Goal: Task Accomplishment & Management: Use online tool/utility

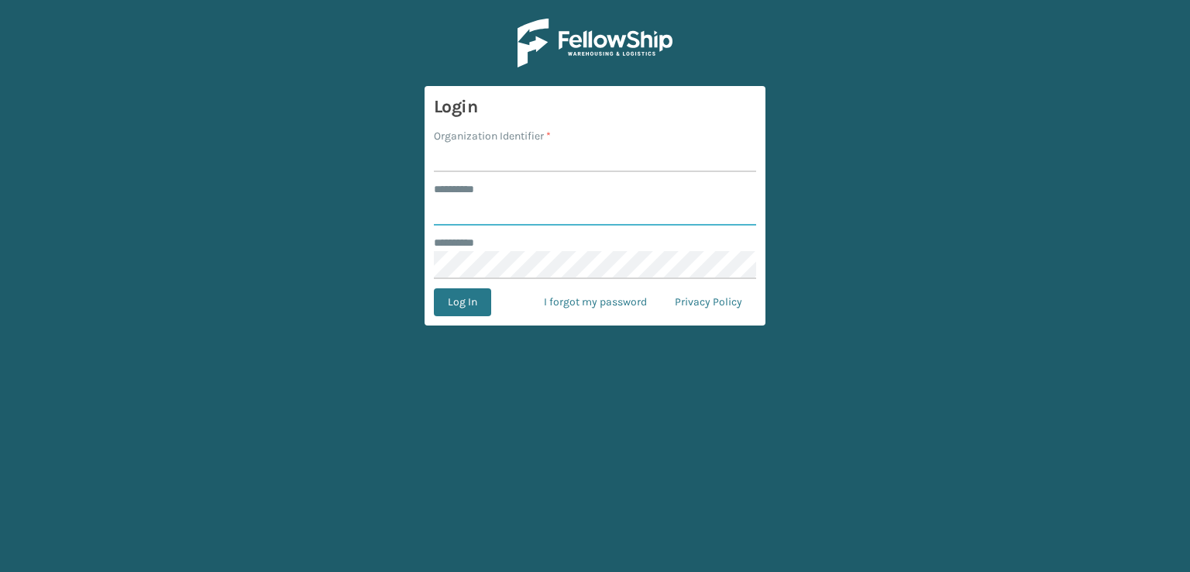
type input "***"
click at [507, 155] on input "Organization Identifier *" at bounding box center [595, 158] width 322 height 28
type input "sleepgeekz warehouse"
click at [449, 293] on button "Log In" at bounding box center [462, 302] width 57 height 28
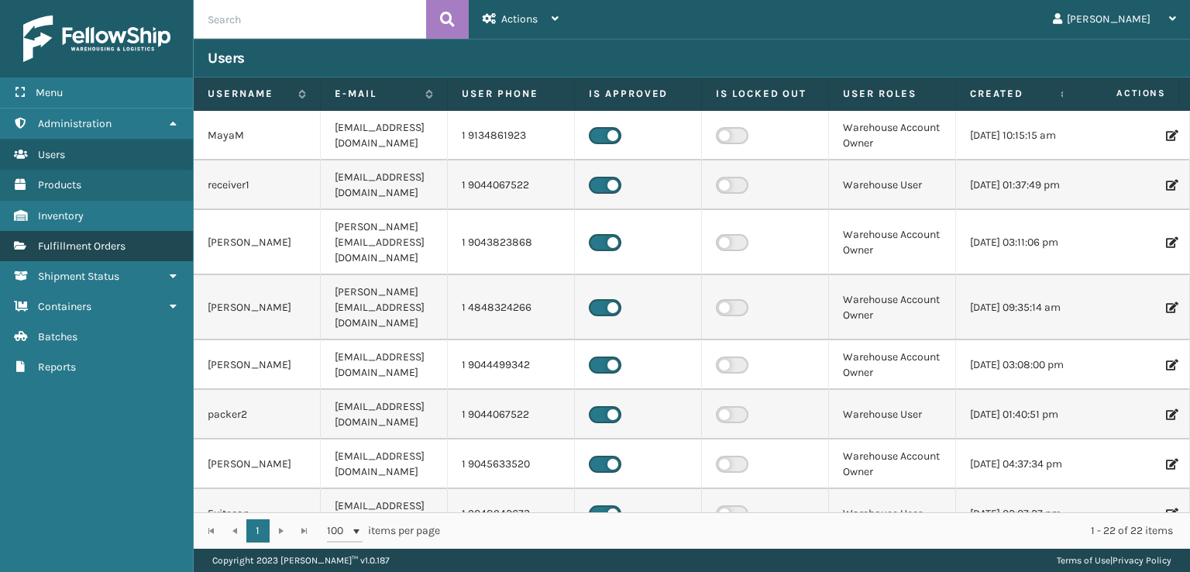
click at [88, 243] on span "Fulfillment Orders" at bounding box center [82, 245] width 88 height 13
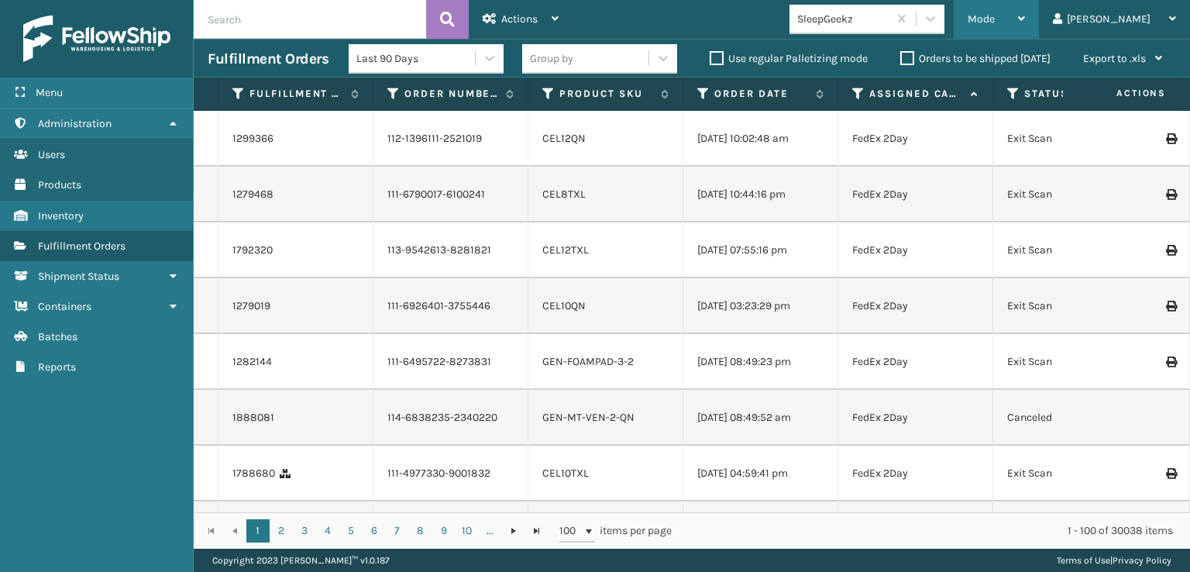
click at [995, 22] on span "Mode" at bounding box center [980, 18] width 27 height 13
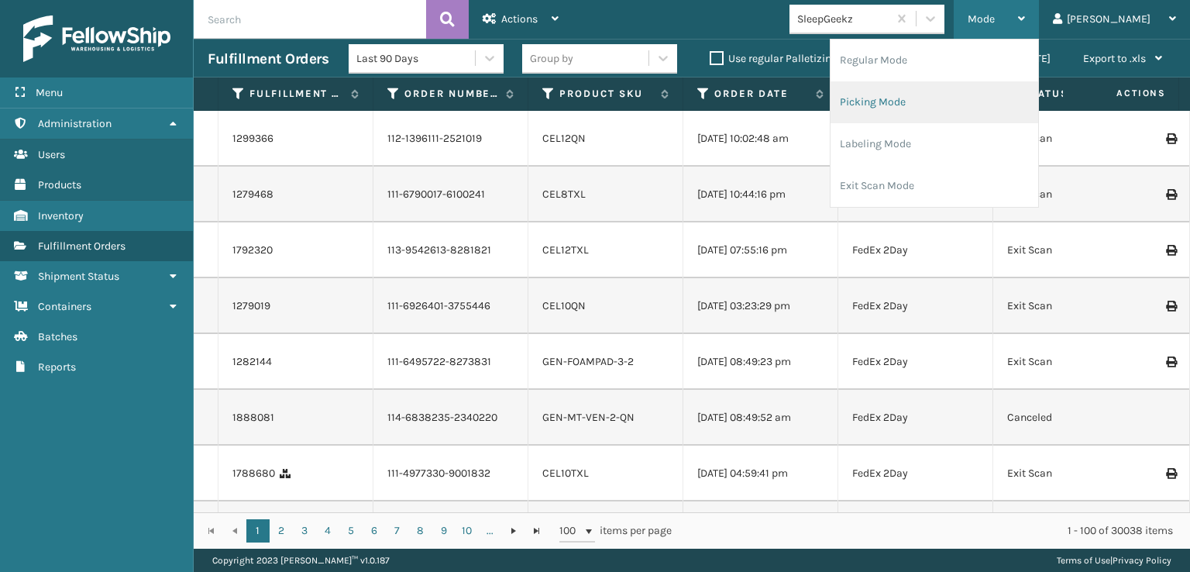
click at [943, 96] on li "Picking Mode" at bounding box center [934, 102] width 208 height 42
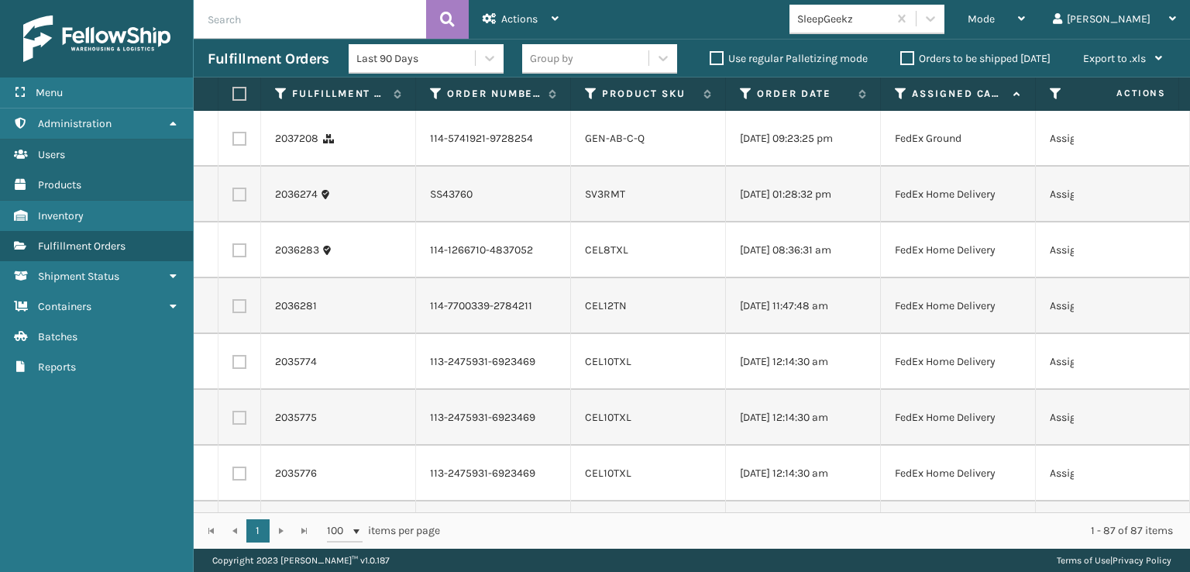
click at [235, 146] on label at bounding box center [239, 139] width 14 height 14
click at [233, 142] on input "checkbox" at bounding box center [232, 137] width 1 height 10
checkbox input "true"
click at [239, 271] on td at bounding box center [239, 250] width 43 height 56
click at [242, 257] on label at bounding box center [239, 250] width 14 height 14
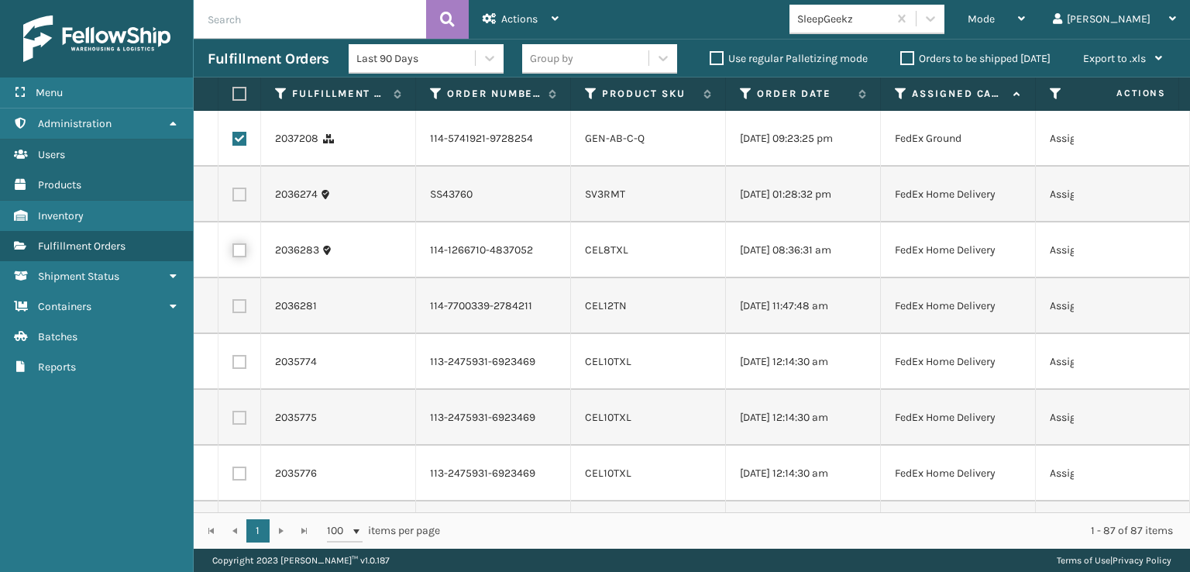
click at [233, 253] on input "checkbox" at bounding box center [232, 248] width 1 height 10
checkbox input "true"
click at [239, 313] on label at bounding box center [239, 306] width 14 height 14
click at [233, 309] on input "checkbox" at bounding box center [232, 304] width 1 height 10
checkbox input "true"
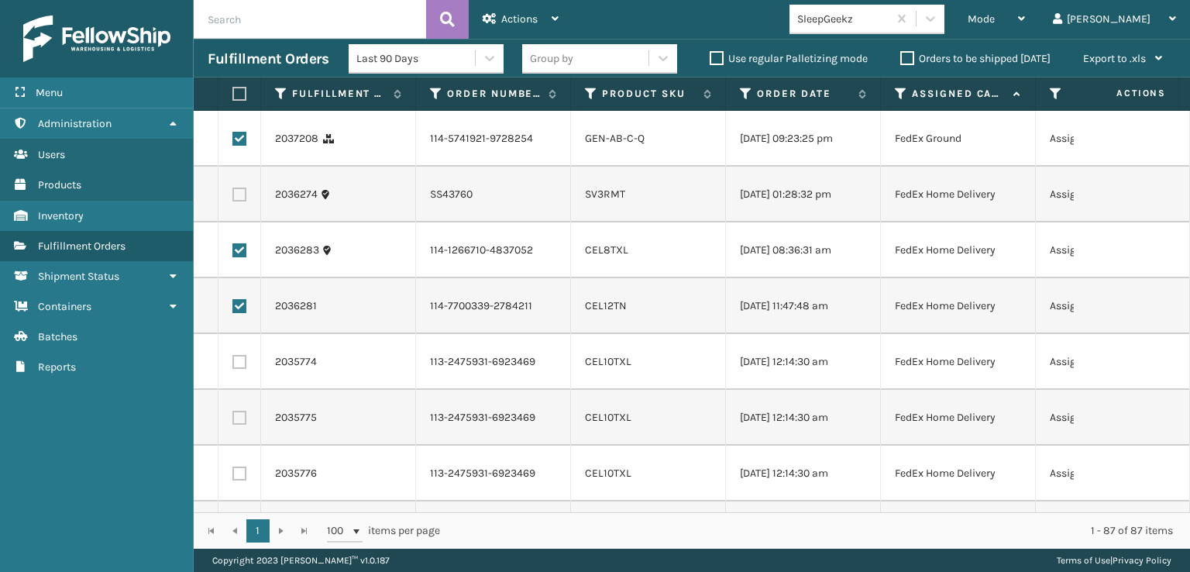
click at [239, 380] on td at bounding box center [239, 362] width 43 height 56
click at [236, 369] on label at bounding box center [239, 362] width 14 height 14
click at [233, 365] on input "checkbox" at bounding box center [232, 360] width 1 height 10
checkbox input "true"
click at [245, 424] on label at bounding box center [239, 418] width 14 height 14
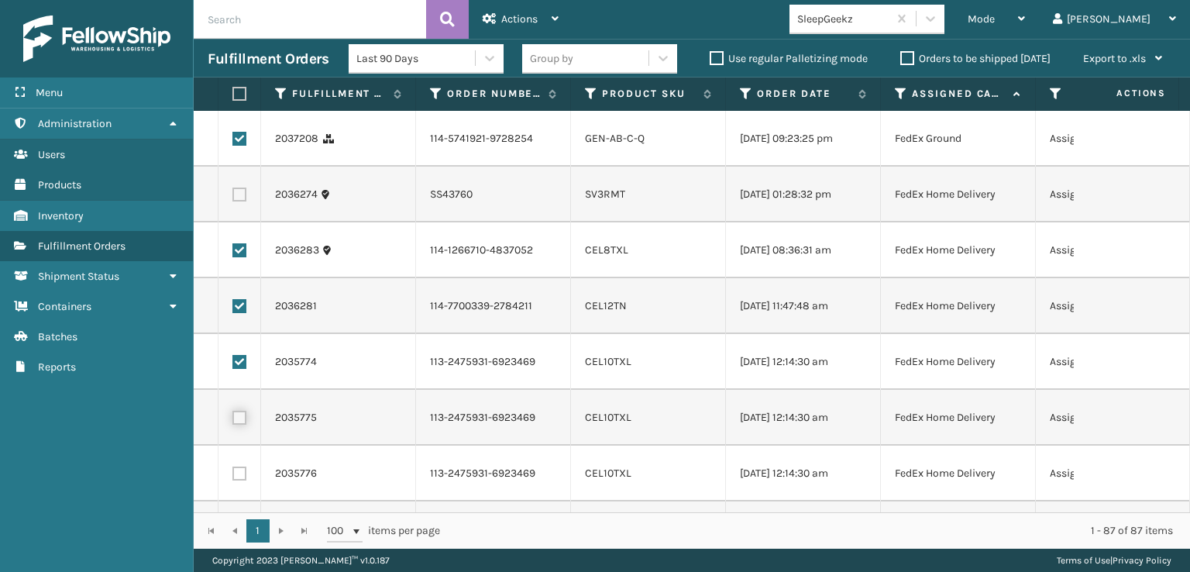
click at [233, 421] on input "checkbox" at bounding box center [232, 416] width 1 height 10
checkbox input "true"
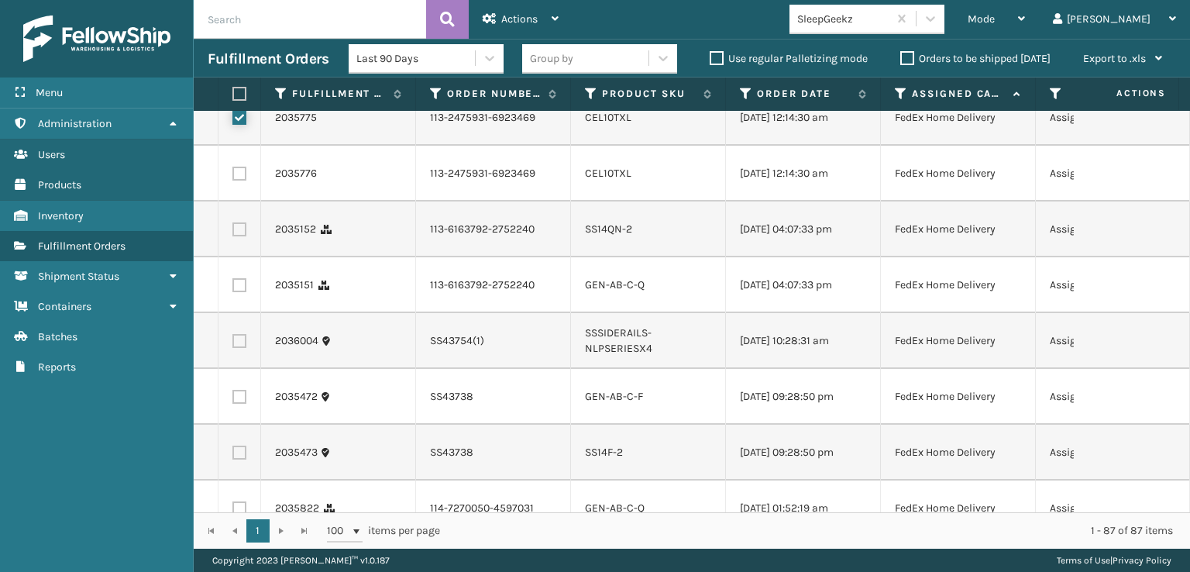
scroll to position [310, 0]
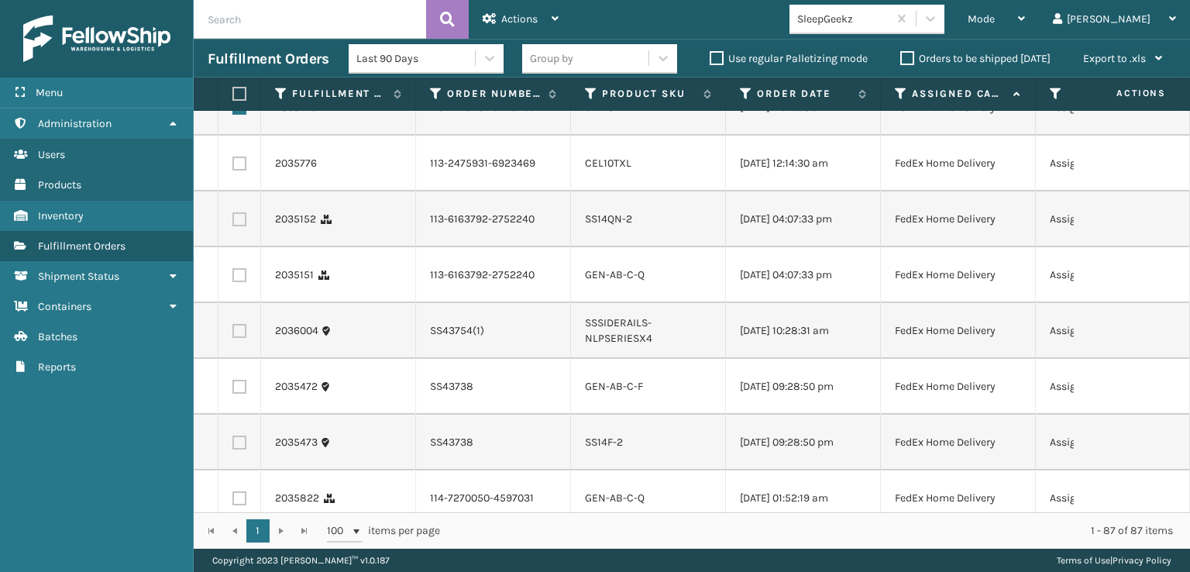
click at [239, 170] on label at bounding box center [239, 163] width 14 height 14
click at [233, 167] on input "checkbox" at bounding box center [232, 161] width 1 height 10
checkbox input "true"
drag, startPoint x: 238, startPoint y: 280, endPoint x: 232, endPoint y: 291, distance: 12.8
click at [238, 226] on label at bounding box center [239, 219] width 14 height 14
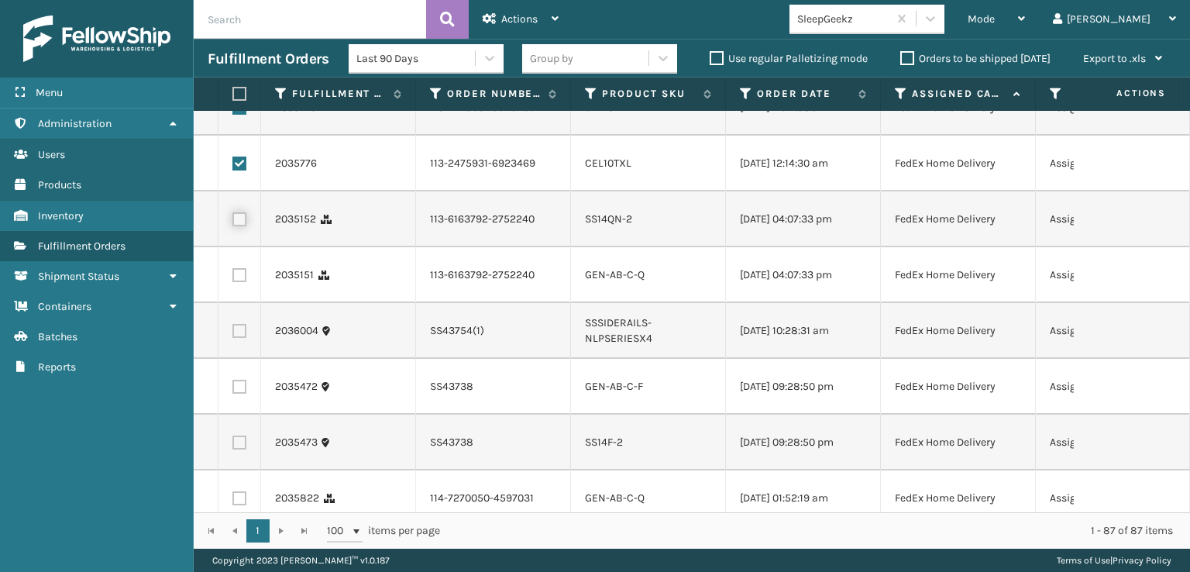
click at [233, 222] on input "checkbox" at bounding box center [232, 217] width 1 height 10
checkbox input "true"
click at [242, 282] on label at bounding box center [239, 275] width 14 height 14
click at [233, 278] on input "checkbox" at bounding box center [232, 273] width 1 height 10
checkbox input "true"
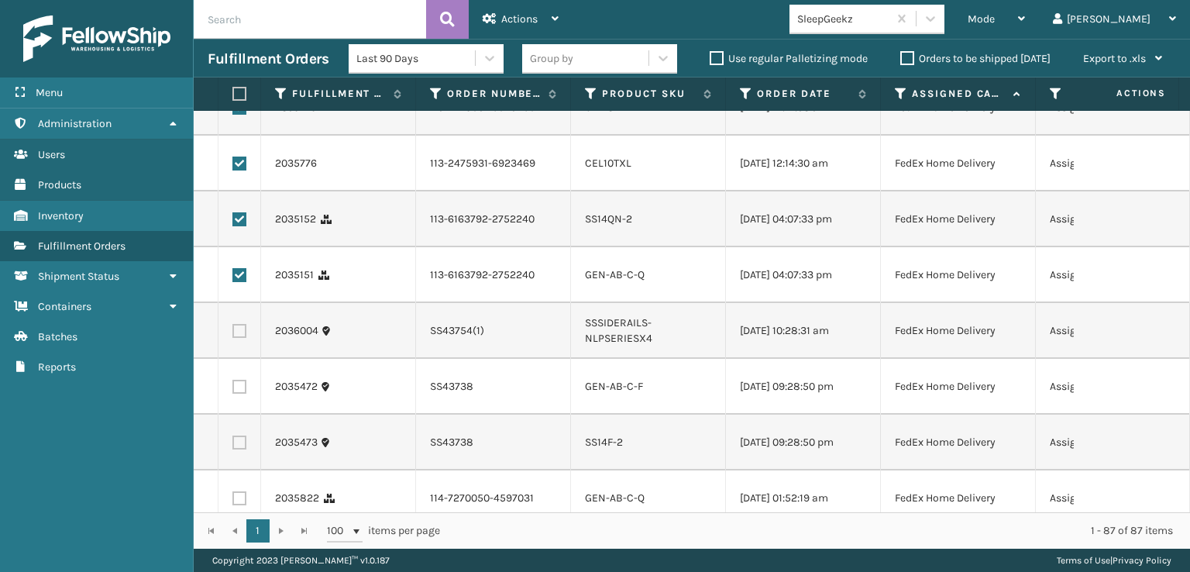
click at [242, 394] on label at bounding box center [239, 387] width 14 height 14
click at [233, 390] on input "checkbox" at bounding box center [232, 385] width 1 height 10
checkbox input "true"
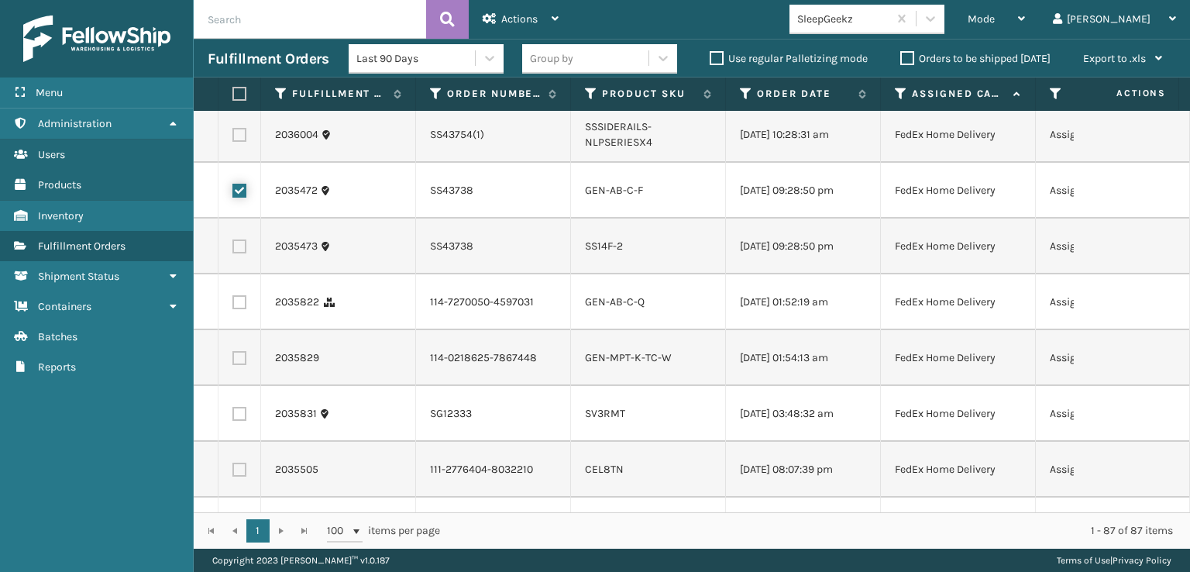
scroll to position [542, 0]
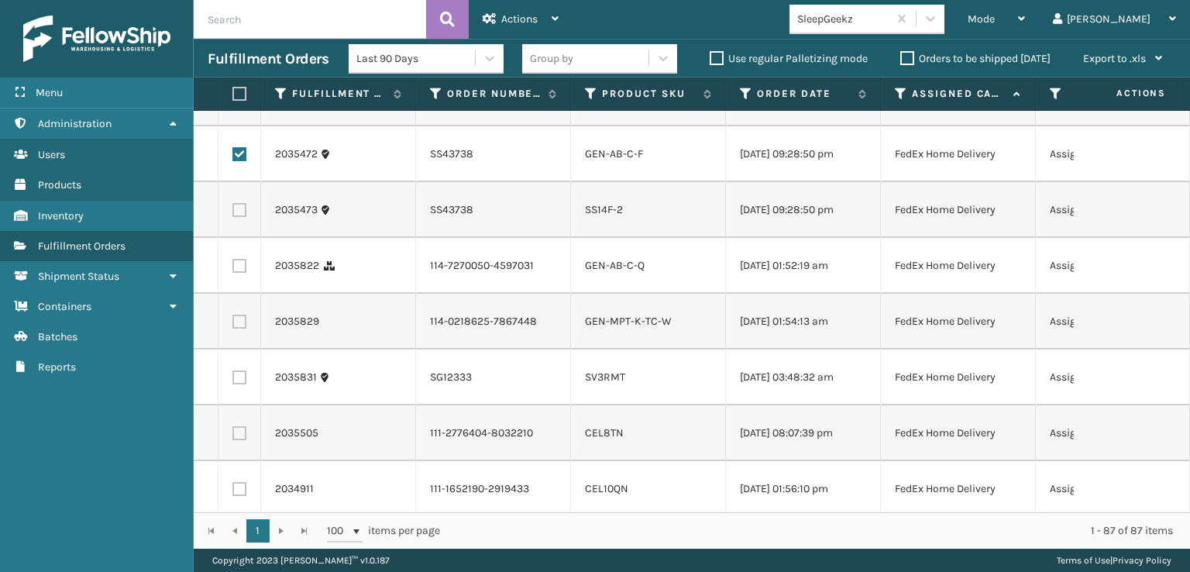
click at [245, 217] on label at bounding box center [239, 210] width 14 height 14
click at [233, 213] on input "checkbox" at bounding box center [232, 208] width 1 height 10
checkbox input "true"
click at [240, 294] on td at bounding box center [239, 266] width 43 height 56
click at [240, 273] on label at bounding box center [239, 266] width 14 height 14
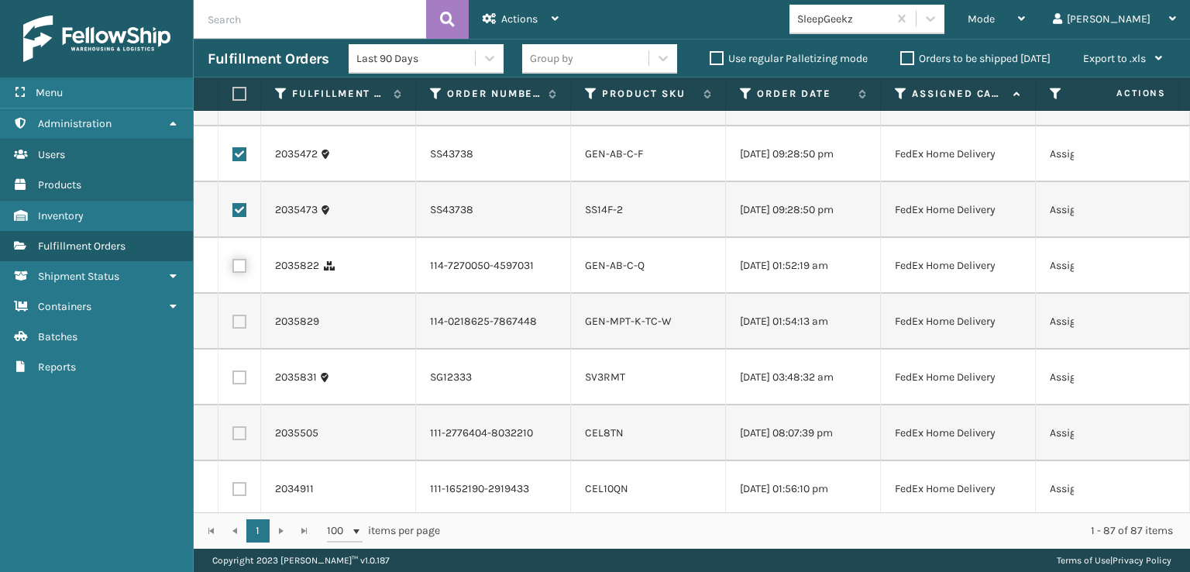
click at [233, 269] on input "checkbox" at bounding box center [232, 264] width 1 height 10
checkbox input "true"
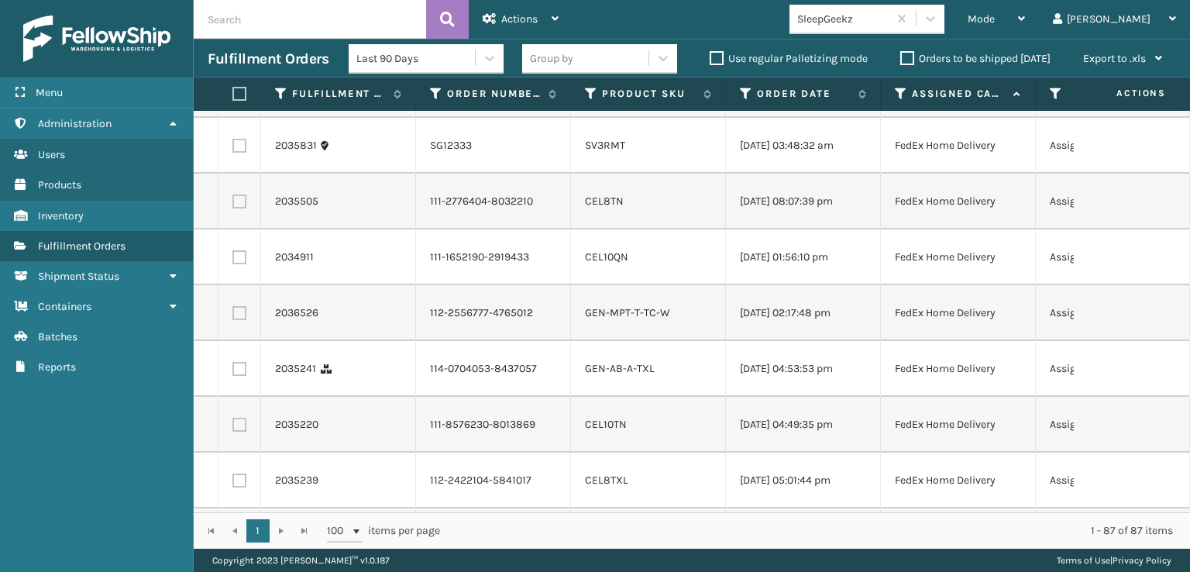
scroll to position [775, 0]
click at [241, 208] on label at bounding box center [239, 201] width 14 height 14
click at [233, 204] on input "checkbox" at bounding box center [232, 199] width 1 height 10
checkbox input "true"
click at [245, 263] on label at bounding box center [239, 256] width 14 height 14
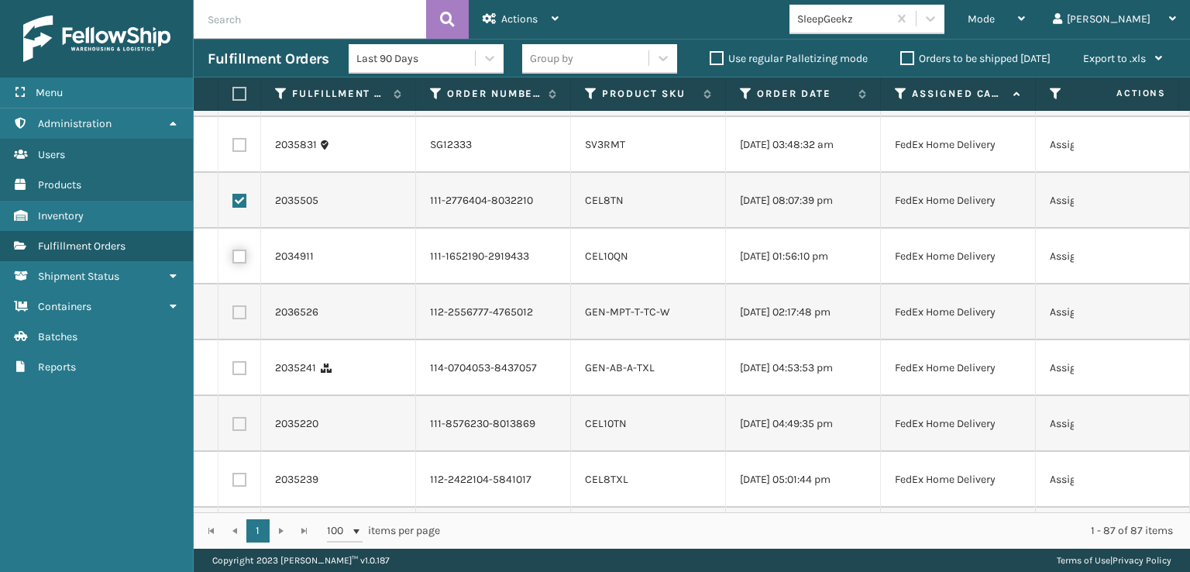
click at [233, 259] on input "checkbox" at bounding box center [232, 254] width 1 height 10
checkbox input "true"
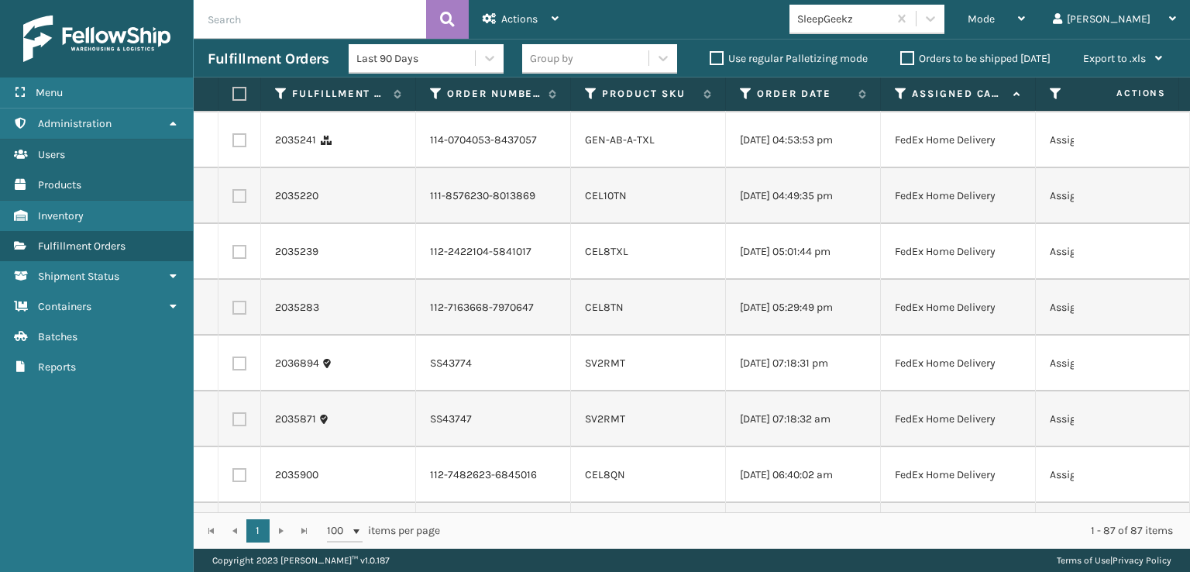
scroll to position [1007, 0]
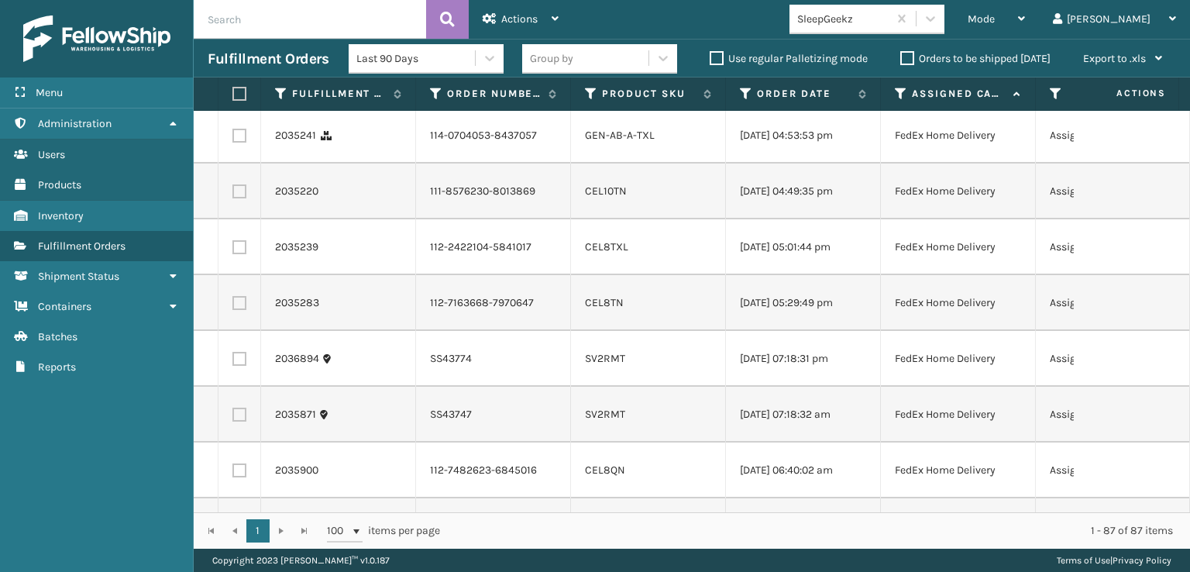
click at [240, 143] on label at bounding box center [239, 136] width 14 height 14
click at [233, 139] on input "checkbox" at bounding box center [232, 134] width 1 height 10
checkbox input "true"
click at [234, 198] on label at bounding box center [239, 191] width 14 height 14
click at [233, 194] on input "checkbox" at bounding box center [232, 189] width 1 height 10
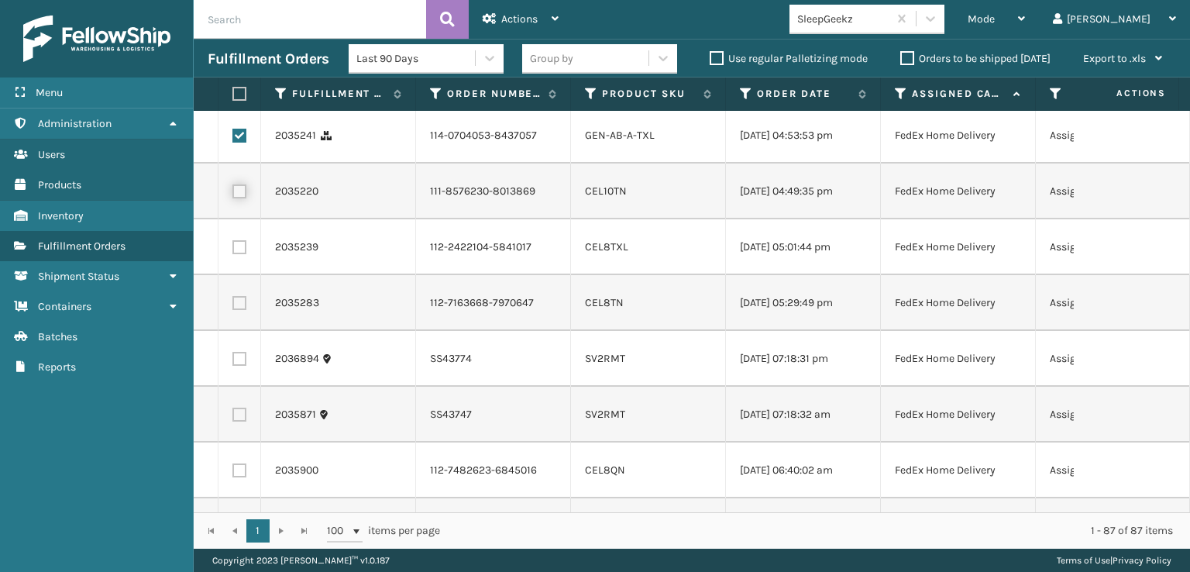
checkbox input "true"
click at [242, 254] on label at bounding box center [239, 247] width 14 height 14
click at [233, 250] on input "checkbox" at bounding box center [232, 245] width 1 height 10
checkbox input "true"
click at [240, 310] on label at bounding box center [239, 303] width 14 height 14
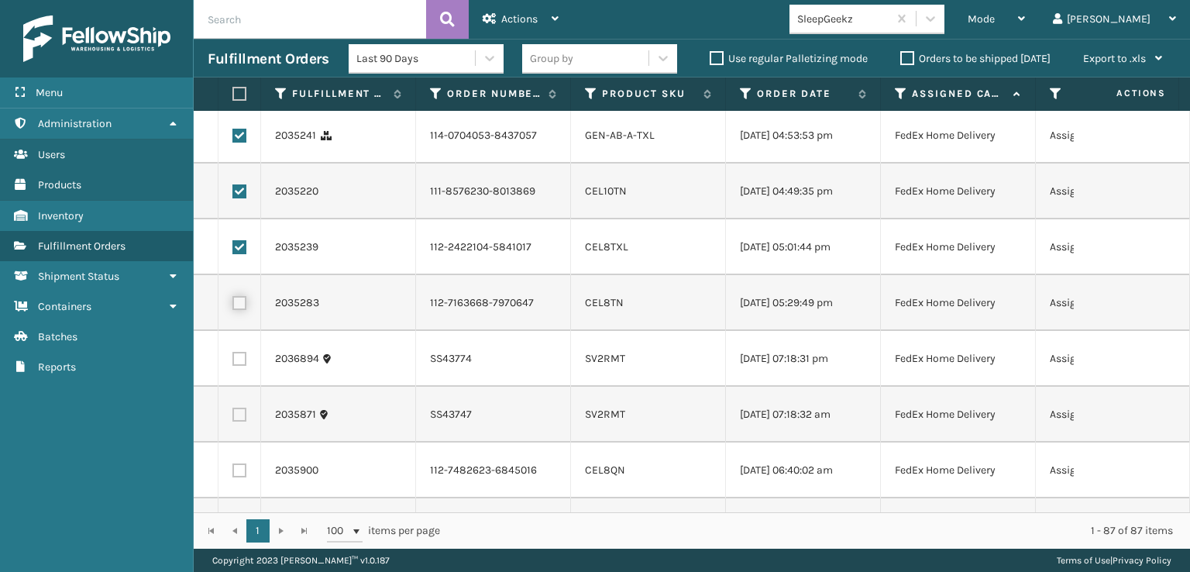
click at [233, 306] on input "checkbox" at bounding box center [232, 301] width 1 height 10
checkbox input "true"
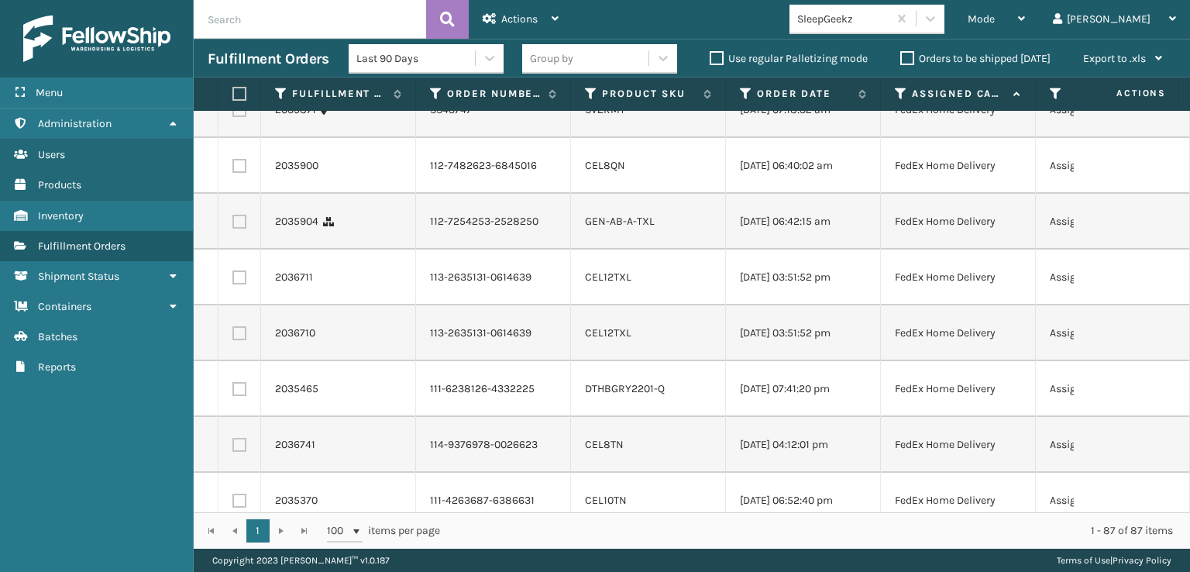
scroll to position [1317, 0]
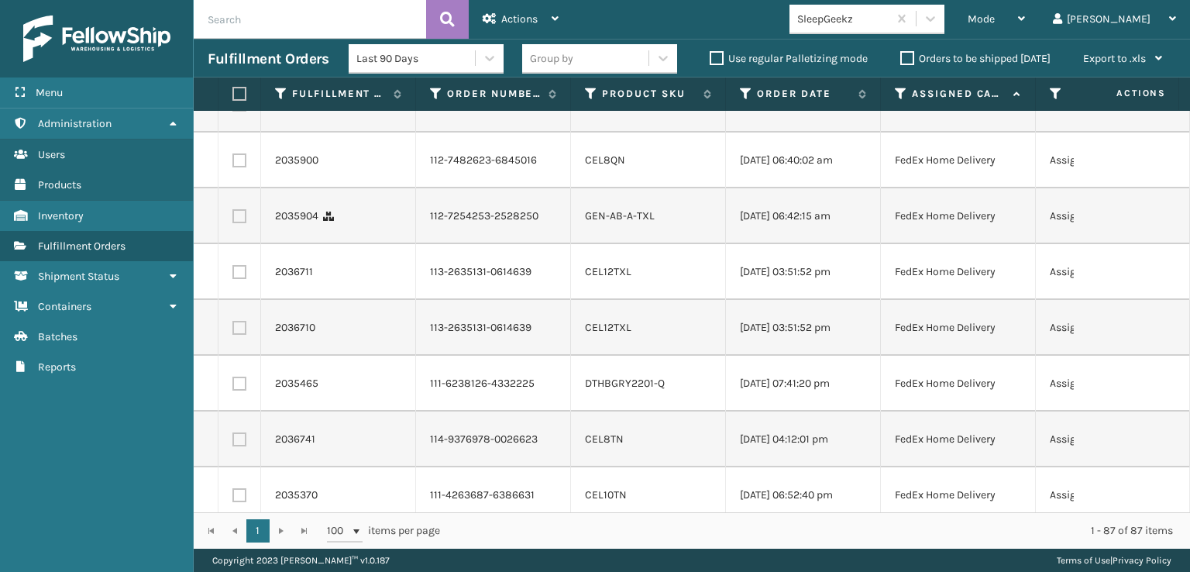
click at [242, 167] on label at bounding box center [239, 160] width 14 height 14
click at [233, 163] on input "checkbox" at bounding box center [232, 158] width 1 height 10
checkbox input "true"
click at [238, 223] on label at bounding box center [239, 216] width 14 height 14
click at [233, 219] on input "checkbox" at bounding box center [232, 214] width 1 height 10
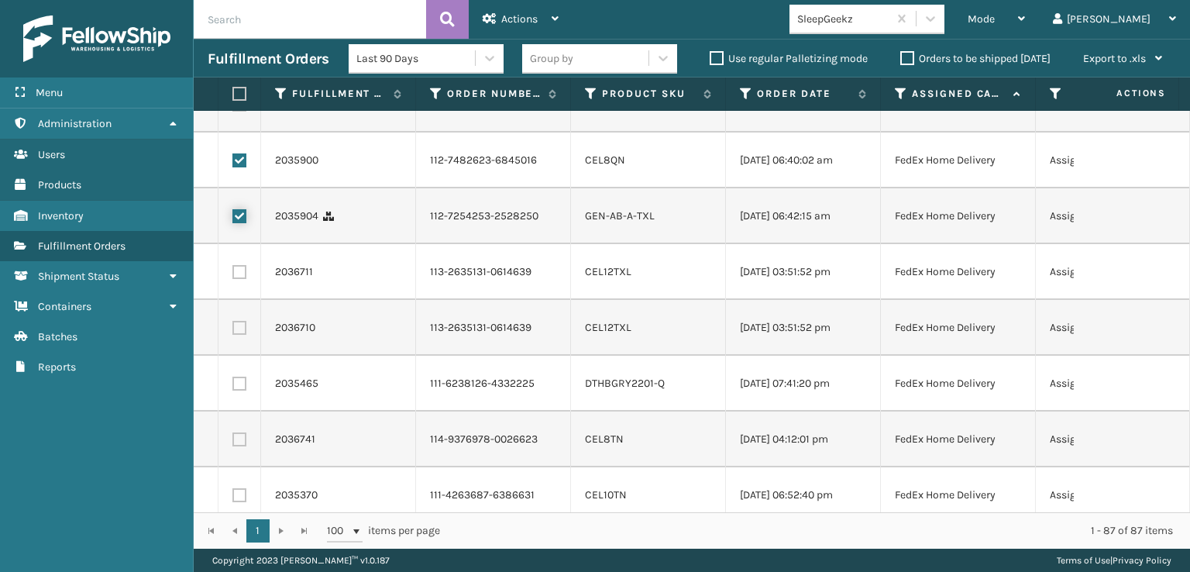
checkbox input "true"
click at [240, 279] on label at bounding box center [239, 272] width 14 height 14
click at [233, 275] on input "checkbox" at bounding box center [232, 270] width 1 height 10
checkbox input "true"
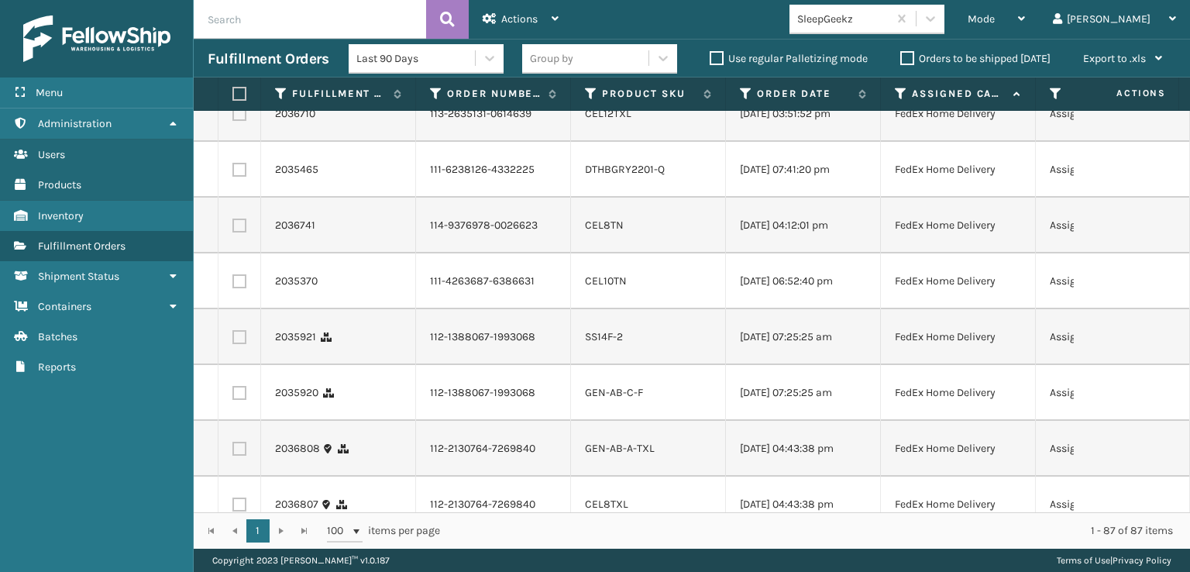
scroll to position [1549, 0]
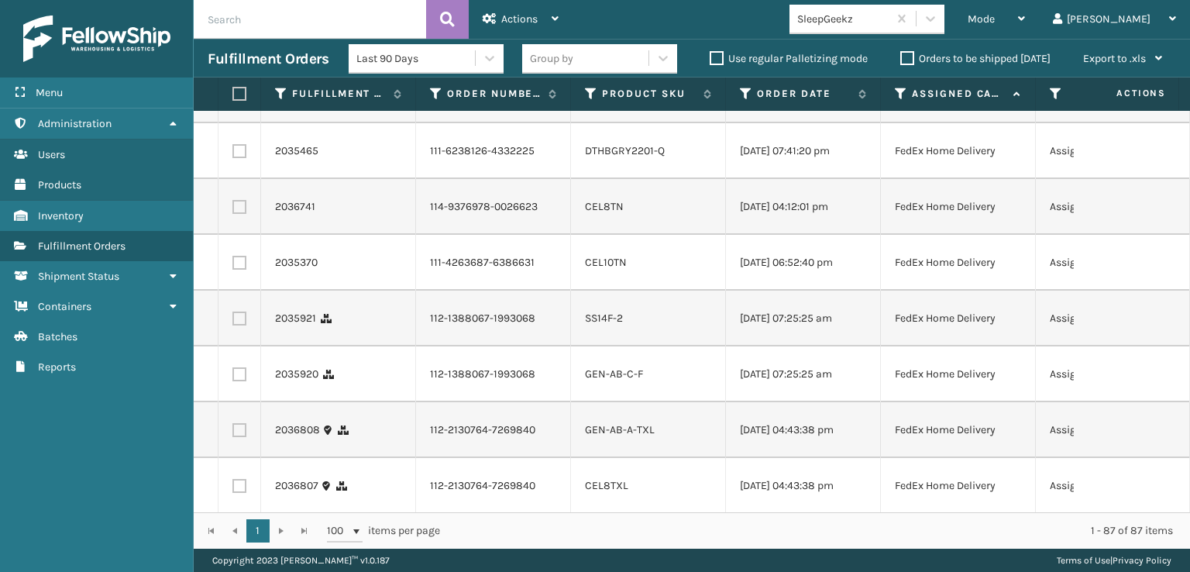
click at [244, 102] on label at bounding box center [239, 95] width 14 height 14
click at [233, 98] on input "checkbox" at bounding box center [232, 93] width 1 height 10
checkbox input "true"
click at [239, 158] on label at bounding box center [239, 151] width 14 height 14
click at [233, 154] on input "checkbox" at bounding box center [232, 149] width 1 height 10
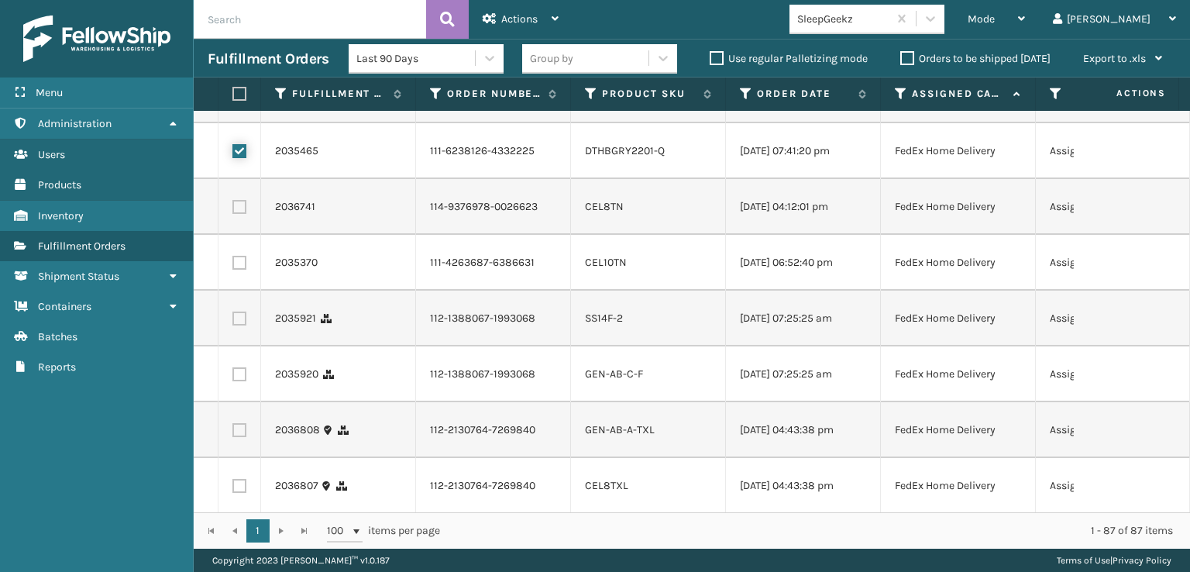
checkbox input "true"
click at [240, 214] on label at bounding box center [239, 207] width 14 height 14
click at [233, 210] on input "checkbox" at bounding box center [232, 205] width 1 height 10
checkbox input "true"
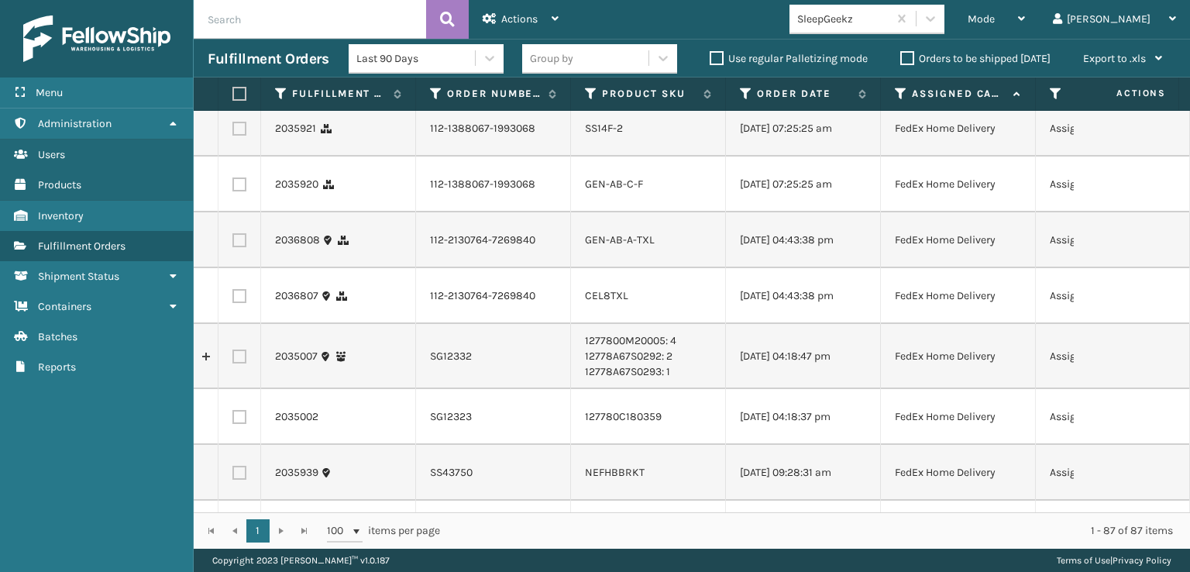
scroll to position [1782, 0]
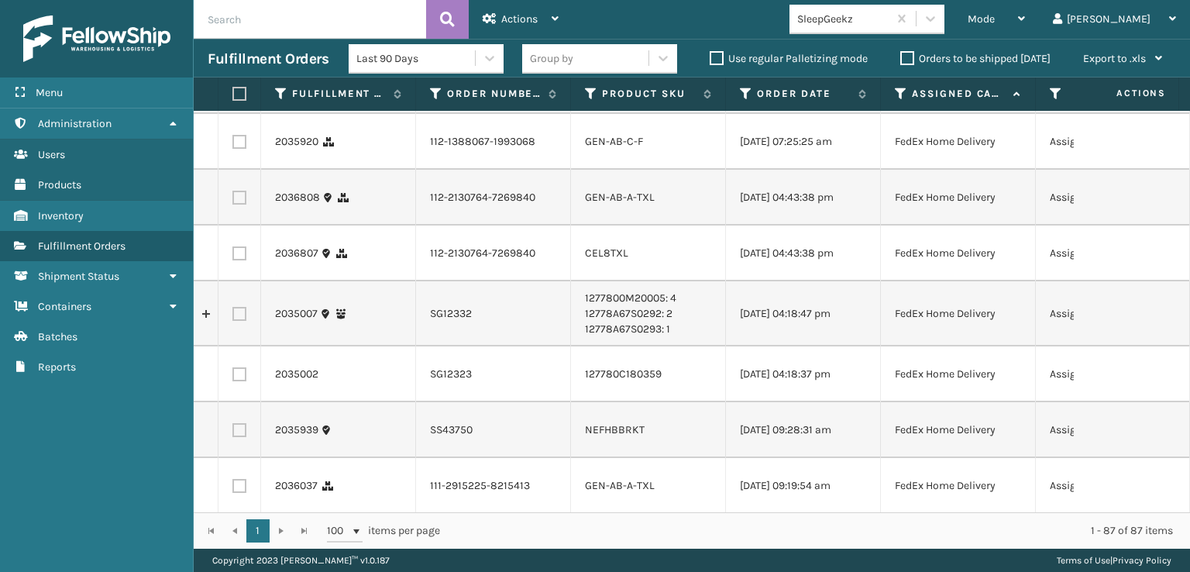
click at [235, 37] on label at bounding box center [239, 30] width 14 height 14
click at [233, 33] on input "checkbox" at bounding box center [232, 28] width 1 height 10
checkbox input "true"
click at [232, 93] on label at bounding box center [239, 86] width 14 height 14
click at [232, 89] on input "checkbox" at bounding box center [232, 84] width 1 height 10
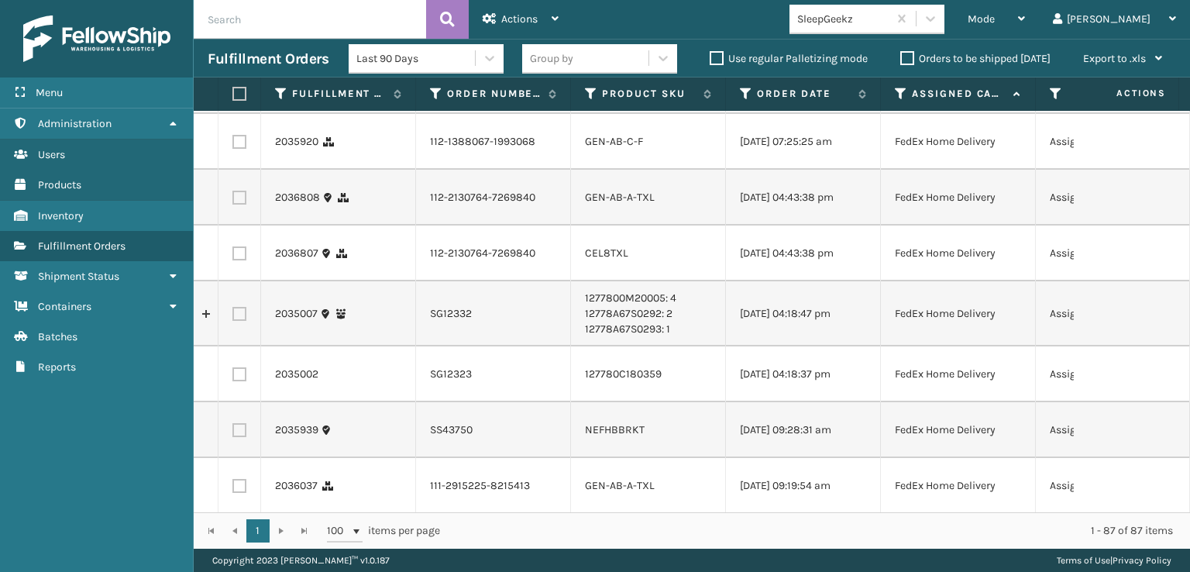
checkbox input "true"
click at [242, 149] on label at bounding box center [239, 142] width 14 height 14
click at [233, 145] on input "checkbox" at bounding box center [232, 140] width 1 height 10
checkbox input "true"
click at [241, 204] on label at bounding box center [239, 198] width 14 height 14
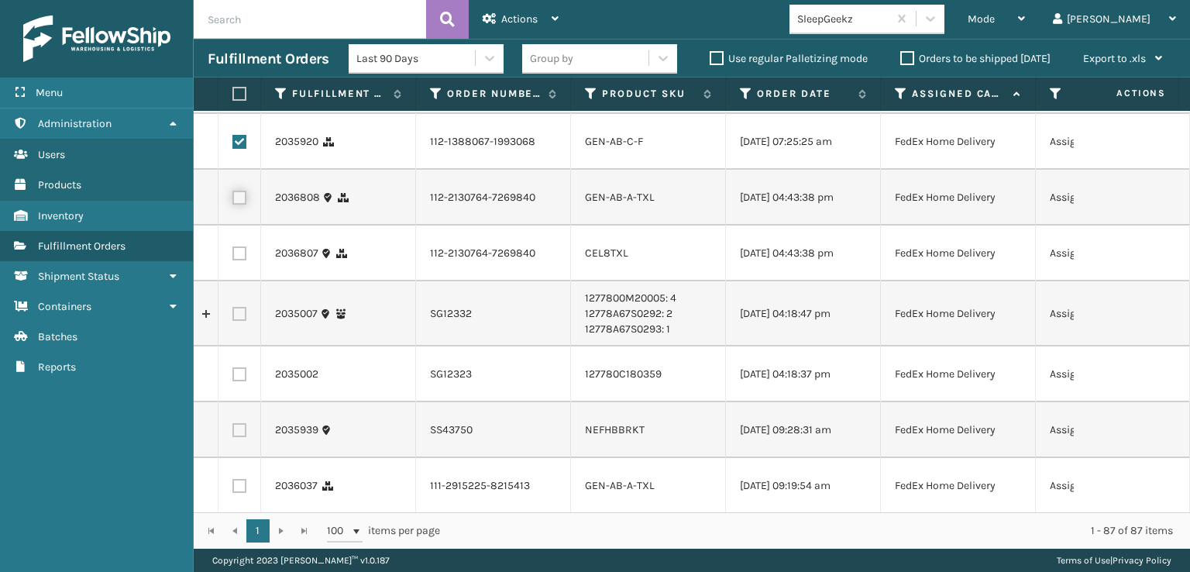
click at [233, 201] on input "checkbox" at bounding box center [232, 196] width 1 height 10
checkbox input "true"
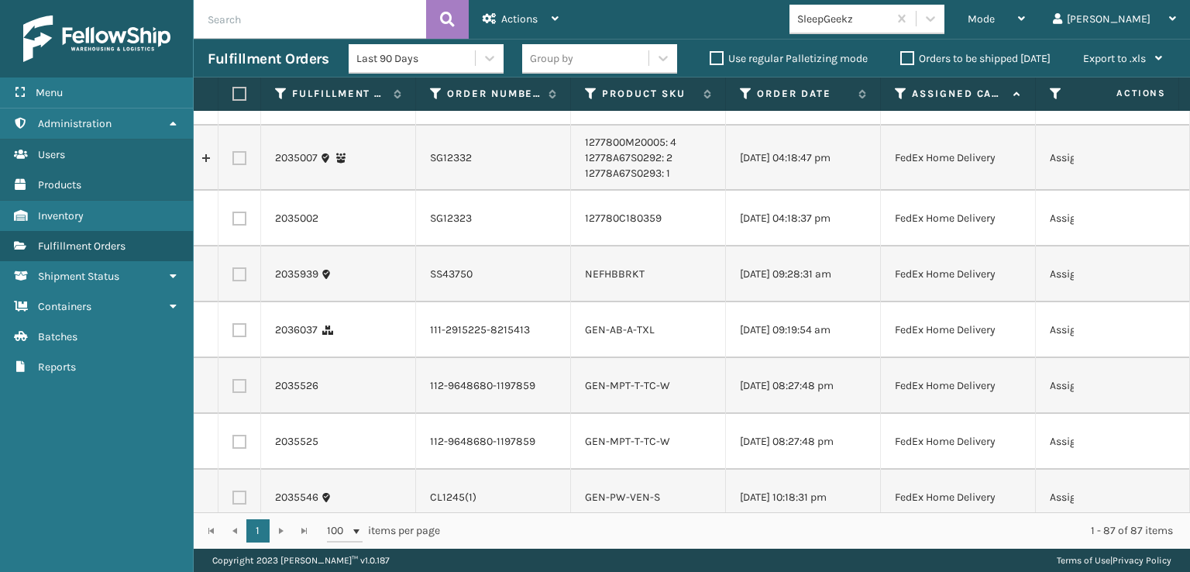
scroll to position [2014, 0]
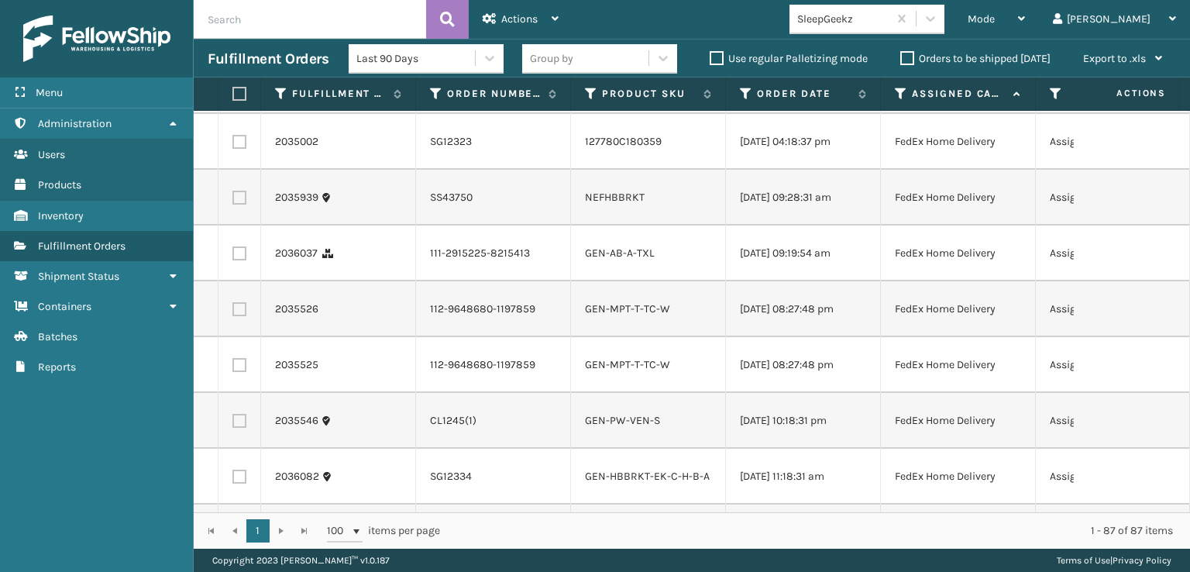
click at [242, 28] on label at bounding box center [239, 21] width 14 height 14
click at [233, 24] on input "checkbox" at bounding box center [232, 19] width 1 height 10
checkbox input "true"
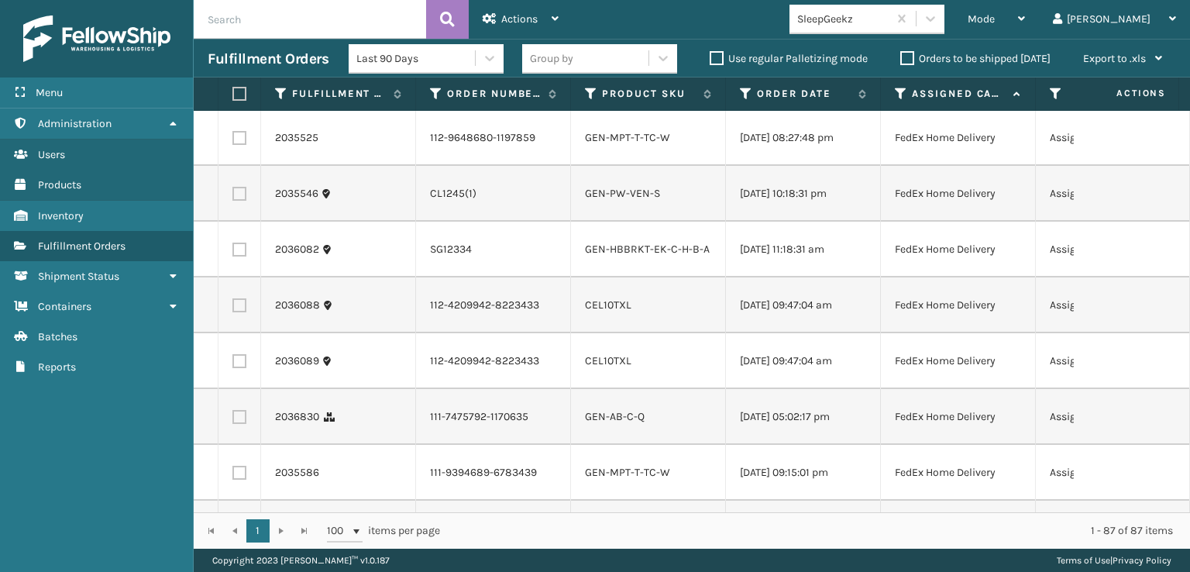
scroll to position [2246, 0]
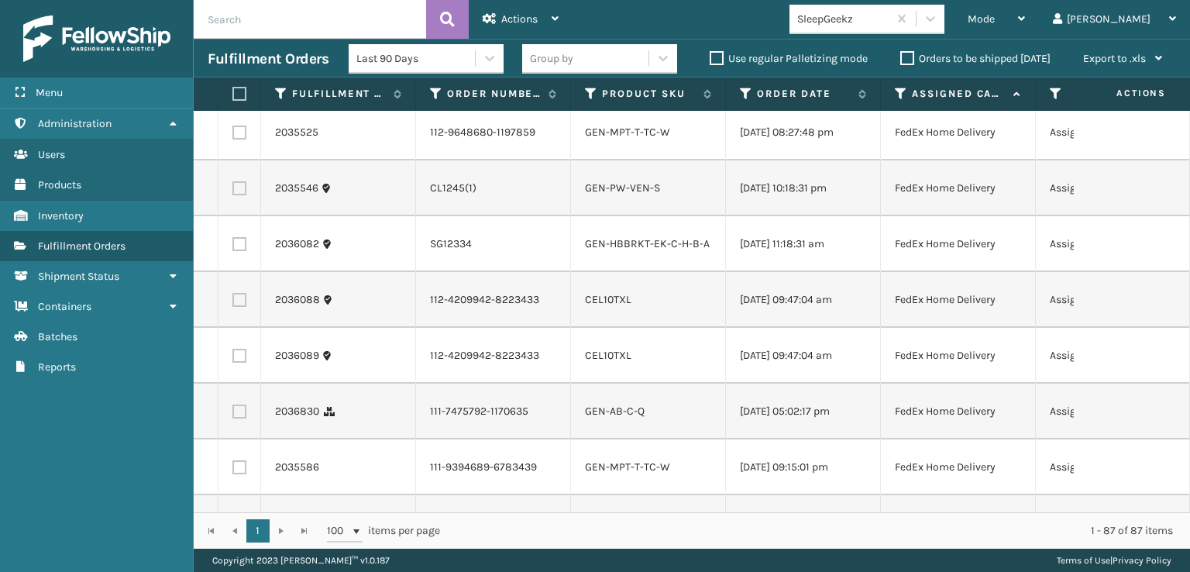
click at [239, 28] on label at bounding box center [239, 21] width 14 height 14
click at [233, 24] on input "checkbox" at bounding box center [232, 19] width 1 height 10
checkbox input "true"
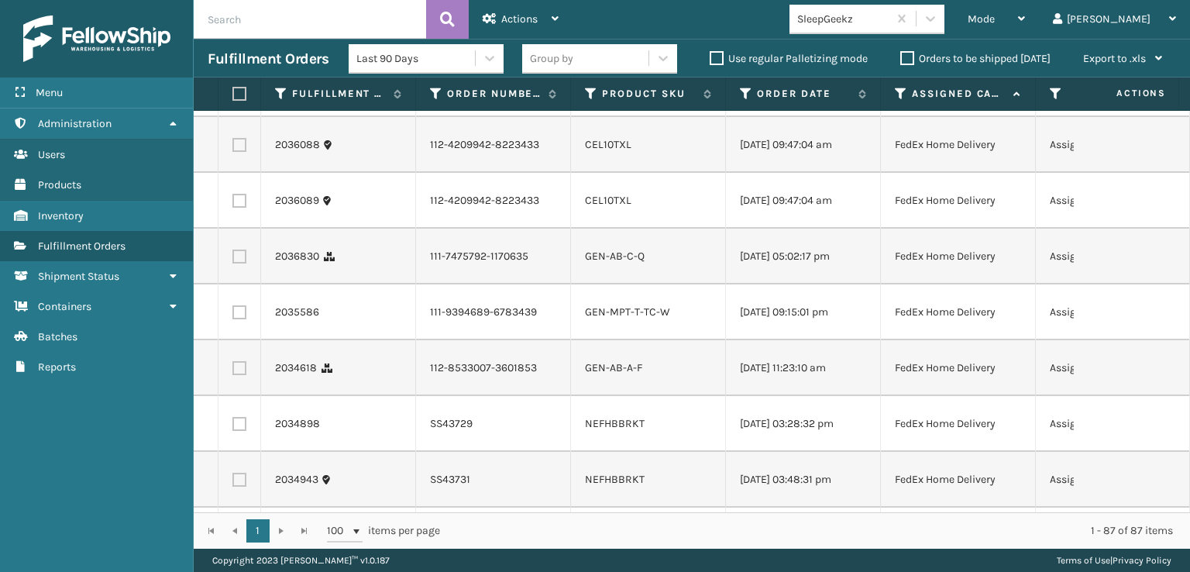
scroll to position [2479, 0]
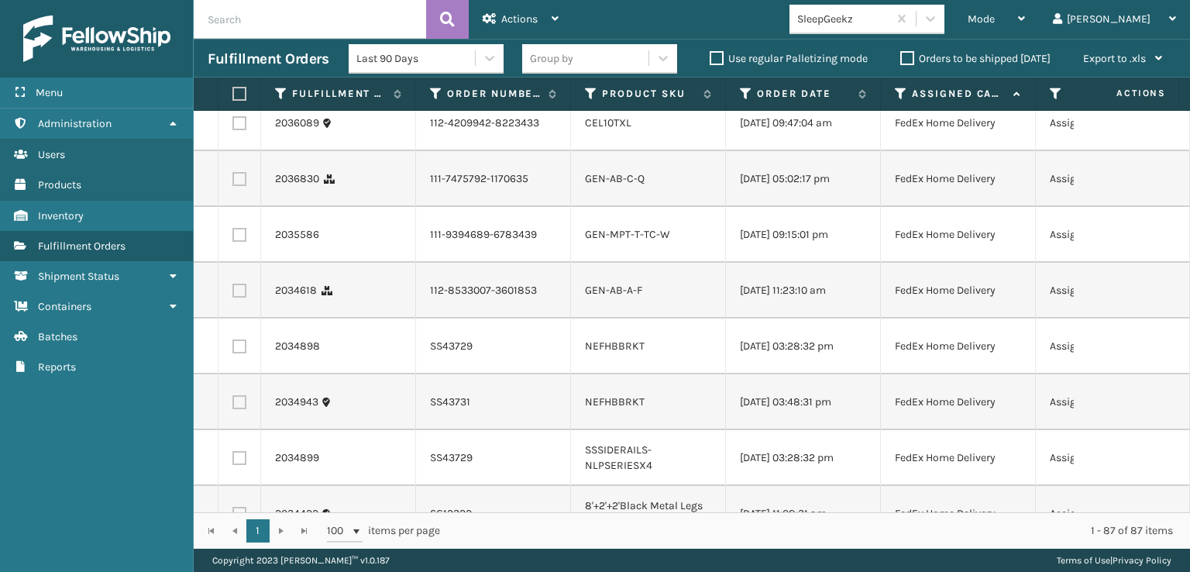
click at [246, 74] on label at bounding box center [239, 67] width 14 height 14
click at [233, 70] on input "checkbox" at bounding box center [232, 65] width 1 height 10
checkbox input "true"
click at [242, 130] on label at bounding box center [239, 123] width 14 height 14
click at [233, 126] on input "checkbox" at bounding box center [232, 121] width 1 height 10
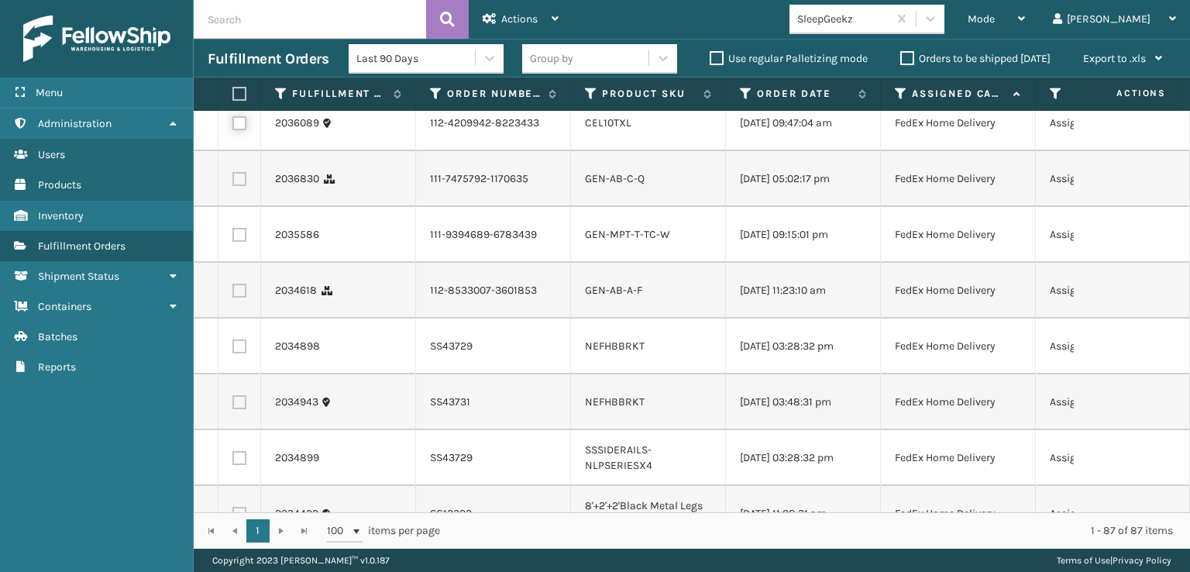
checkbox input "true"
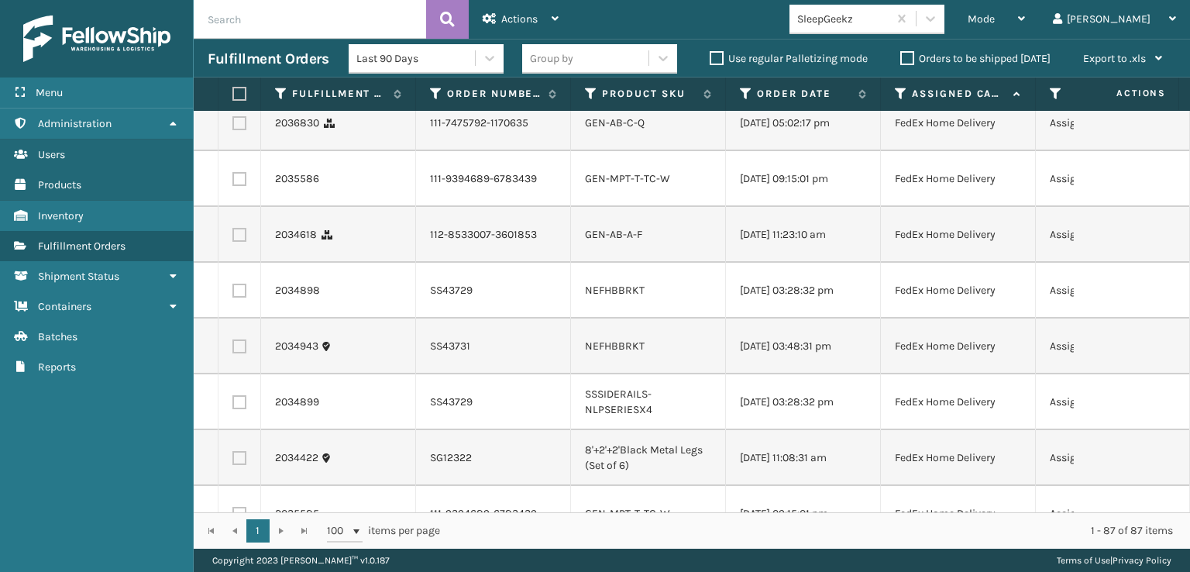
scroll to position [2634, 0]
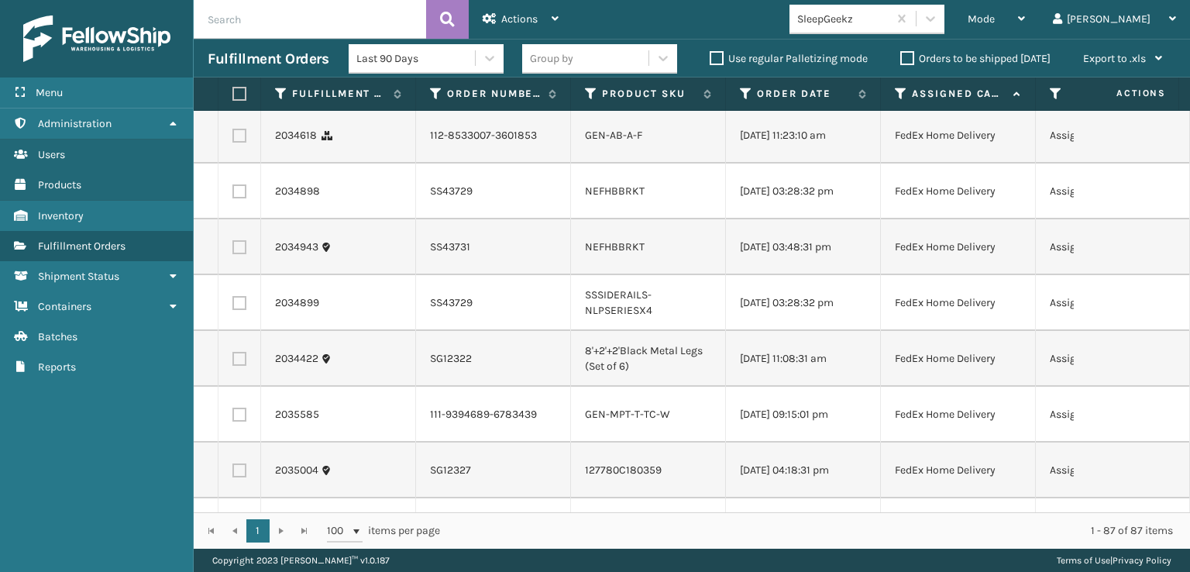
click at [256, 52] on td at bounding box center [239, 24] width 43 height 56
click at [245, 31] on label at bounding box center [239, 24] width 14 height 14
click at [233, 27] on input "checkbox" at bounding box center [232, 22] width 1 height 10
checkbox input "true"
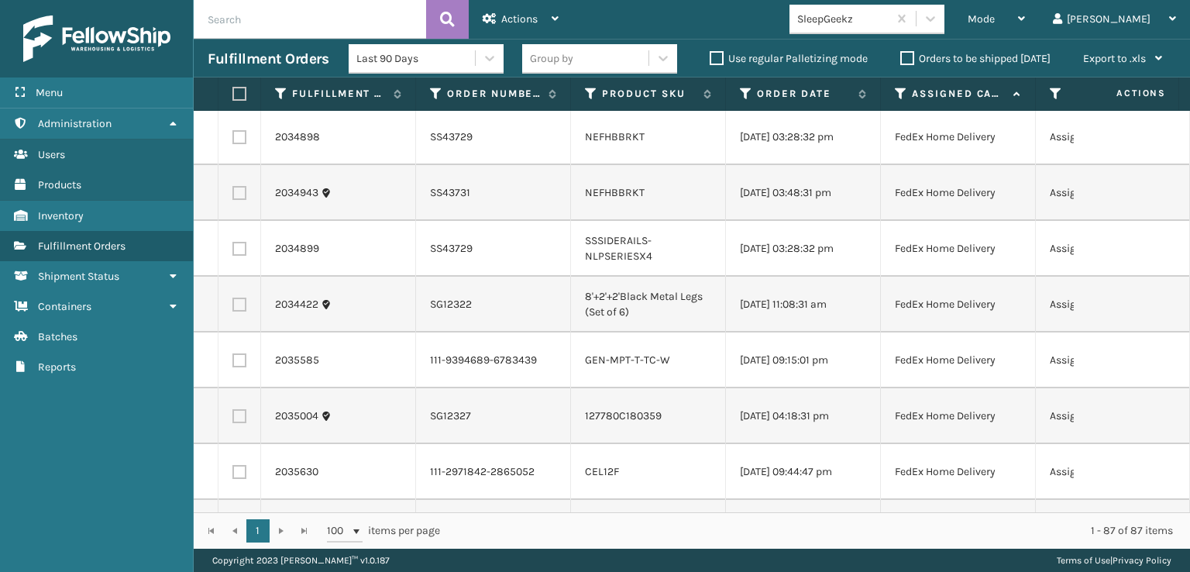
scroll to position [2711, 0]
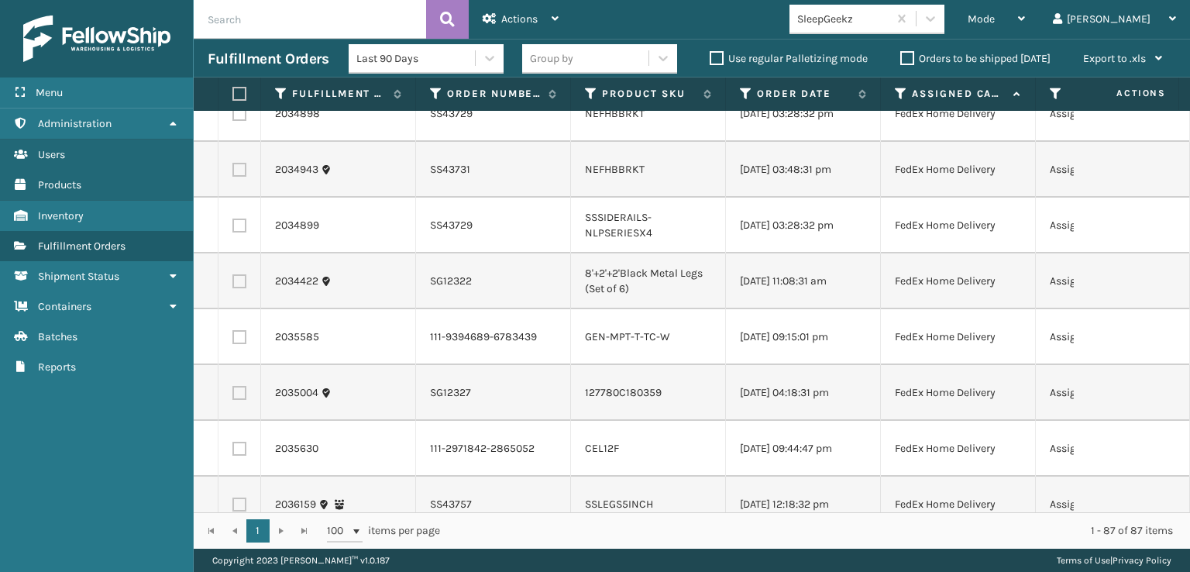
click at [239, 65] on label at bounding box center [239, 58] width 14 height 14
click at [233, 61] on input "checkbox" at bounding box center [232, 56] width 1 height 10
checkbox input "true"
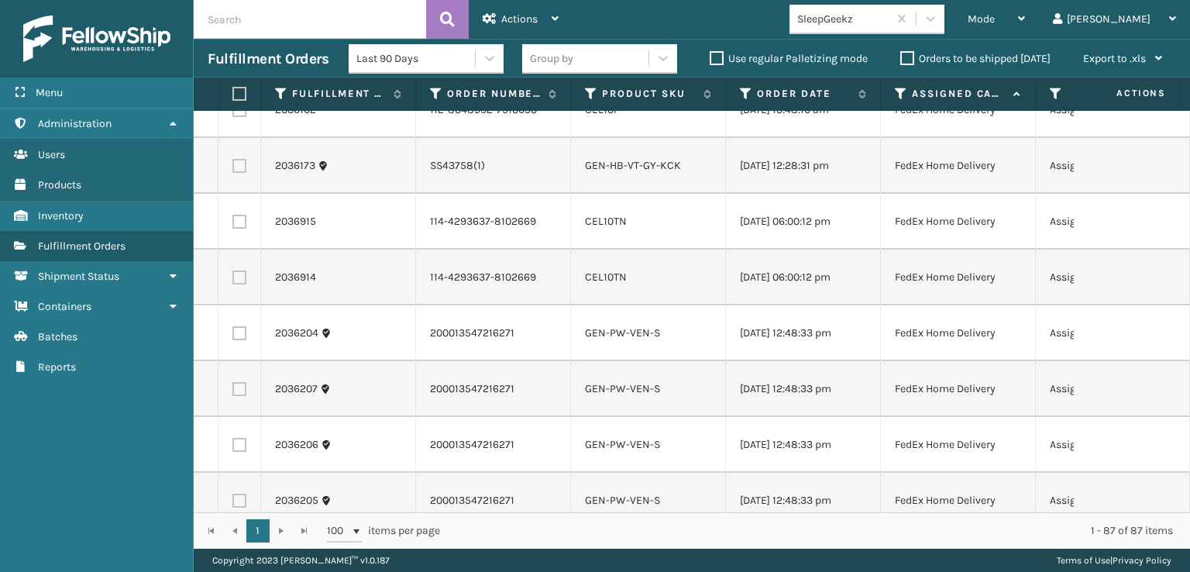
scroll to position [3176, 0]
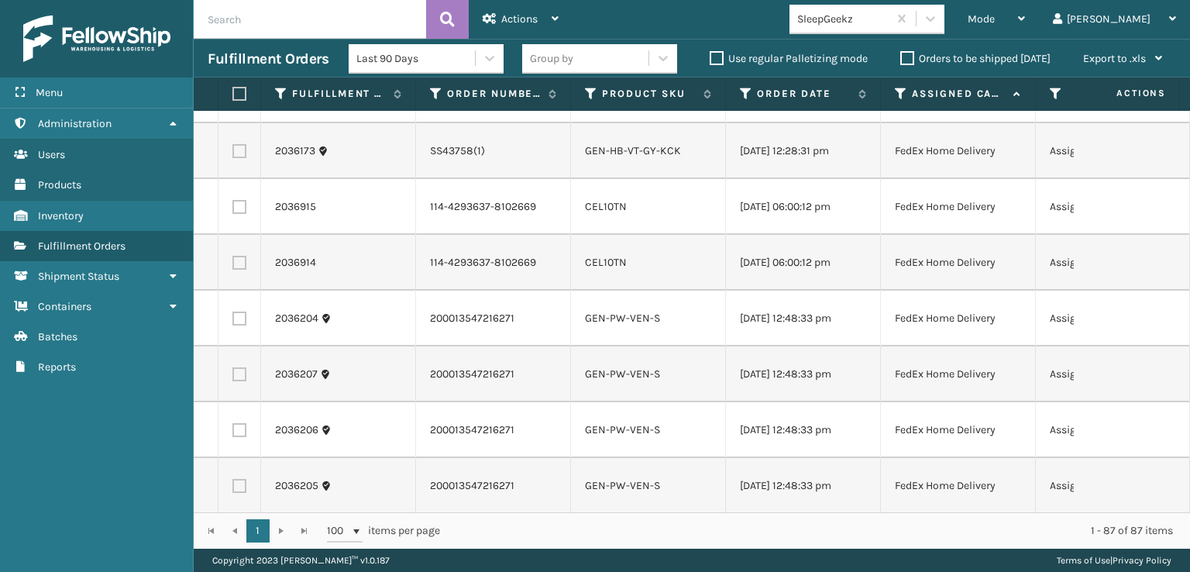
checkbox input "true"
click at [242, 102] on label at bounding box center [239, 95] width 14 height 14
click at [233, 98] on input "checkbox" at bounding box center [232, 93] width 1 height 10
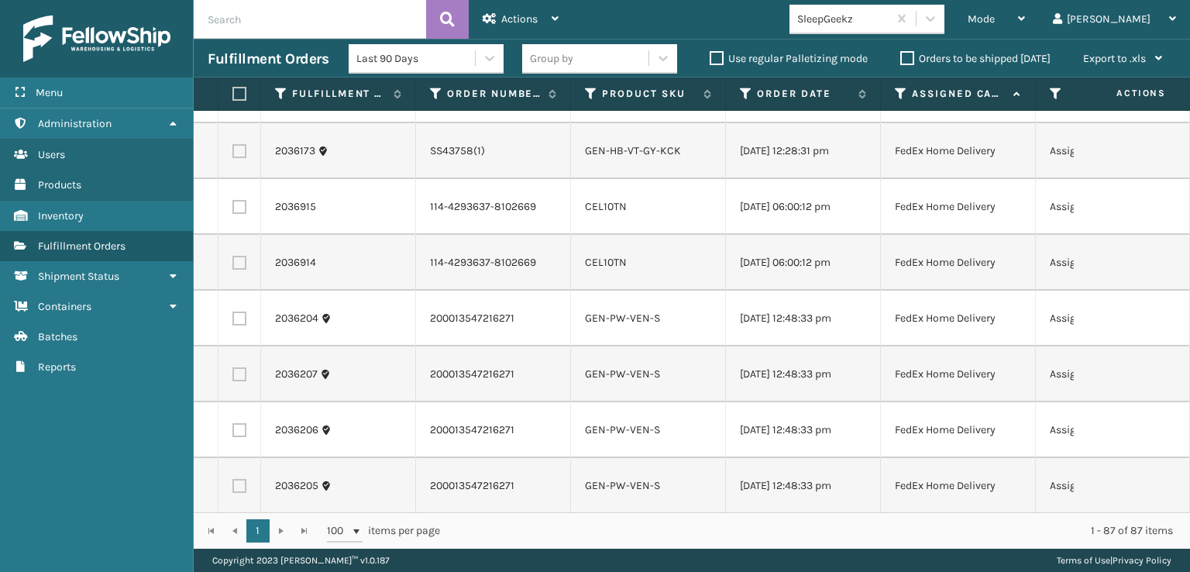
checkbox input "true"
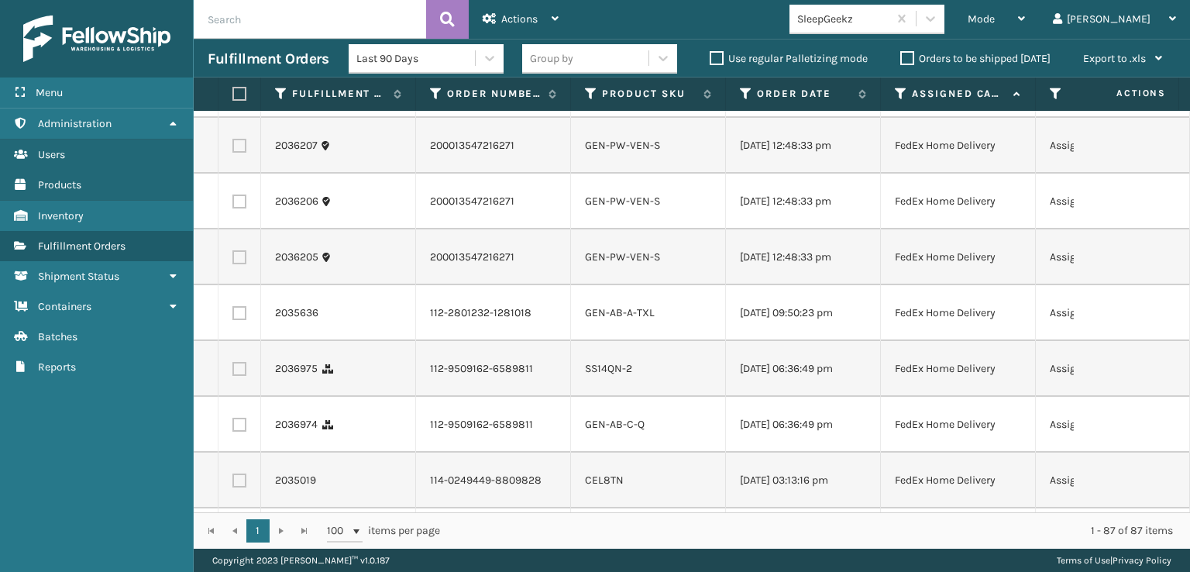
scroll to position [3408, 0]
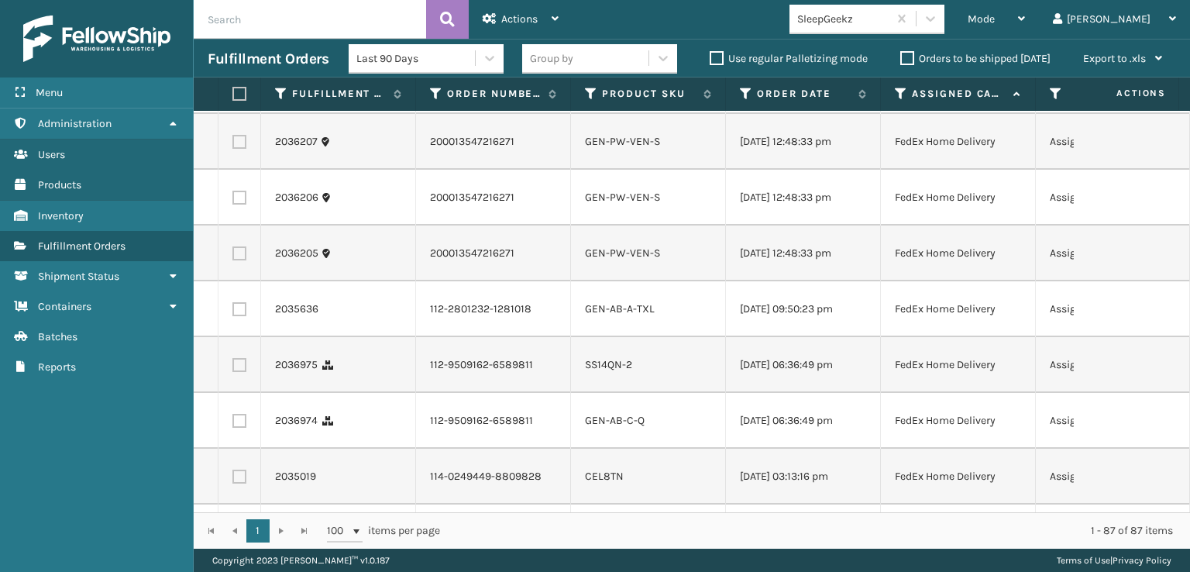
checkbox input "true"
click at [236, 58] on td at bounding box center [239, 30] width 43 height 56
click at [236, 37] on label at bounding box center [239, 30] width 14 height 14
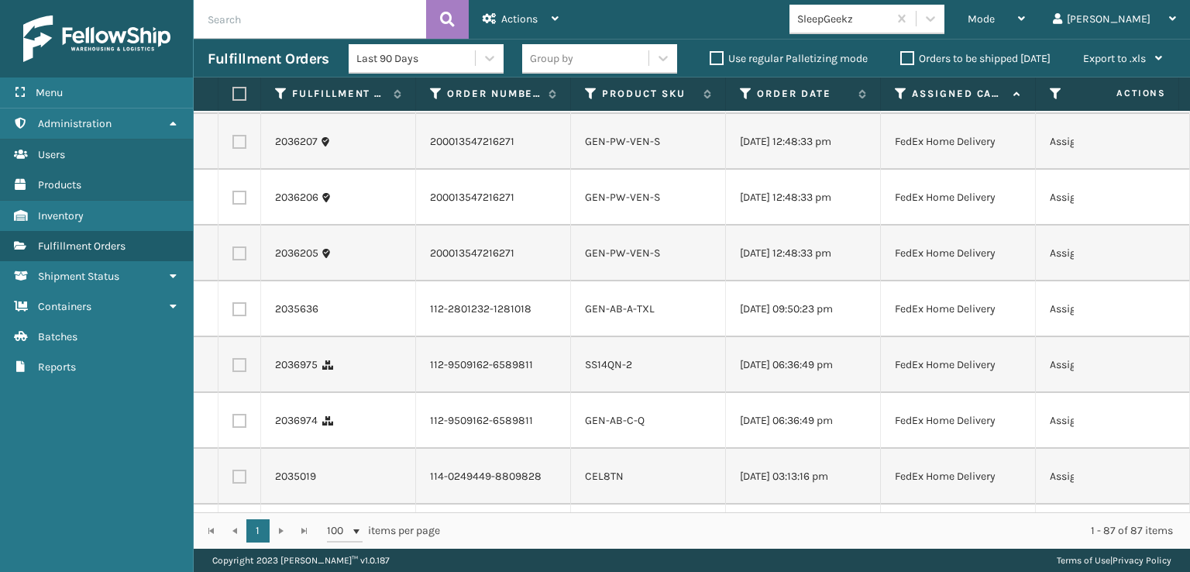
click at [233, 33] on input "checkbox" at bounding box center [232, 28] width 1 height 10
checkbox input "true"
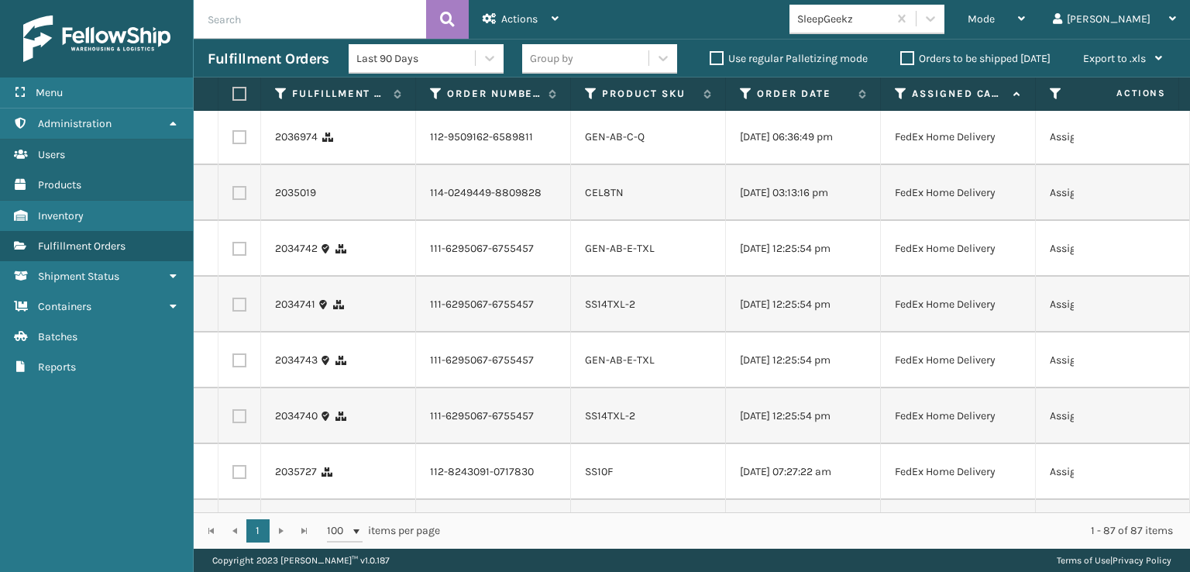
scroll to position [3718, 0]
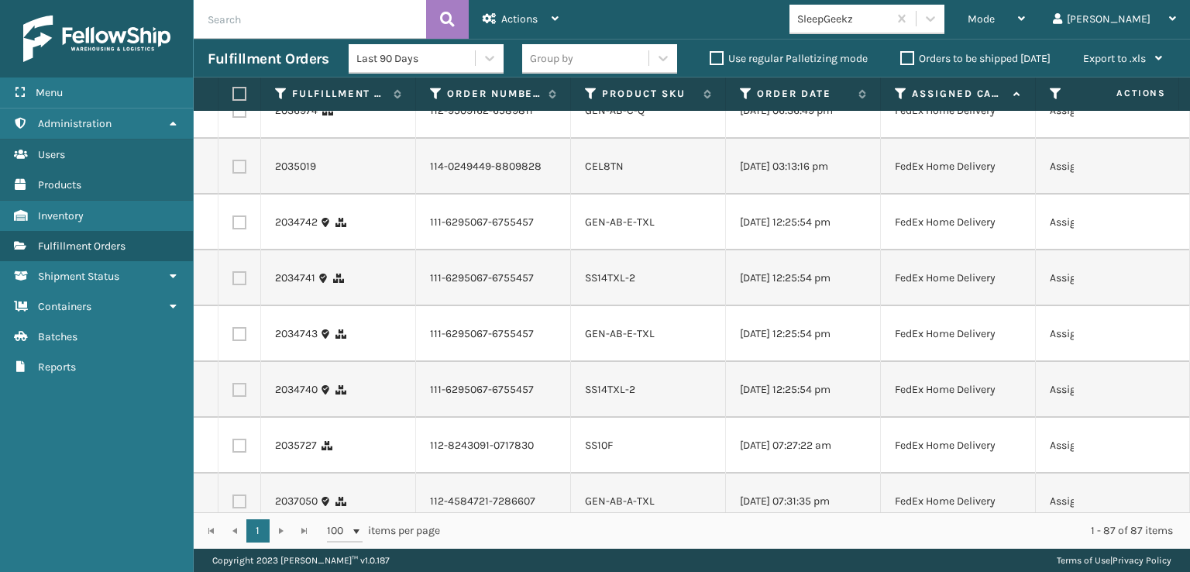
checkbox input "true"
click at [239, 62] on label at bounding box center [239, 55] width 14 height 14
click at [233, 58] on input "checkbox" at bounding box center [232, 53] width 1 height 10
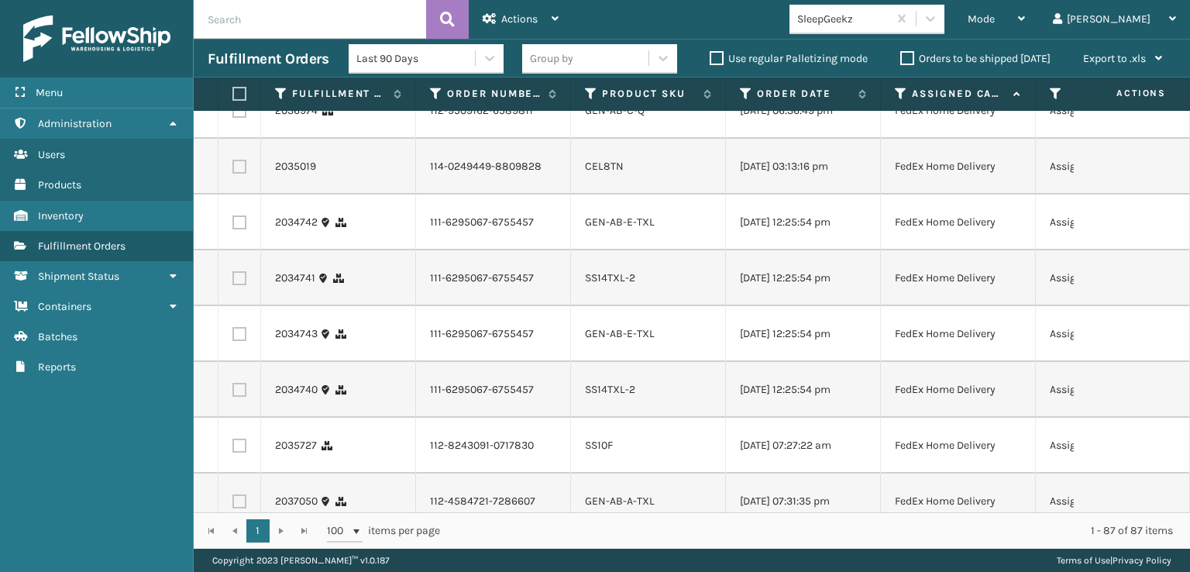
checkbox input "true"
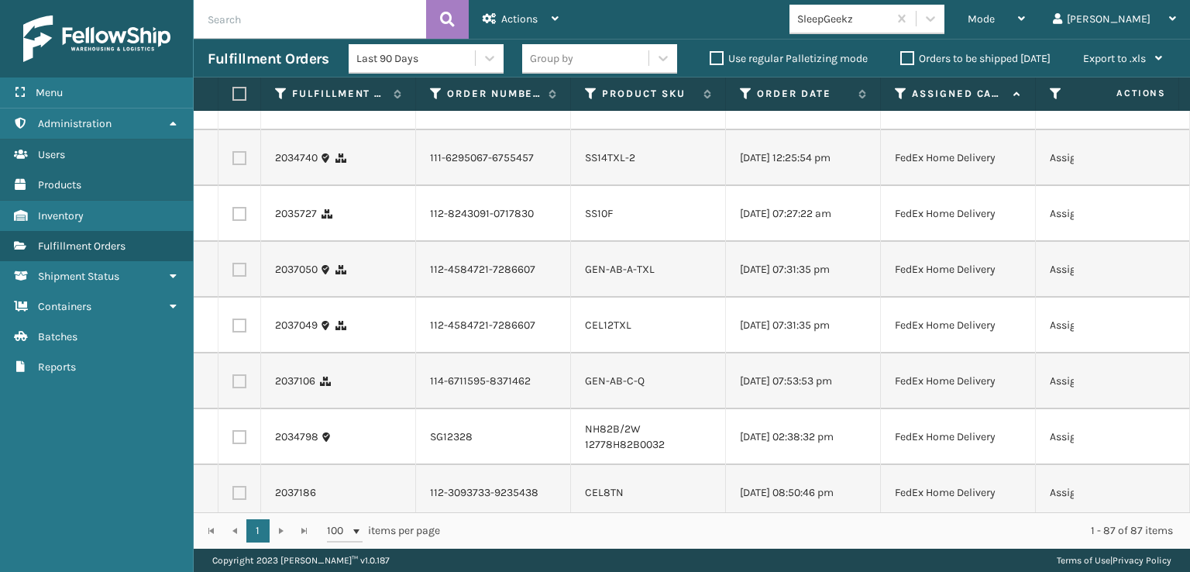
scroll to position [3951, 0]
checkbox input "true"
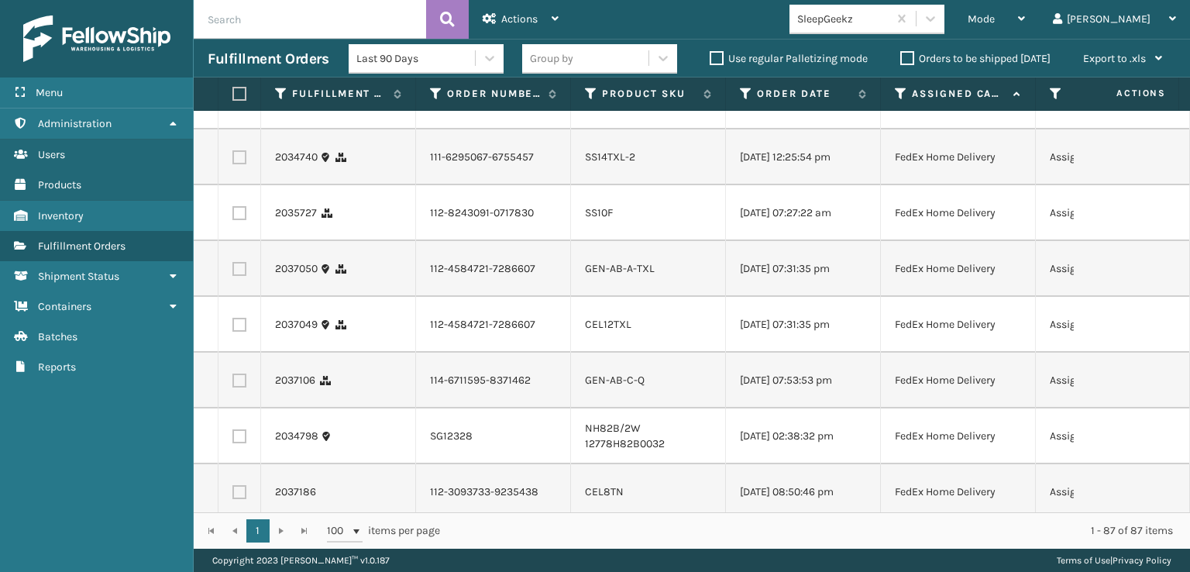
checkbox input "true"
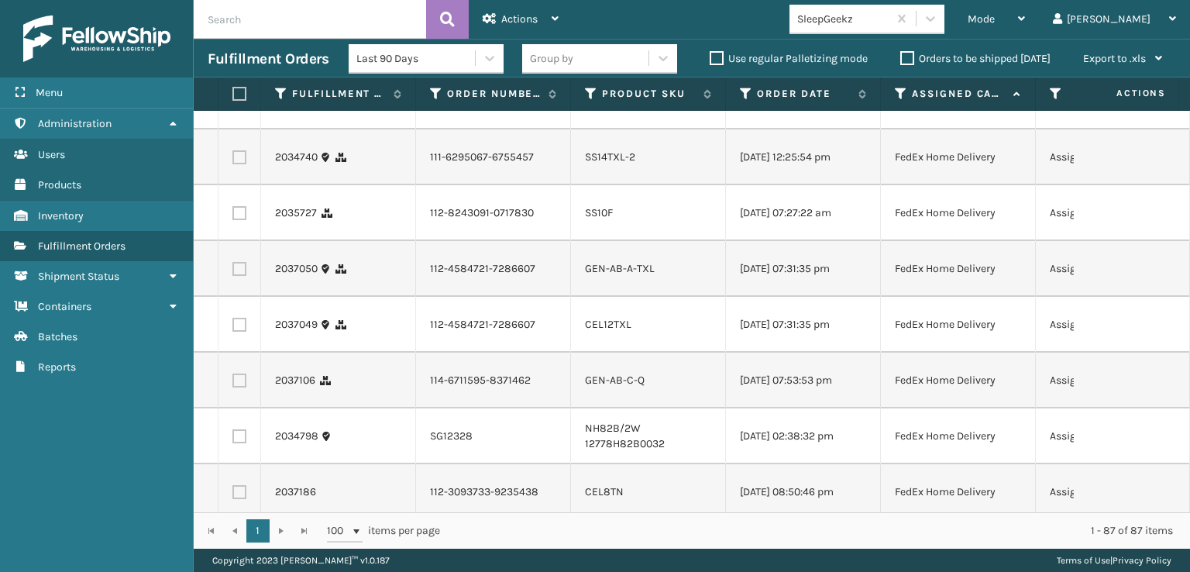
click at [238, 53] on label at bounding box center [239, 46] width 14 height 14
click at [233, 49] on input "checkbox" at bounding box center [232, 44] width 1 height 10
checkbox input "true"
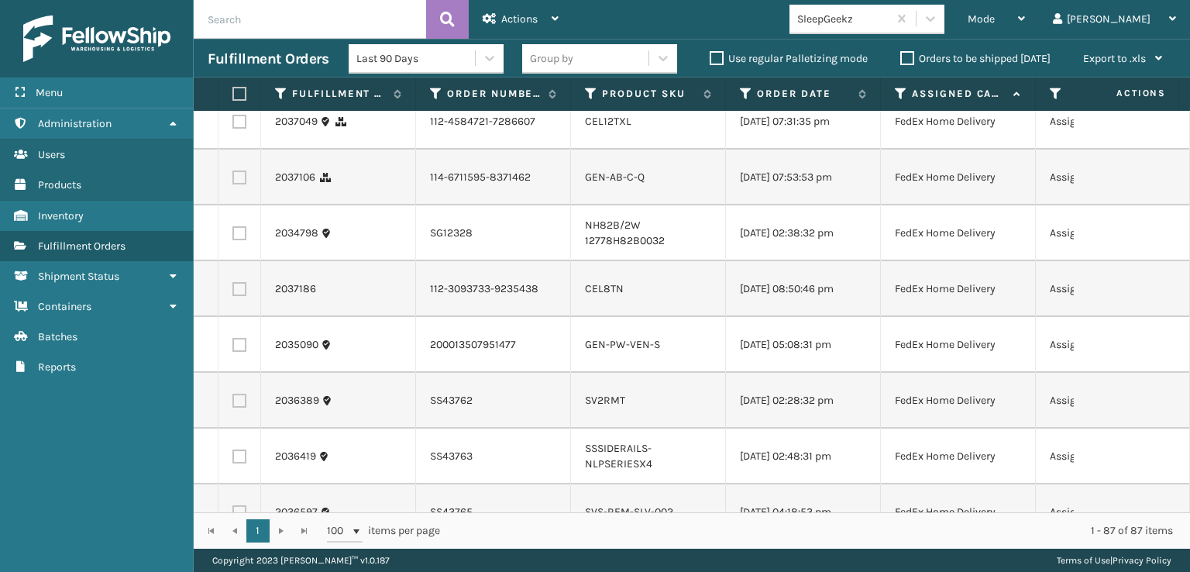
scroll to position [4183, 0]
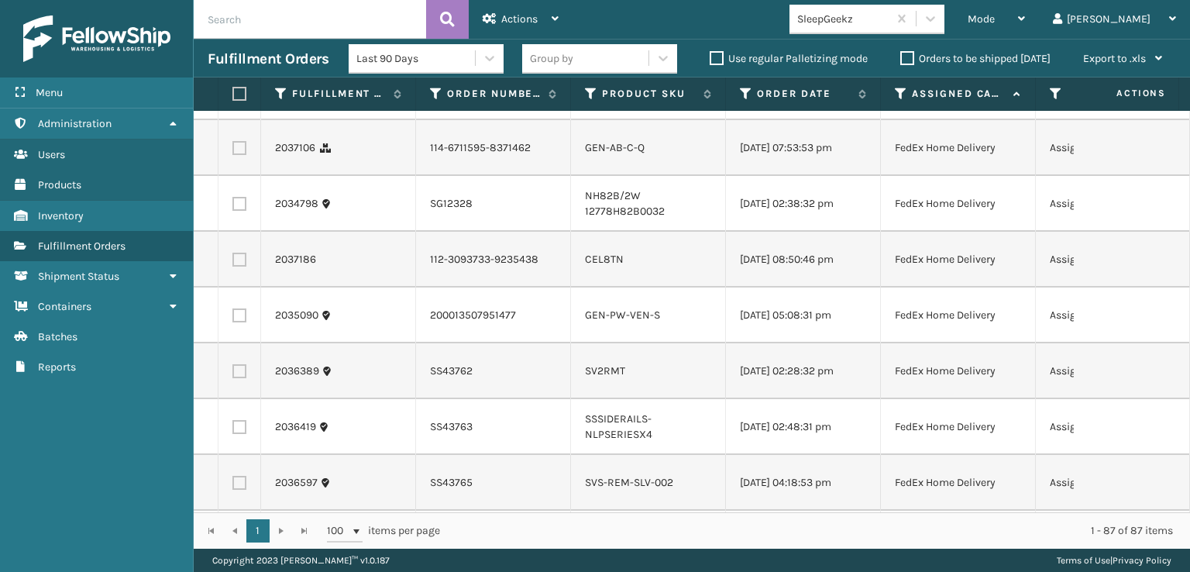
checkbox input "true"
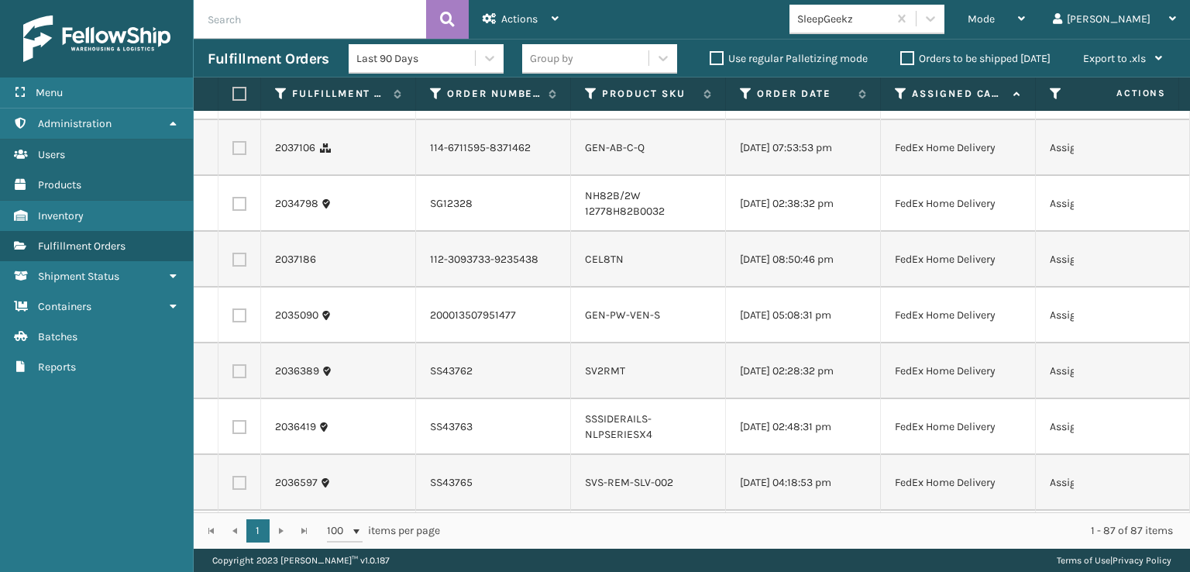
checkbox input "true"
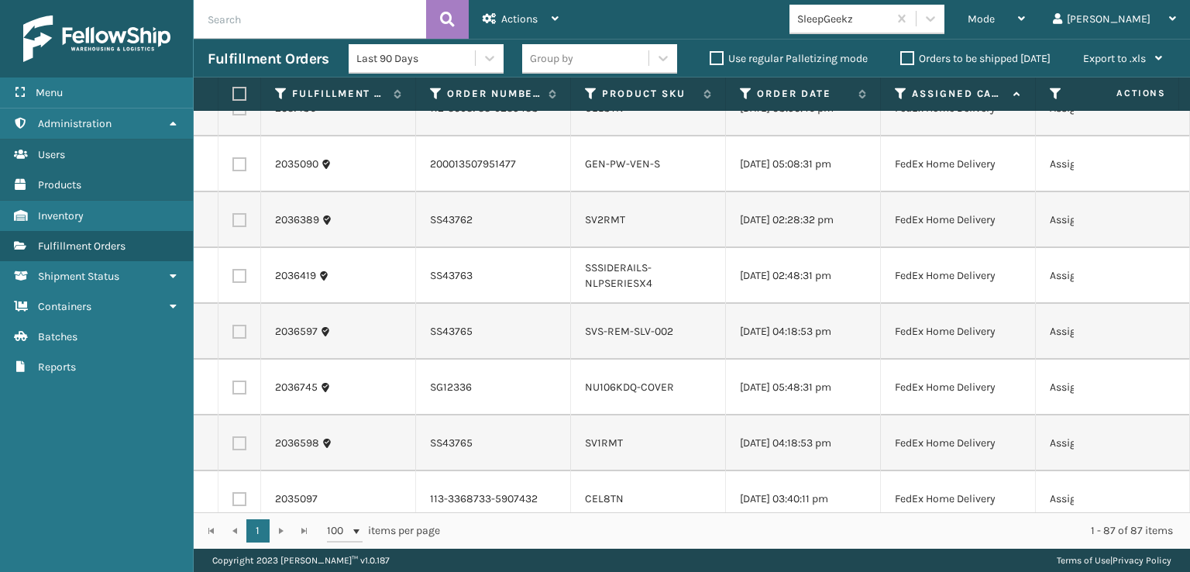
scroll to position [4338, 0]
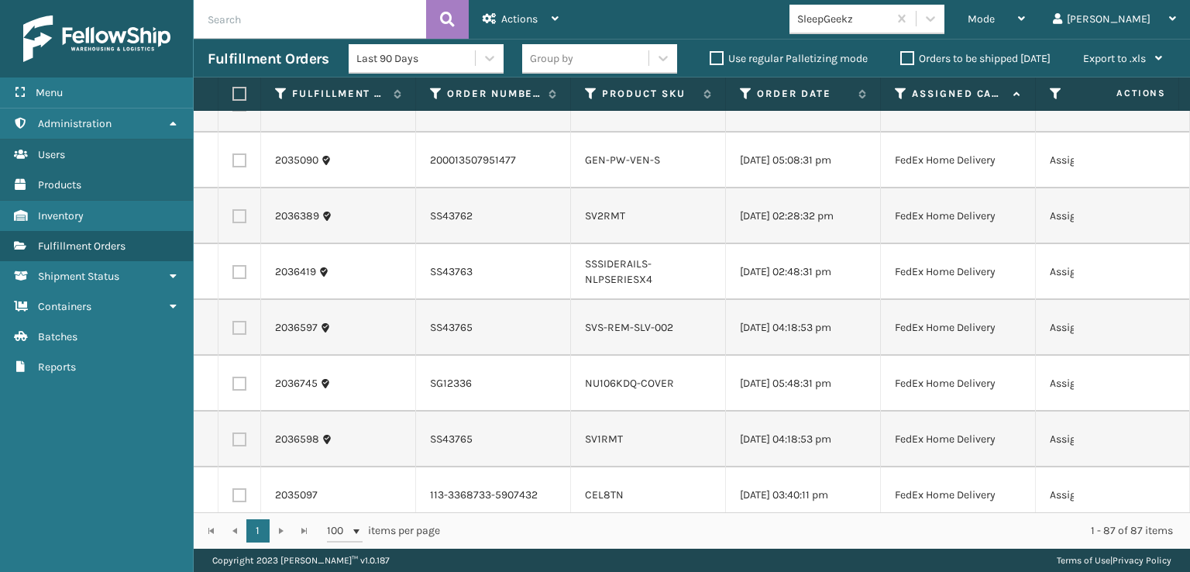
checkbox input "true"
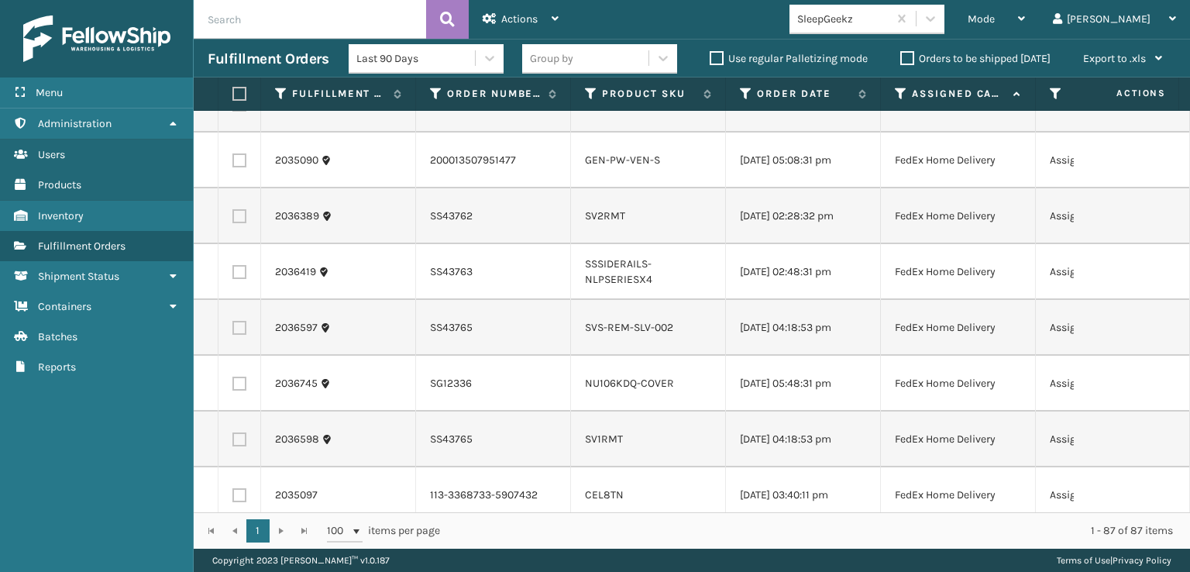
checkbox input "true"
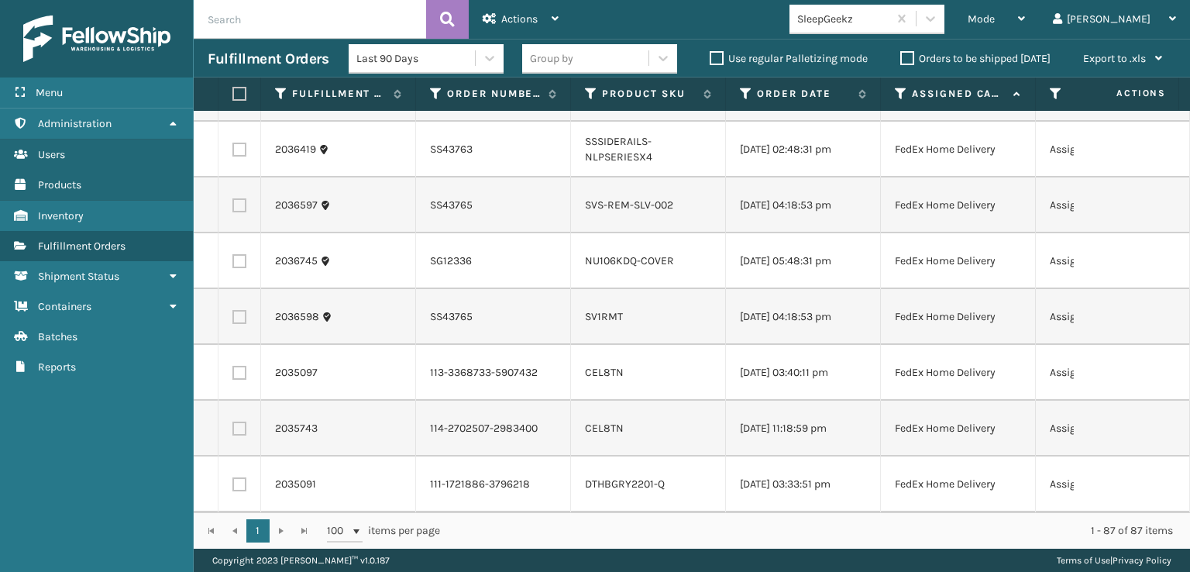
scroll to position [4493, 0]
checkbox input "true"
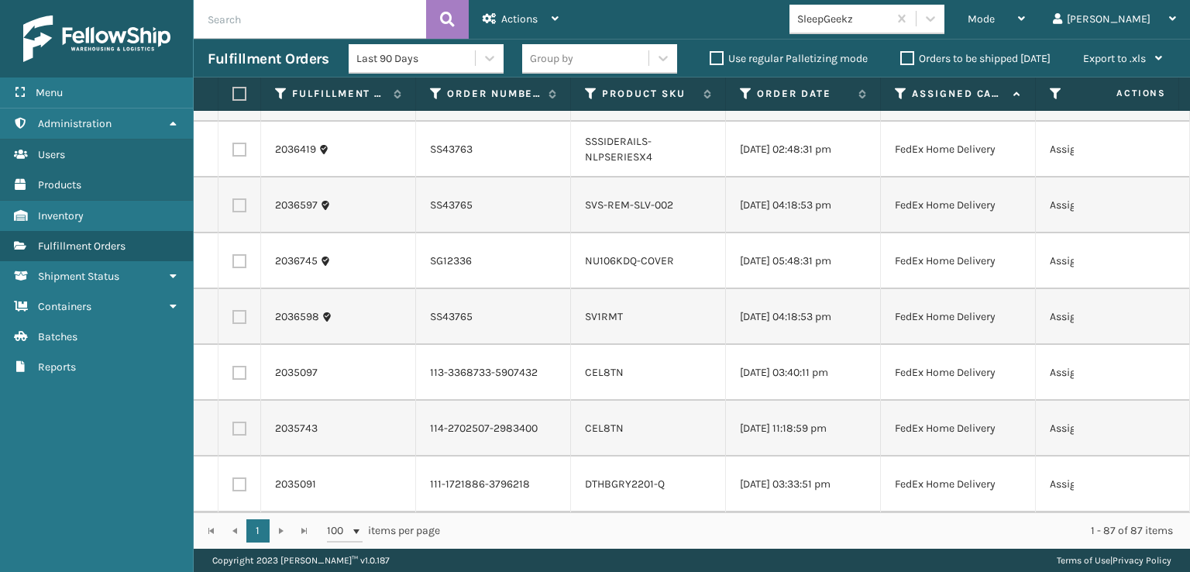
click at [246, 380] on td at bounding box center [239, 373] width 43 height 56
click at [236, 366] on label at bounding box center [239, 373] width 14 height 14
click at [233, 366] on input "checkbox" at bounding box center [232, 371] width 1 height 10
checkbox input "true"
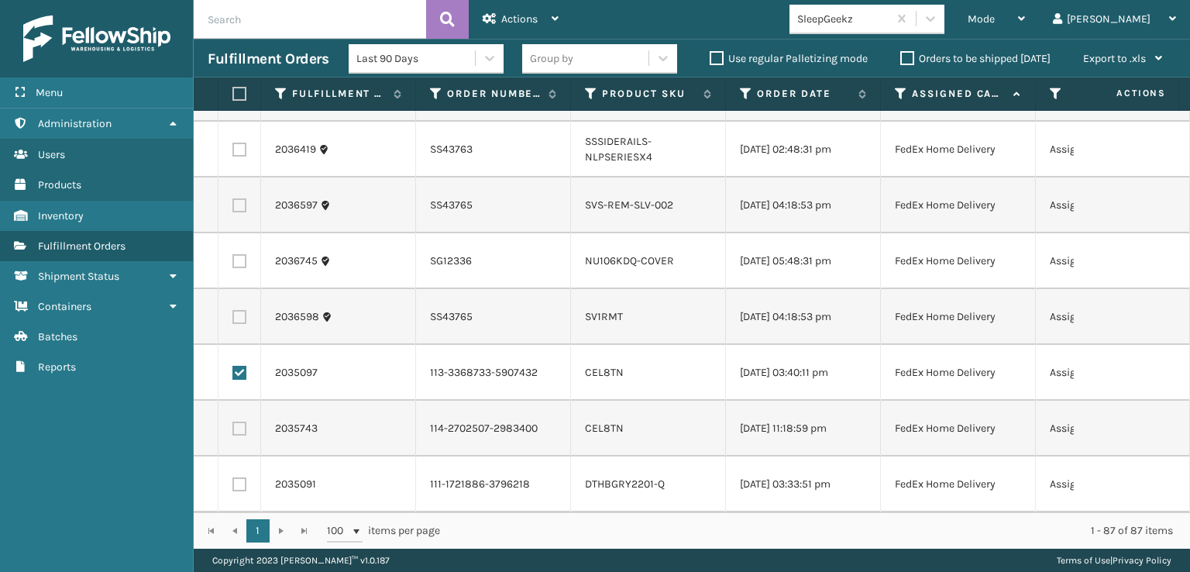
click at [242, 421] on label at bounding box center [239, 428] width 14 height 14
click at [233, 421] on input "checkbox" at bounding box center [232, 426] width 1 height 10
checkbox input "true"
click at [238, 477] on label at bounding box center [239, 484] width 14 height 14
click at [233, 477] on input "checkbox" at bounding box center [232, 482] width 1 height 10
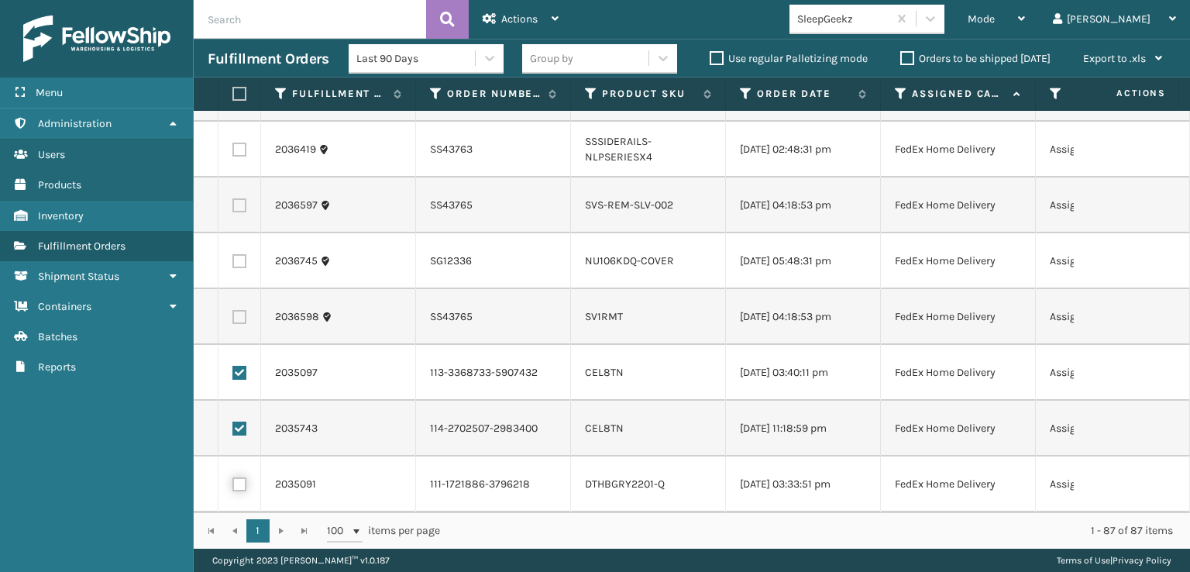
checkbox input "true"
click at [522, 29] on div "Actions" at bounding box center [521, 19] width 76 height 39
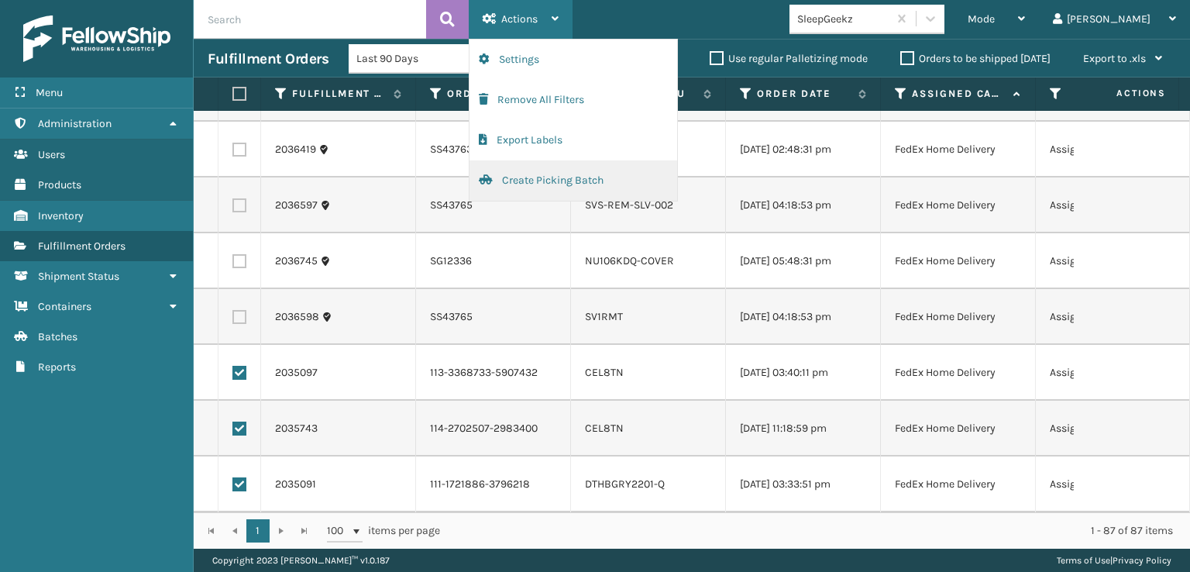
click at [514, 183] on button "Create Picking Batch" at bounding box center [573, 180] width 208 height 40
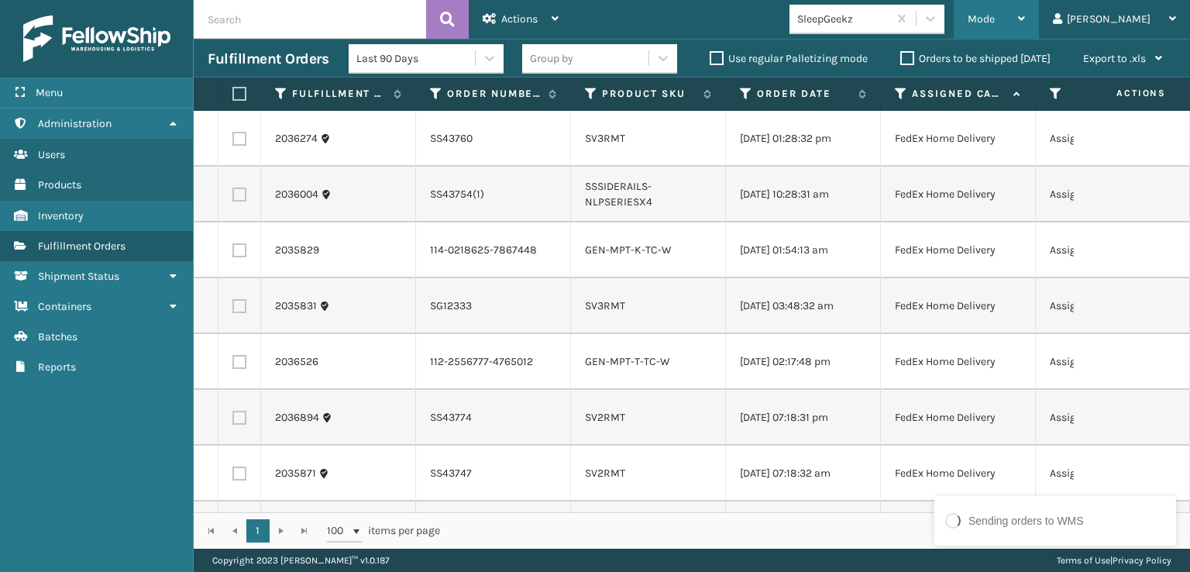
click at [1025, 9] on div "Mode" at bounding box center [995, 19] width 57 height 39
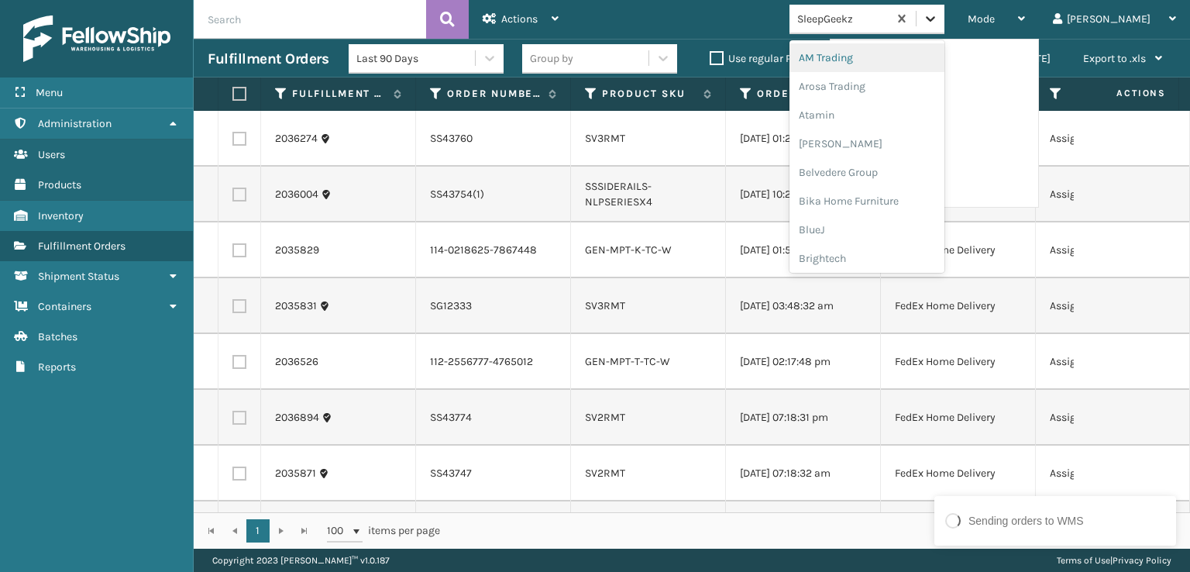
click at [944, 30] on div at bounding box center [930, 19] width 28 height 28
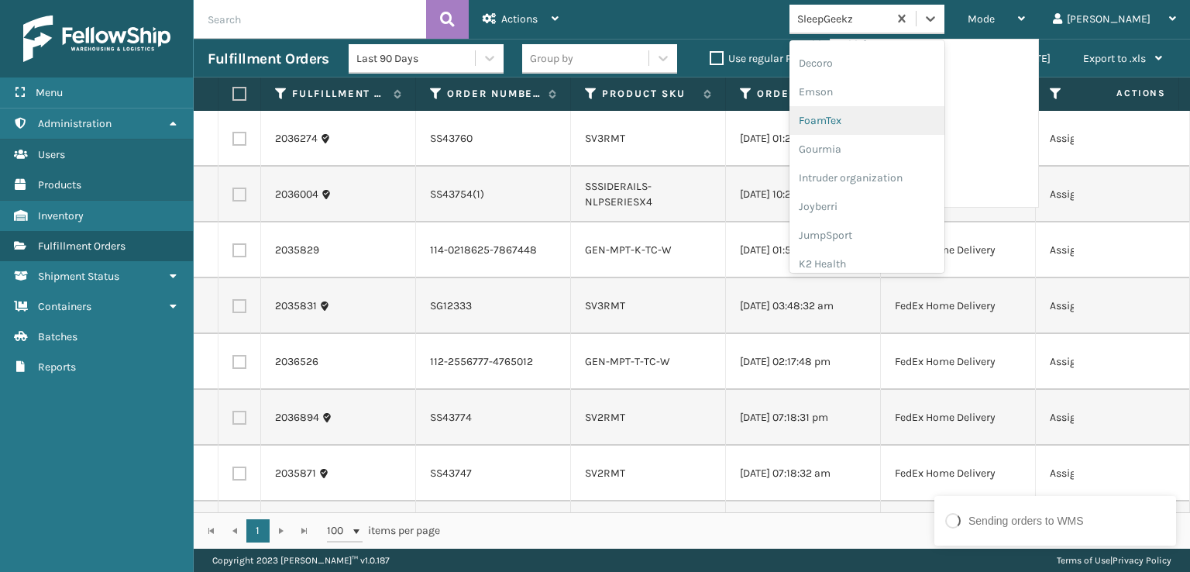
click at [883, 125] on div "FoamTex" at bounding box center [866, 120] width 155 height 29
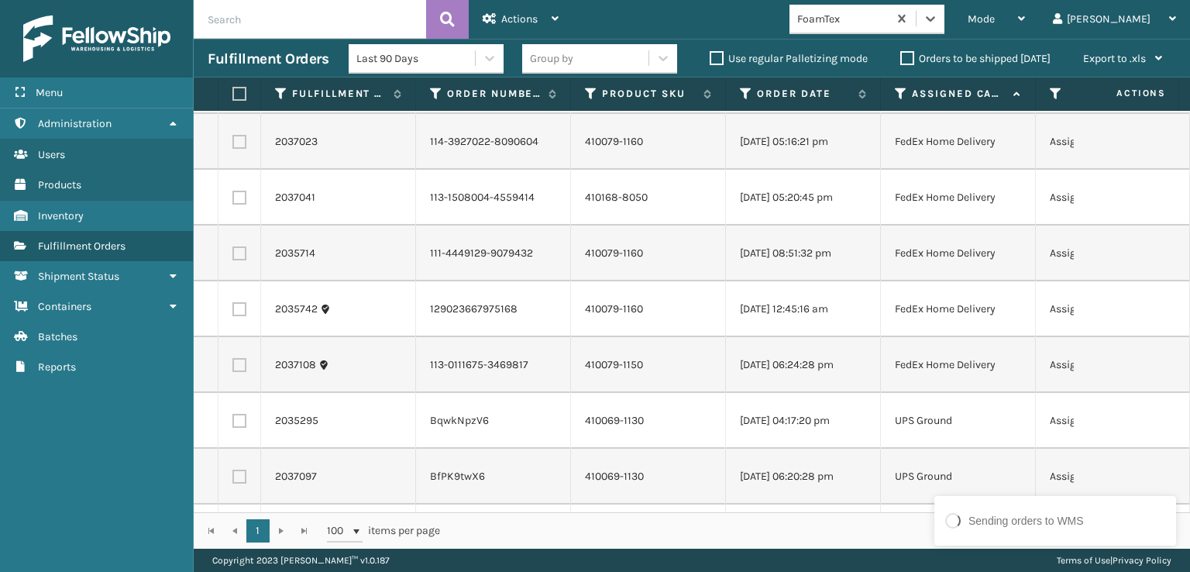
scroll to position [3681, 0]
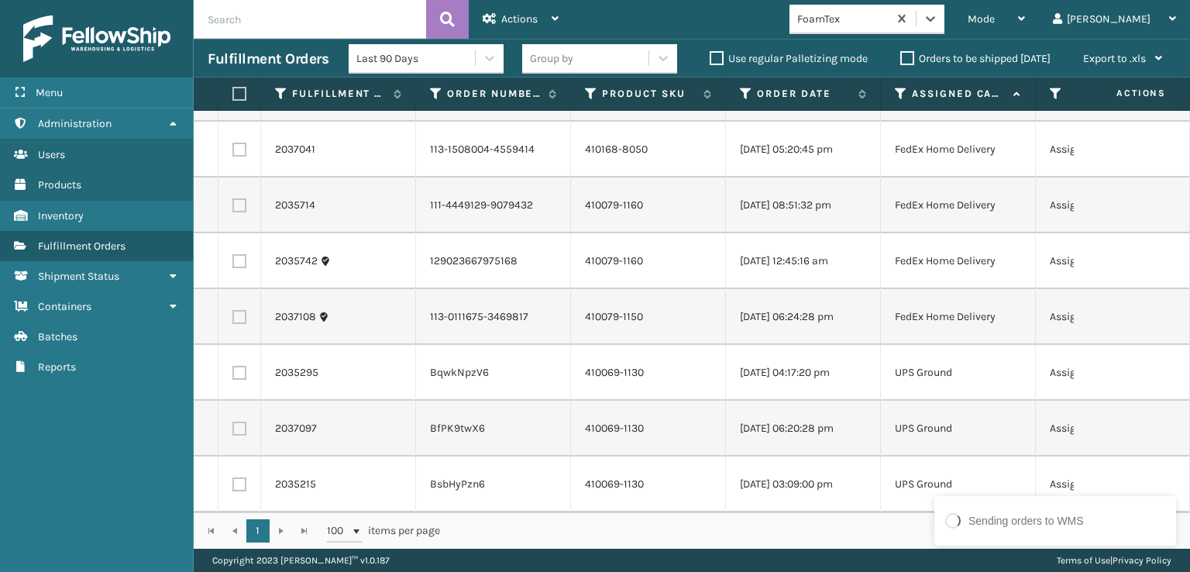
click at [237, 92] on label at bounding box center [236, 94] width 9 height 14
click at [233, 92] on input "checkbox" at bounding box center [232, 94] width 1 height 10
checkbox input "true"
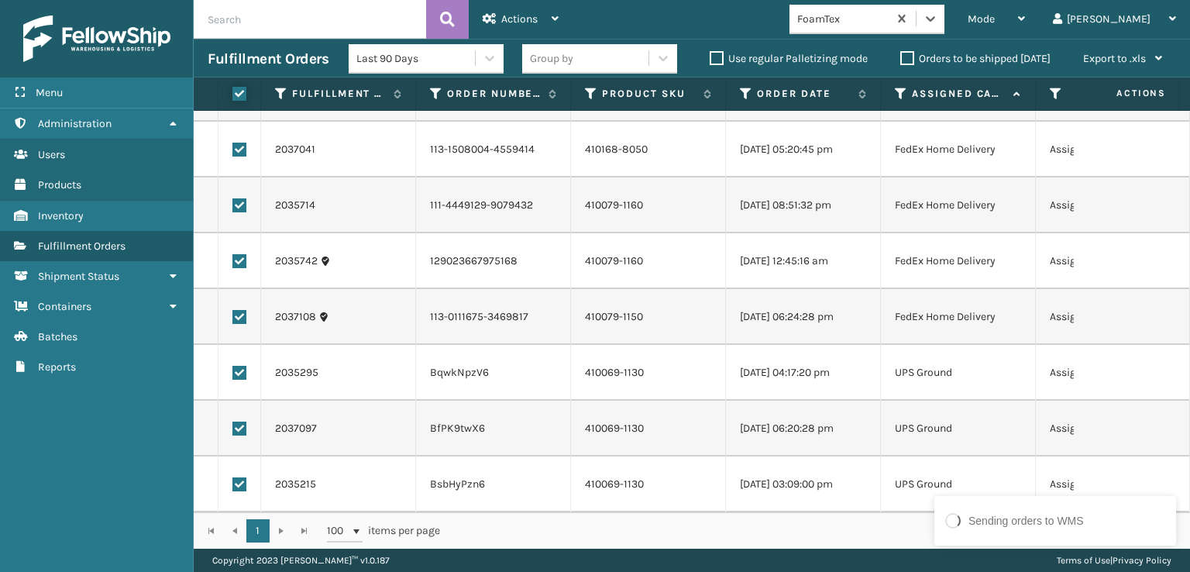
checkbox input "true"
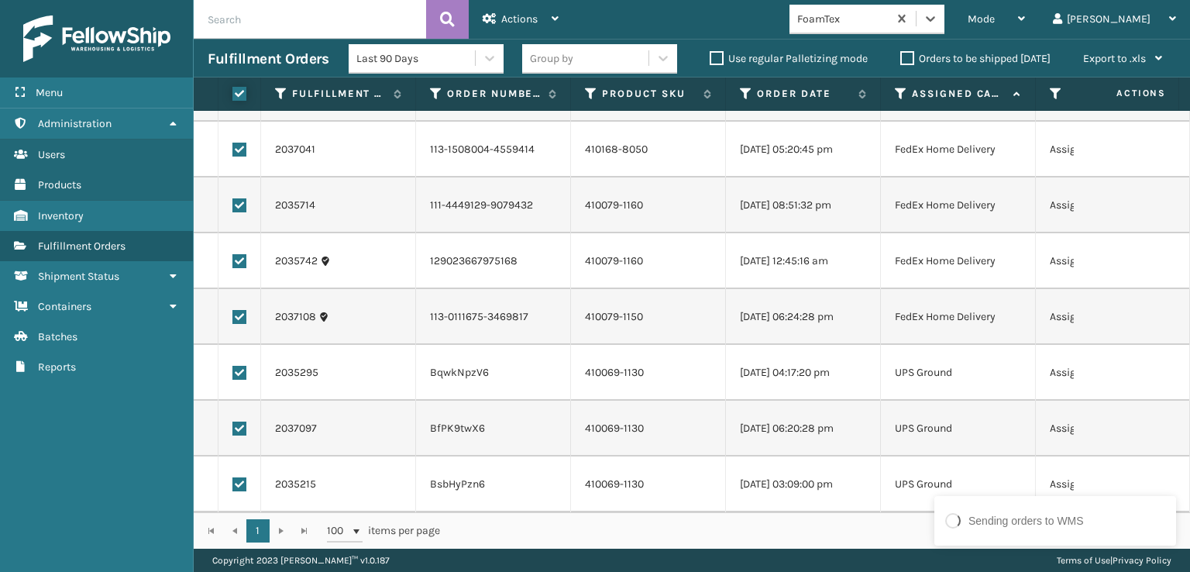
checkbox input "true"
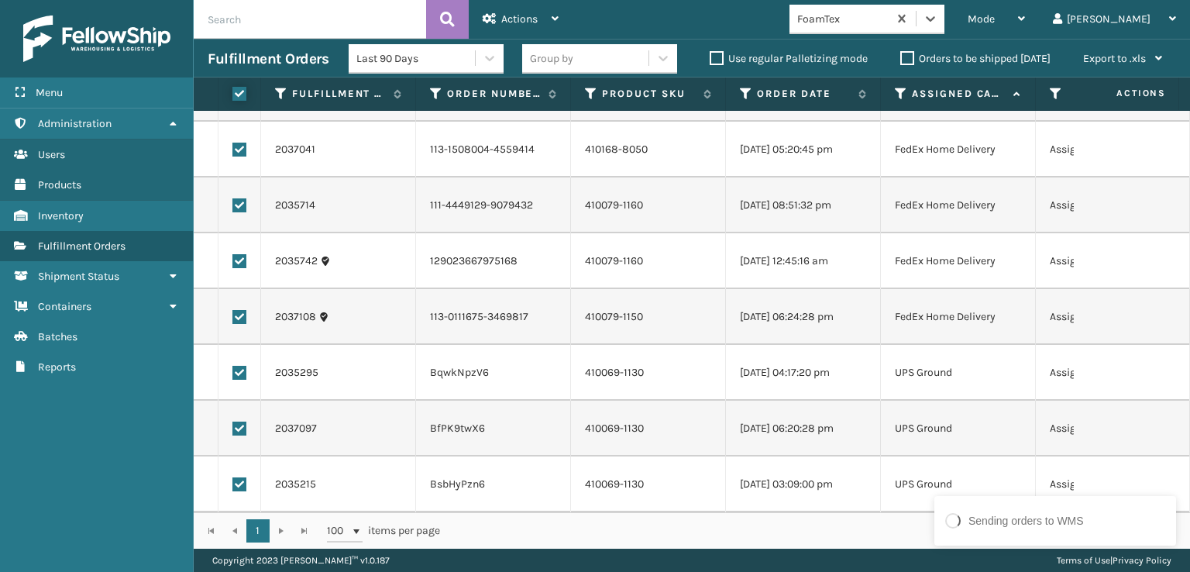
checkbox input "true"
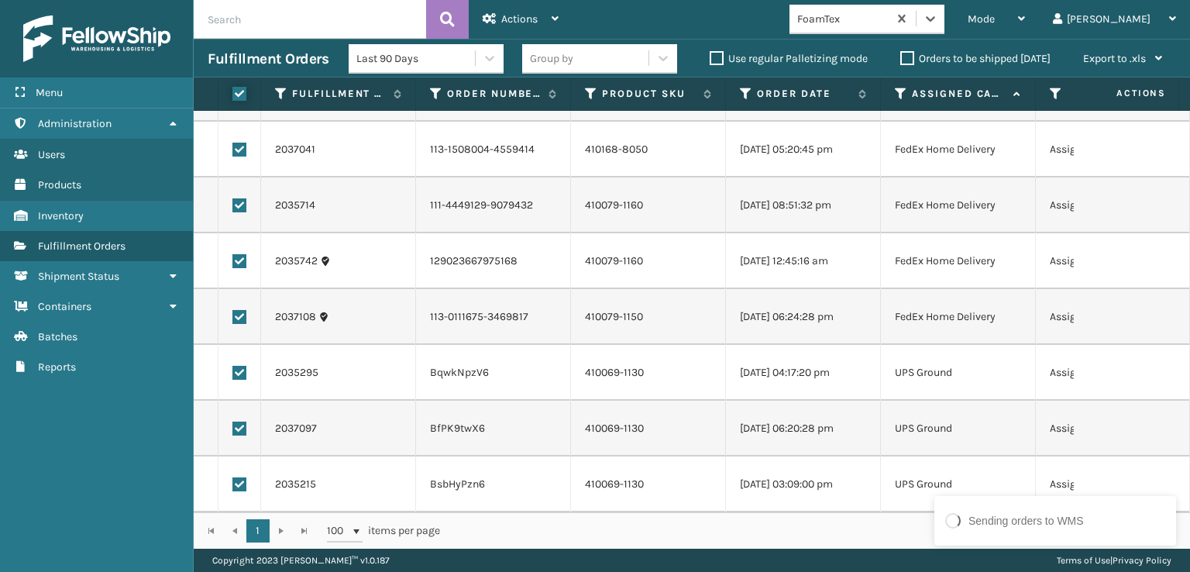
checkbox input "true"
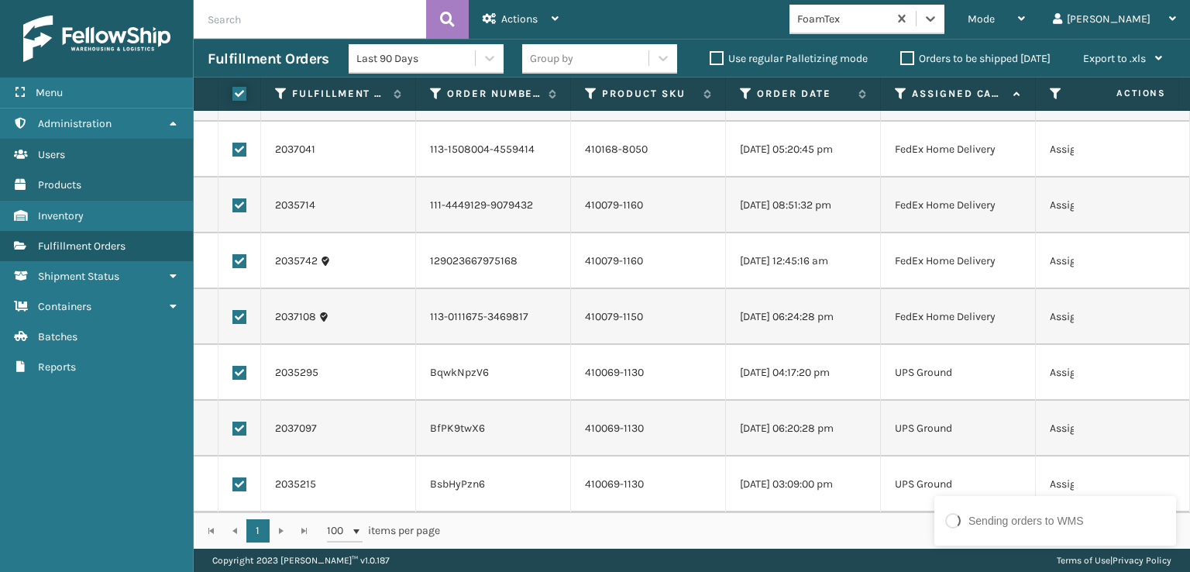
checkbox input "true"
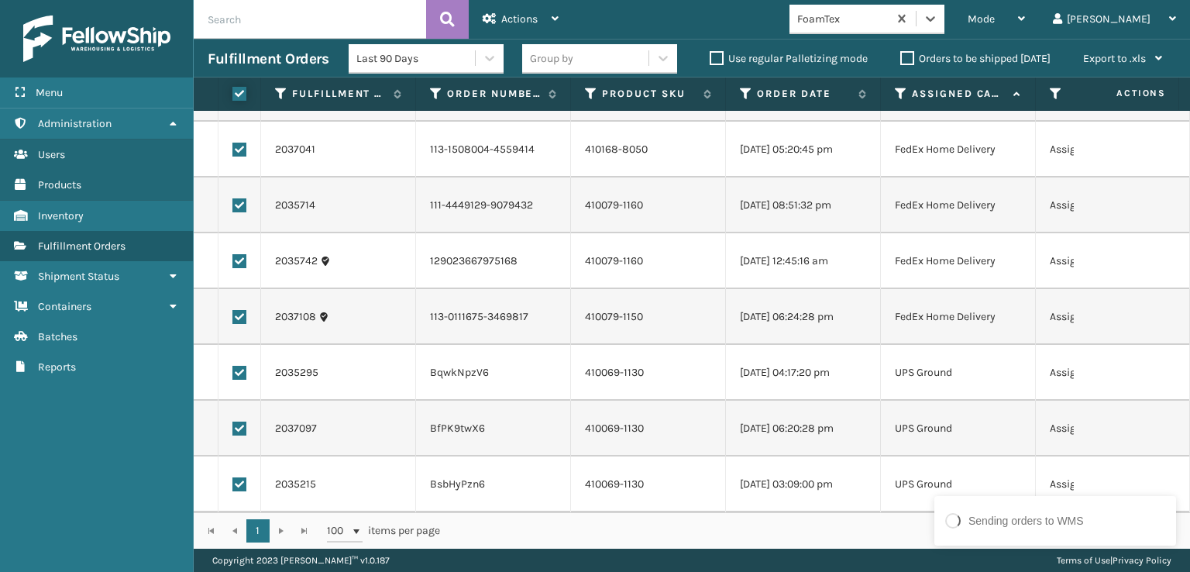
checkbox input "true"
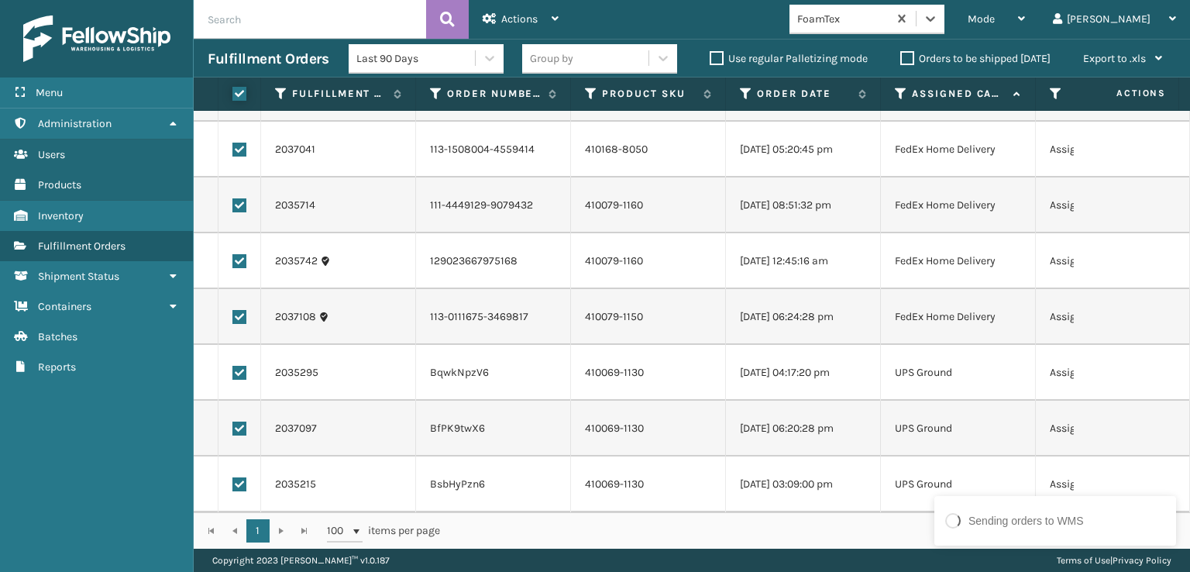
checkbox input "true"
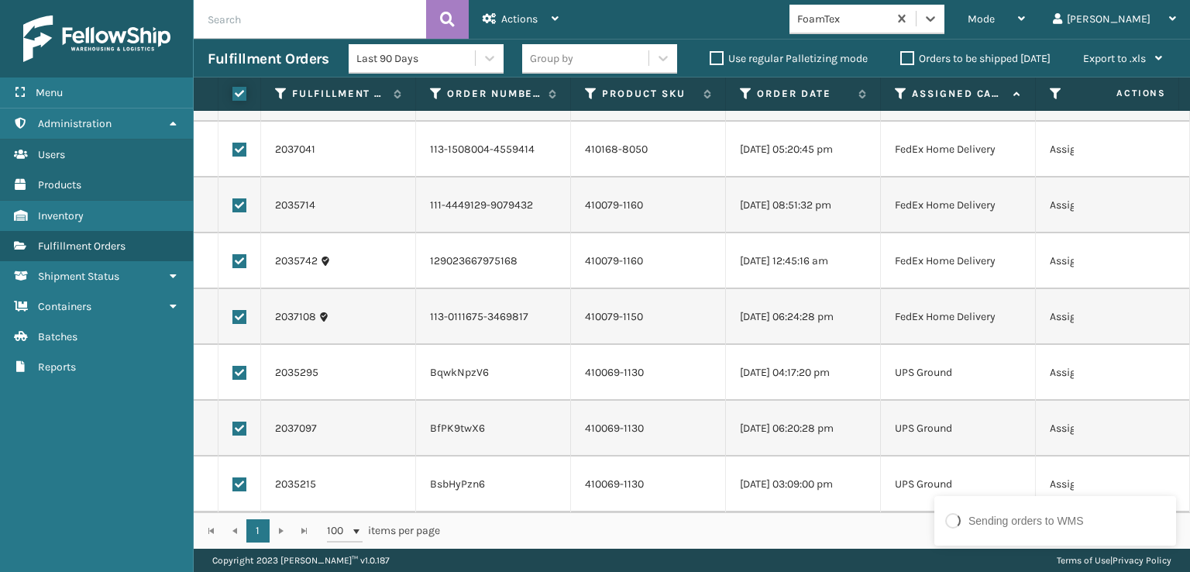
checkbox input "true"
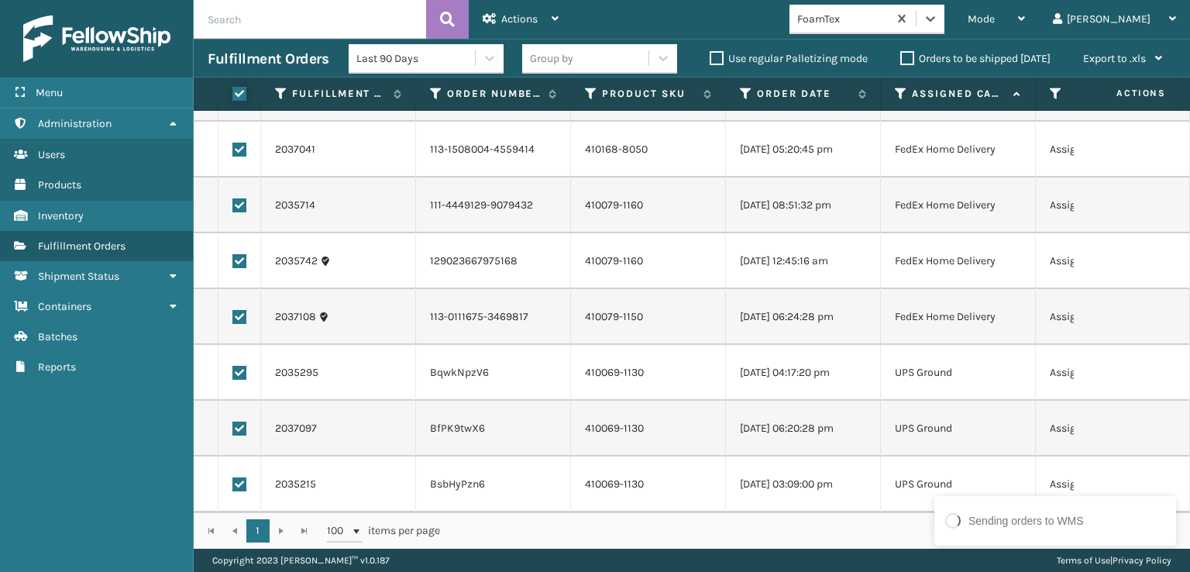
checkbox input "true"
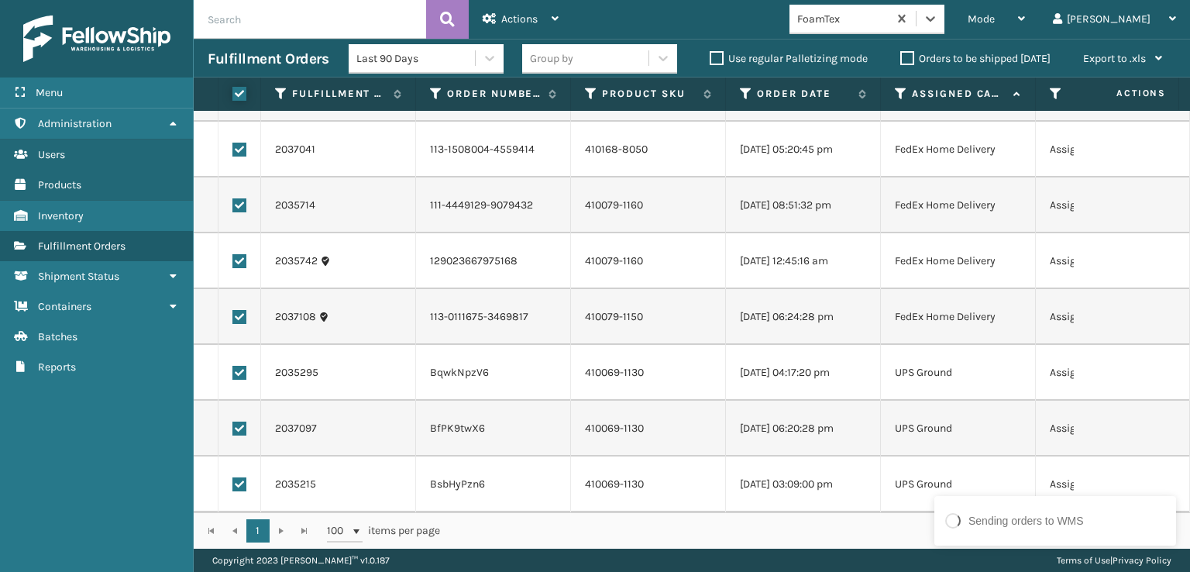
checkbox input "true"
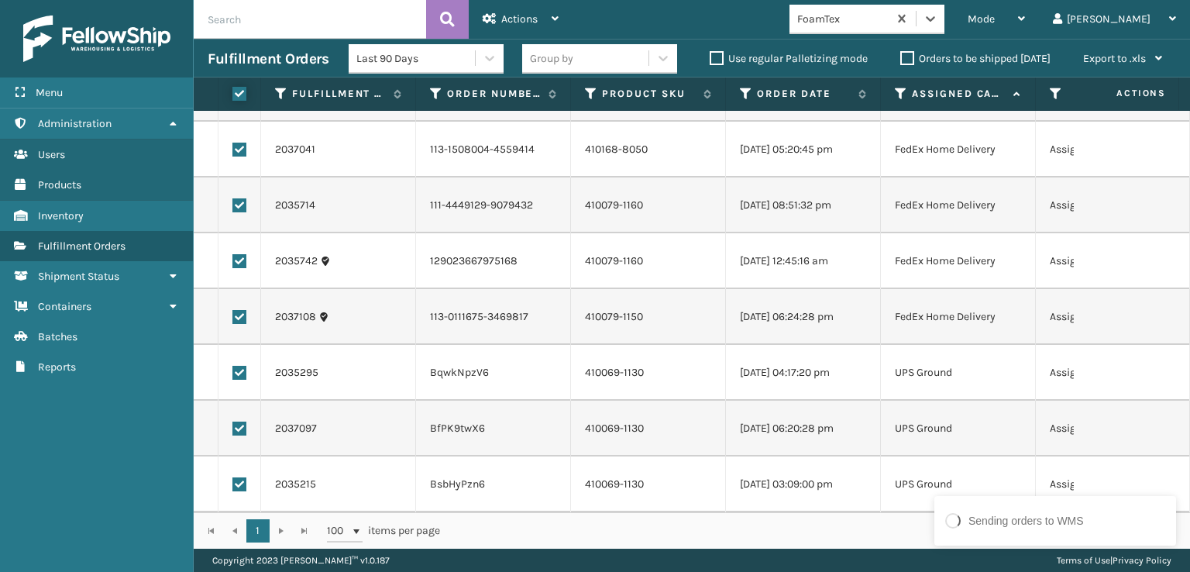
checkbox input "true"
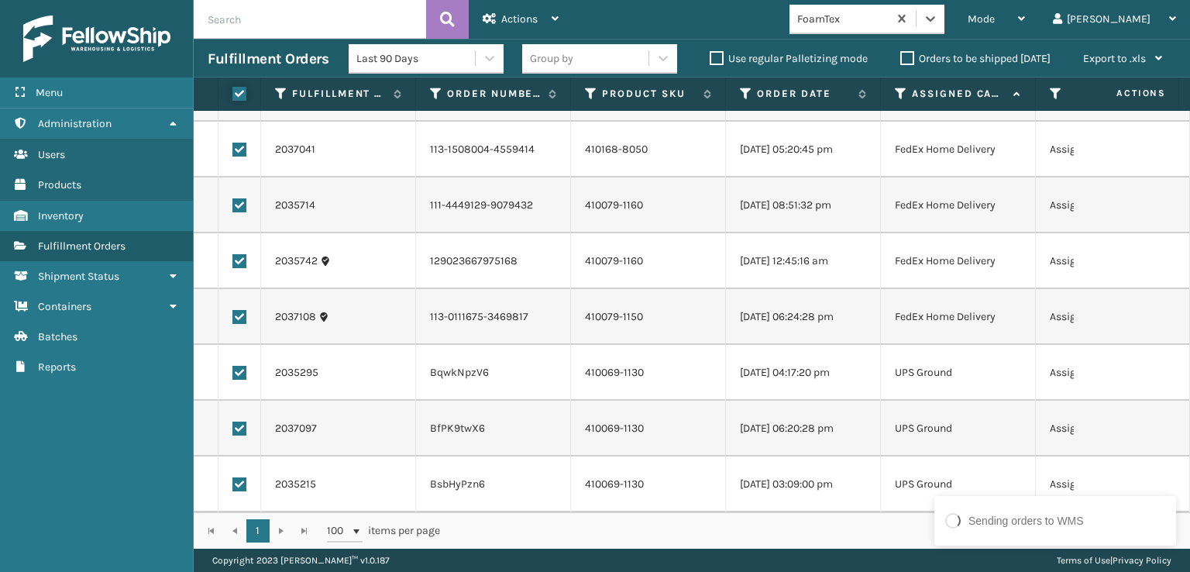
checkbox input "true"
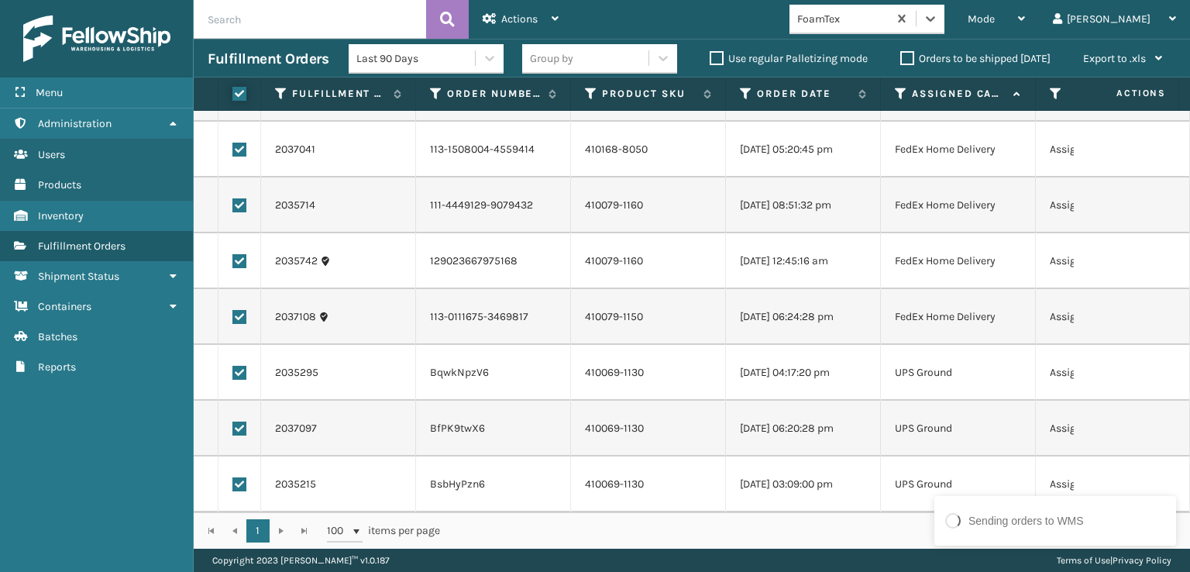
checkbox input "true"
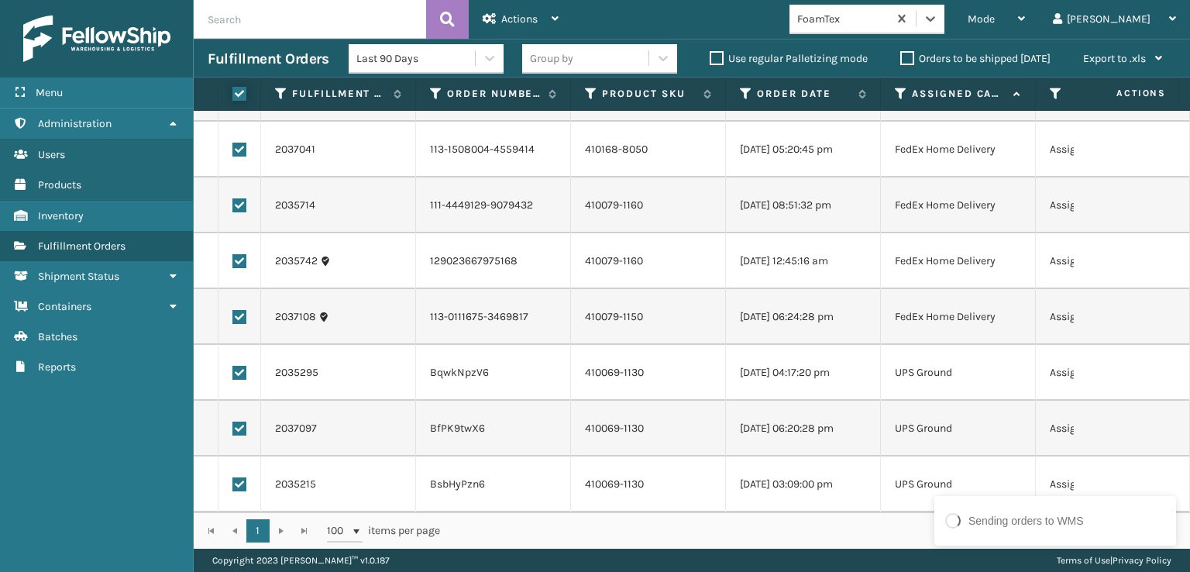
checkbox input "true"
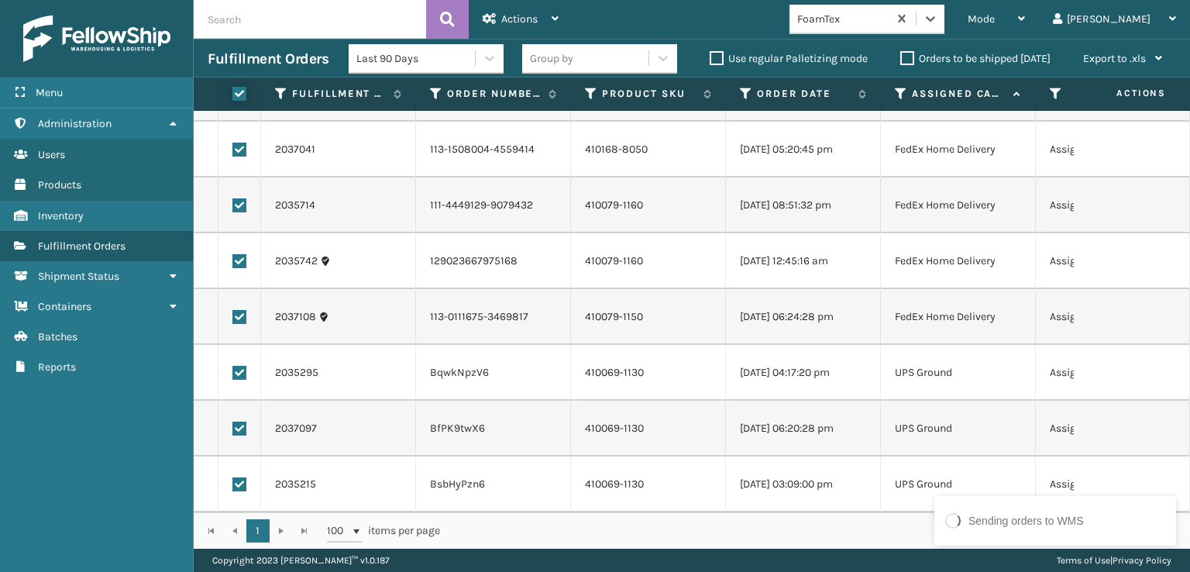
checkbox input "true"
click at [242, 366] on label at bounding box center [239, 373] width 14 height 14
click at [233, 366] on input "checkbox" at bounding box center [232, 371] width 1 height 10
checkbox input "false"
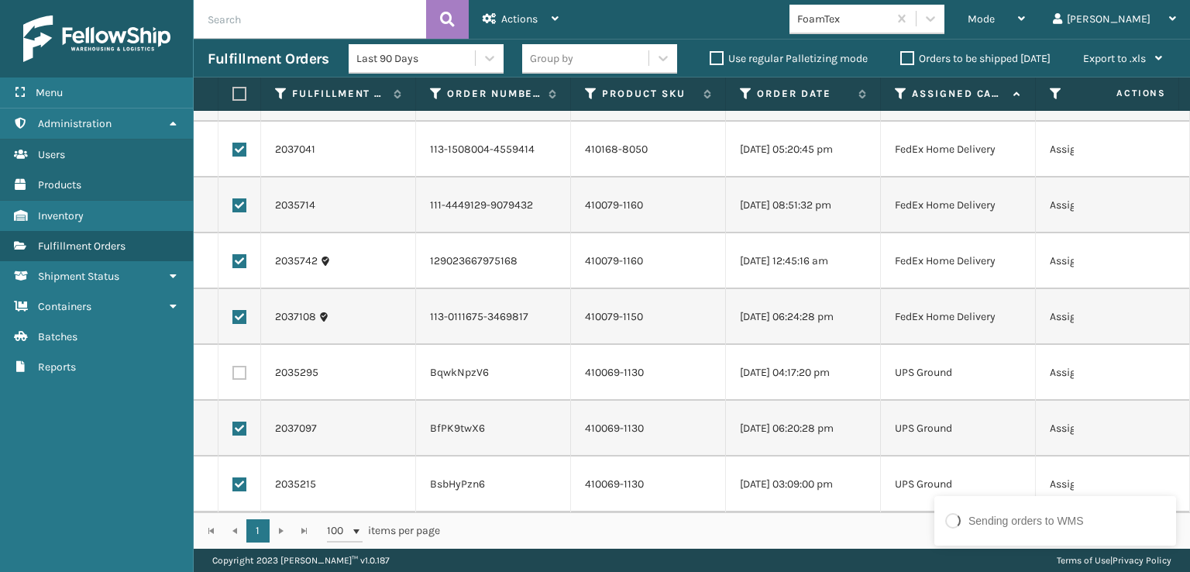
click at [242, 421] on label at bounding box center [239, 428] width 14 height 14
click at [233, 421] on input "checkbox" at bounding box center [232, 426] width 1 height 10
checkbox input "false"
click at [240, 477] on label at bounding box center [239, 484] width 14 height 14
click at [233, 477] on input "checkbox" at bounding box center [232, 482] width 1 height 10
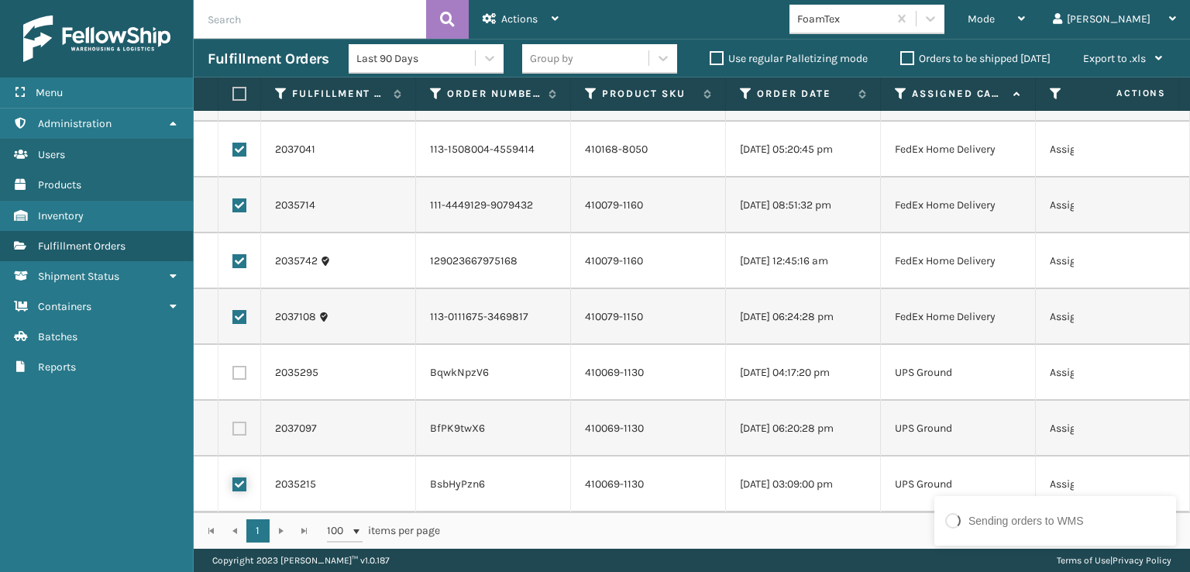
checkbox input "false"
click at [517, 26] on div "Actions" at bounding box center [521, 19] width 76 height 39
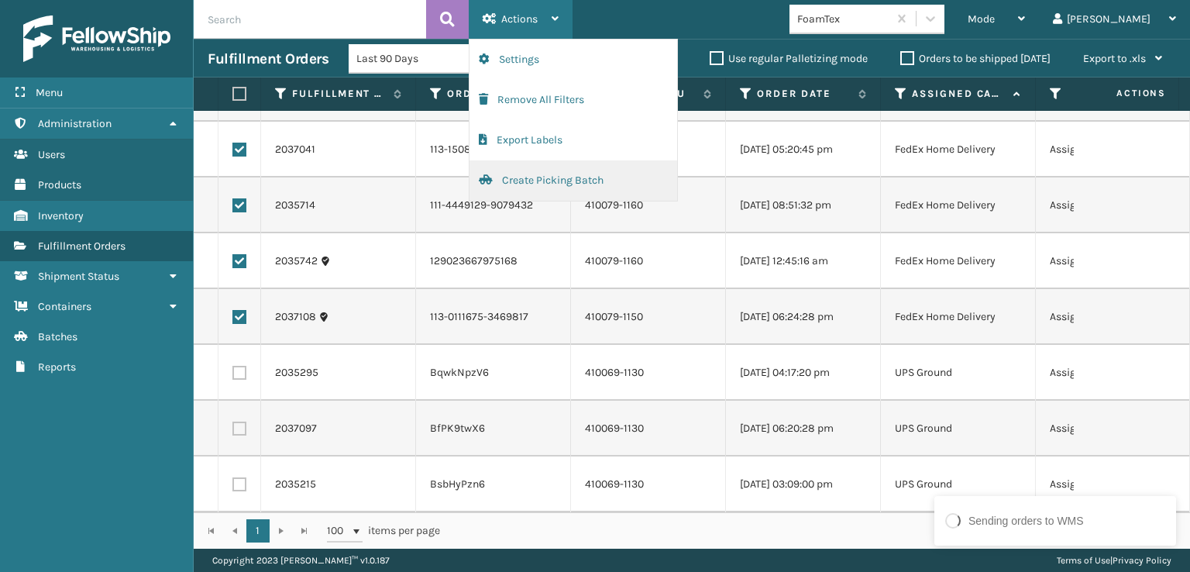
click at [520, 182] on button "Create Picking Batch" at bounding box center [573, 180] width 208 height 40
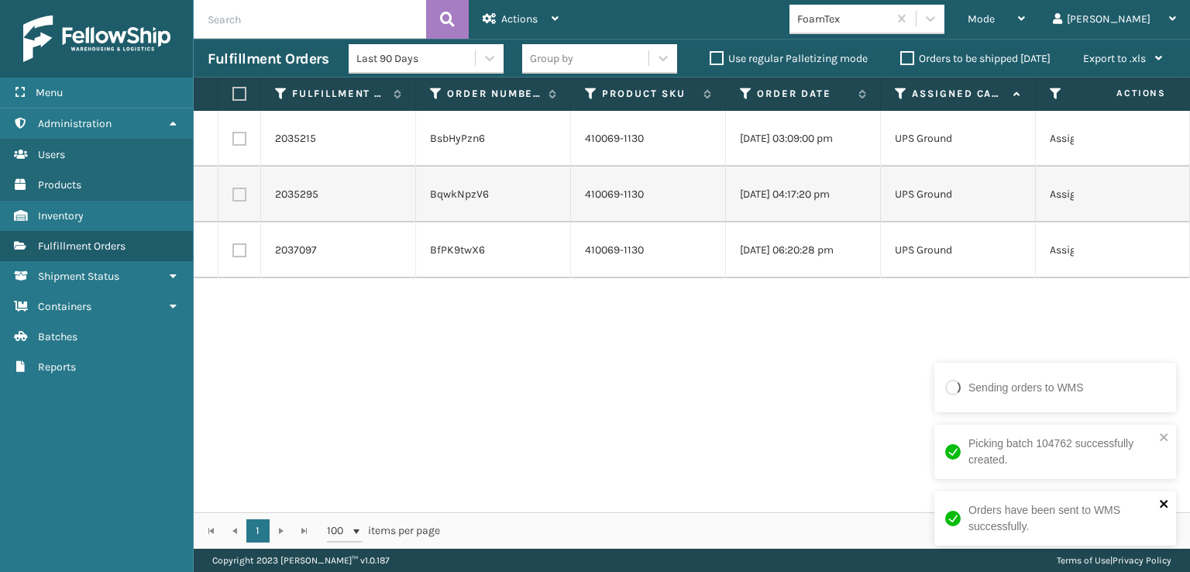
click at [1160, 501] on icon "close" at bounding box center [1164, 504] width 8 height 8
click at [1168, 500] on icon "close" at bounding box center [1164, 503] width 11 height 12
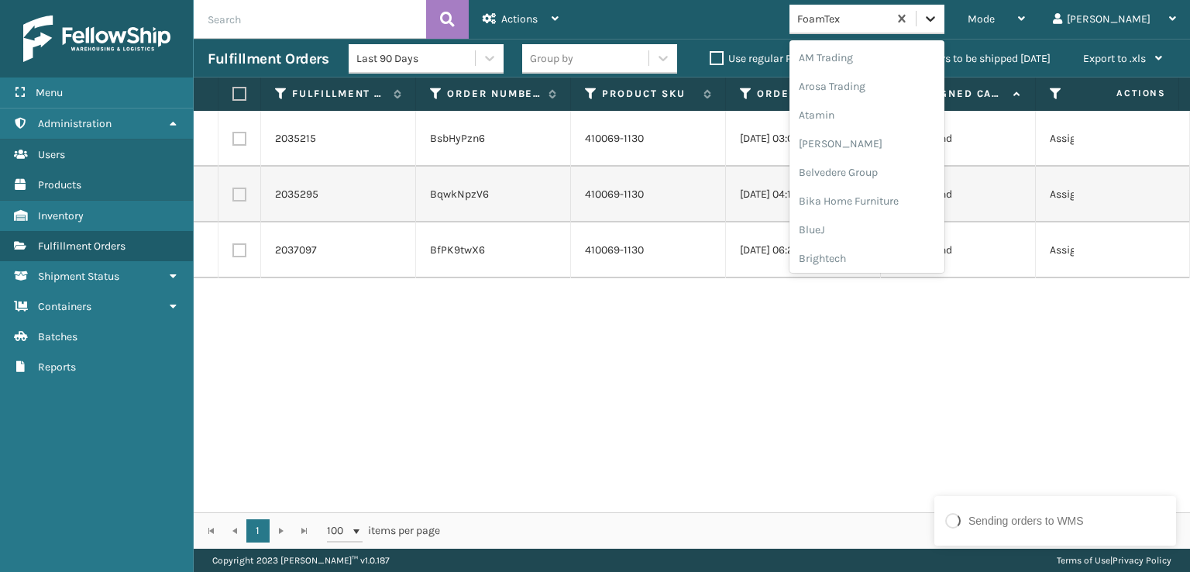
click at [944, 29] on div at bounding box center [930, 19] width 28 height 28
click at [899, 179] on div "[PERSON_NAME] Brands" at bounding box center [866, 178] width 155 height 29
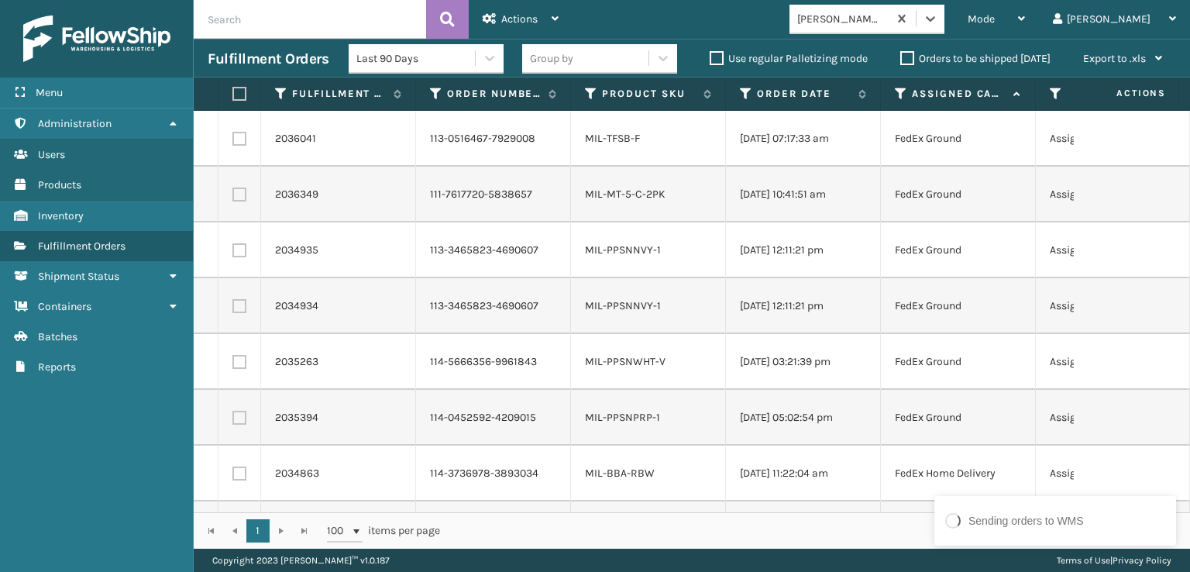
click at [242, 97] on label at bounding box center [236, 94] width 9 height 14
click at [233, 97] on input "checkbox" at bounding box center [232, 94] width 1 height 10
checkbox input "true"
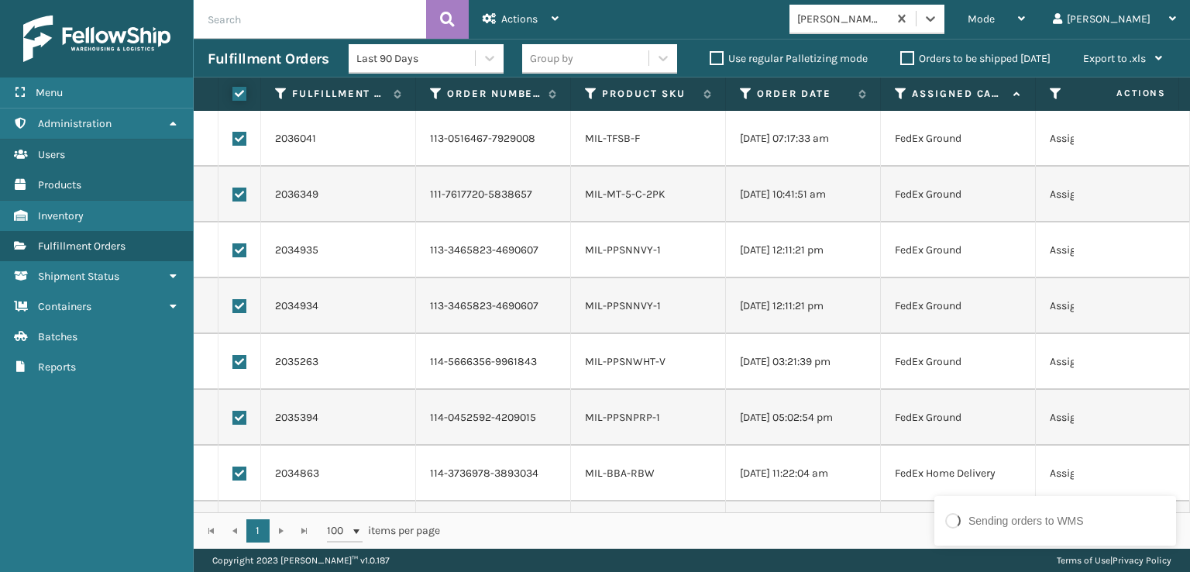
checkbox input "true"
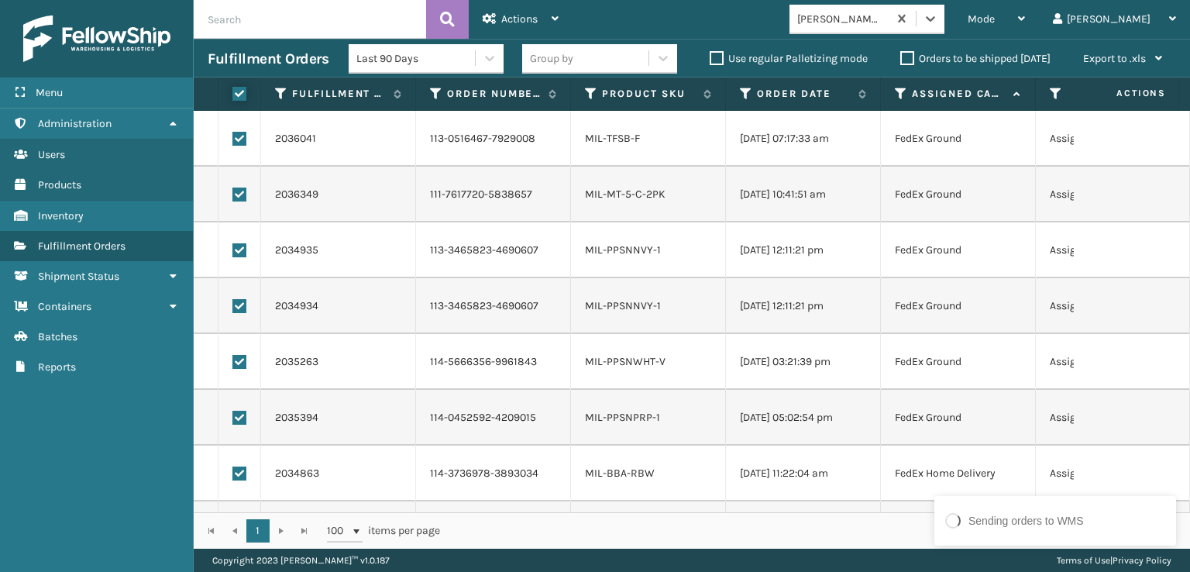
checkbox input "true"
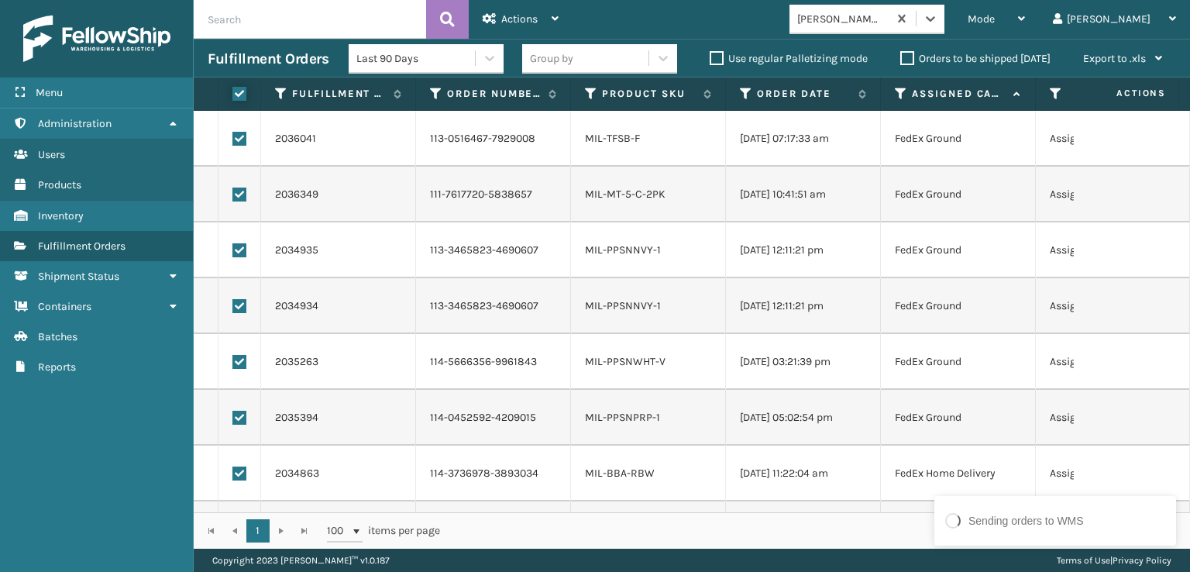
checkbox input "true"
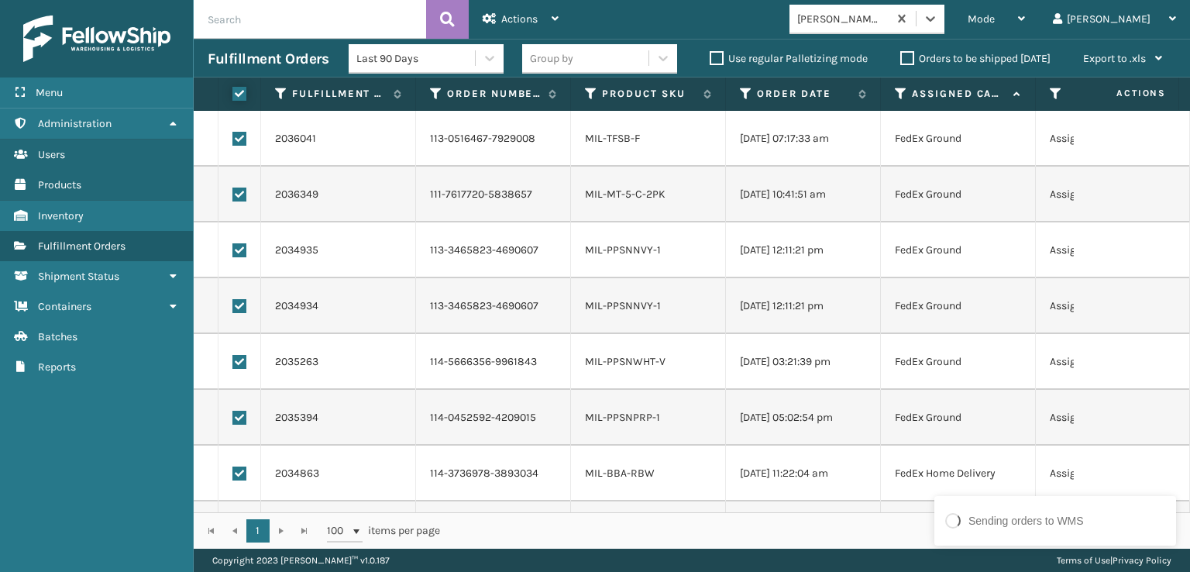
checkbox input "true"
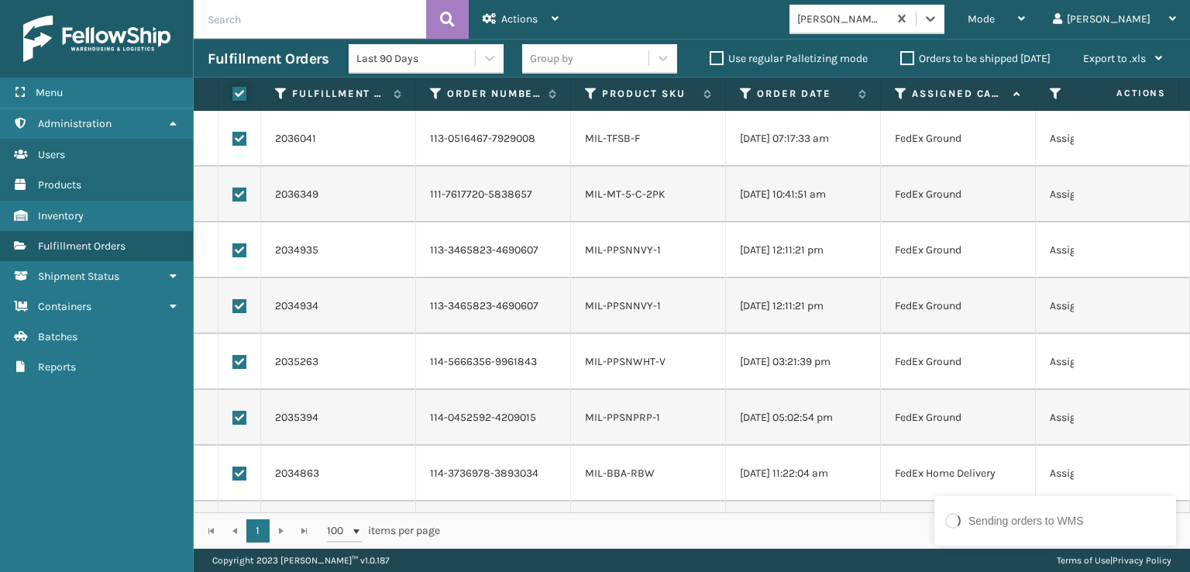
checkbox input "true"
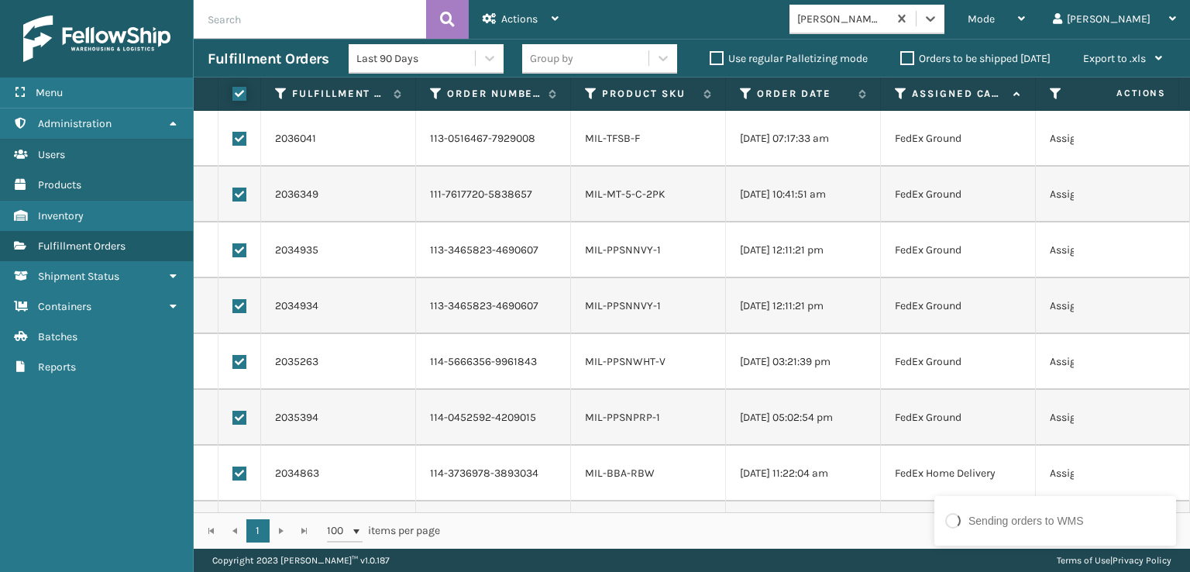
checkbox input "true"
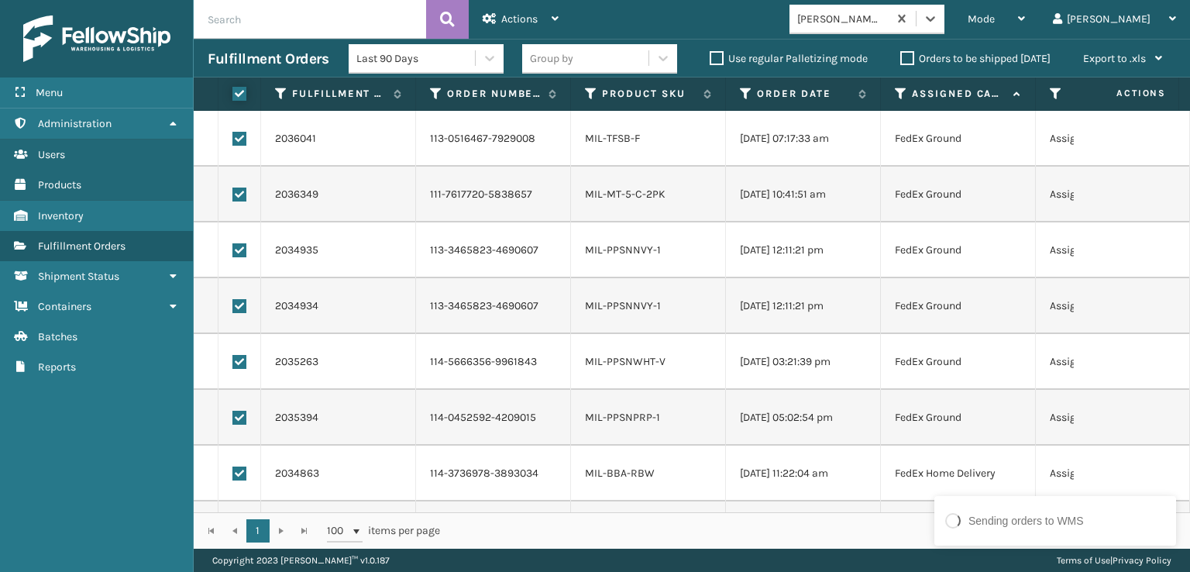
checkbox input "true"
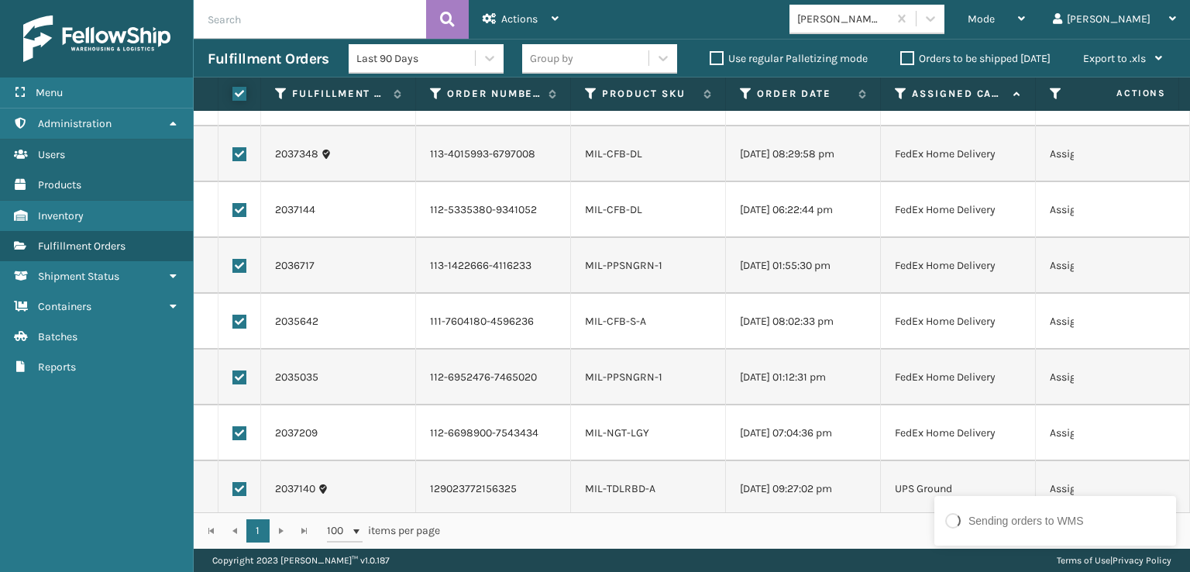
scroll to position [1617, 0]
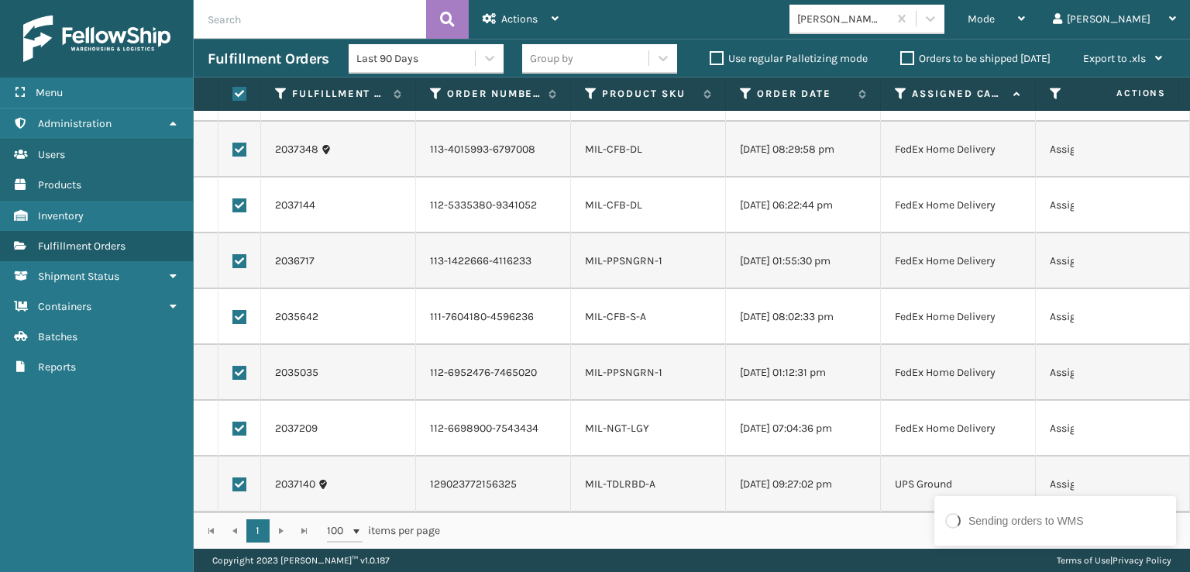
click at [243, 477] on label at bounding box center [239, 484] width 14 height 14
click at [233, 477] on input "checkbox" at bounding box center [232, 482] width 1 height 10
checkbox input "false"
click at [521, 22] on span "Actions" at bounding box center [519, 18] width 36 height 13
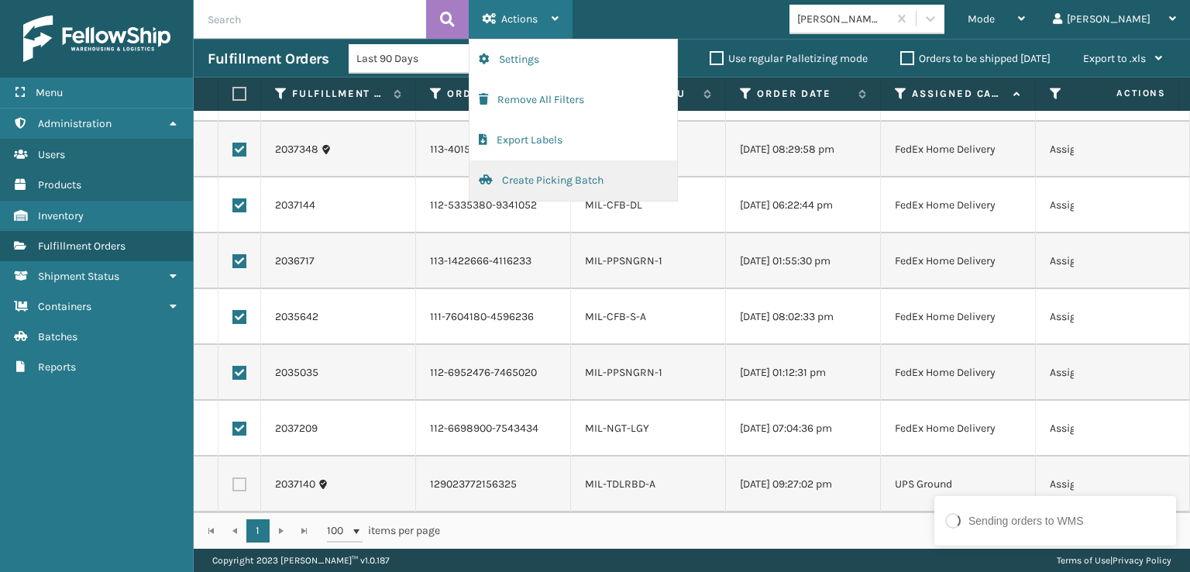
click at [538, 184] on button "Create Picking Batch" at bounding box center [573, 180] width 208 height 40
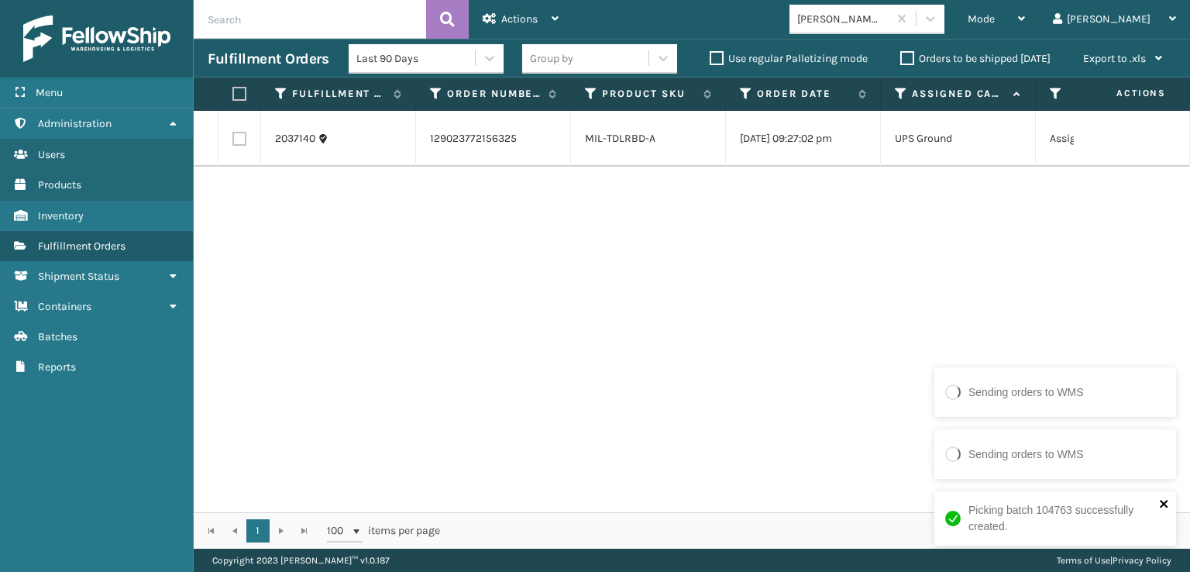
click at [1167, 503] on icon "close" at bounding box center [1164, 503] width 11 height 12
click at [1165, 433] on icon "close" at bounding box center [1164, 437] width 11 height 12
click at [1164, 507] on icon "close" at bounding box center [1164, 503] width 11 height 12
click at [938, 22] on icon at bounding box center [930, 18] width 15 height 15
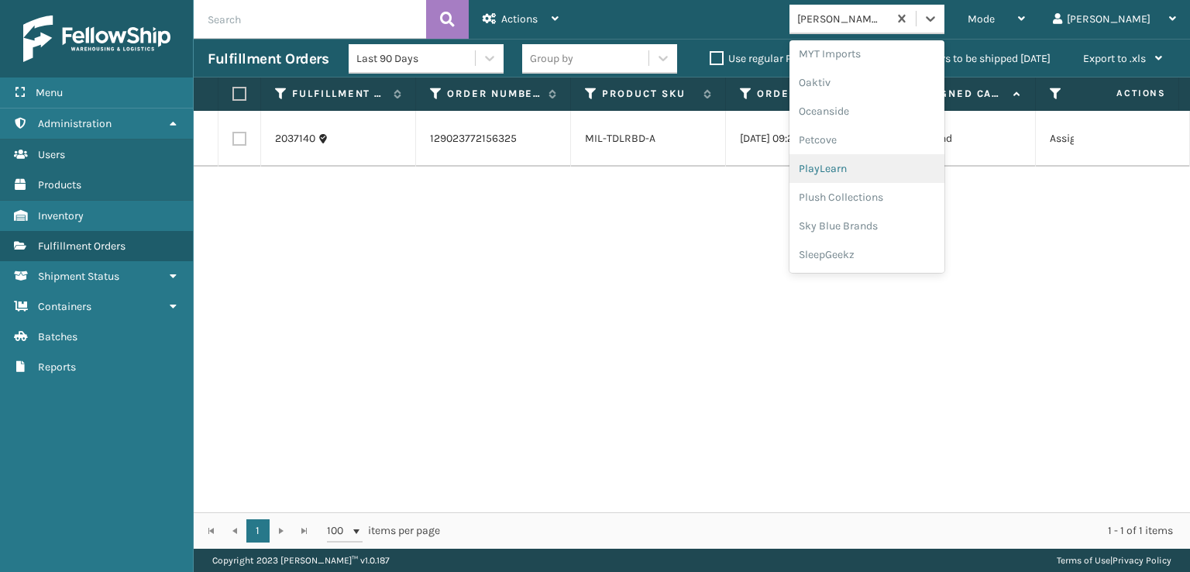
scroll to position [745, 0]
click at [916, 172] on div "Plush Collections" at bounding box center [866, 172] width 155 height 29
